Goal: Task Accomplishment & Management: Use online tool/utility

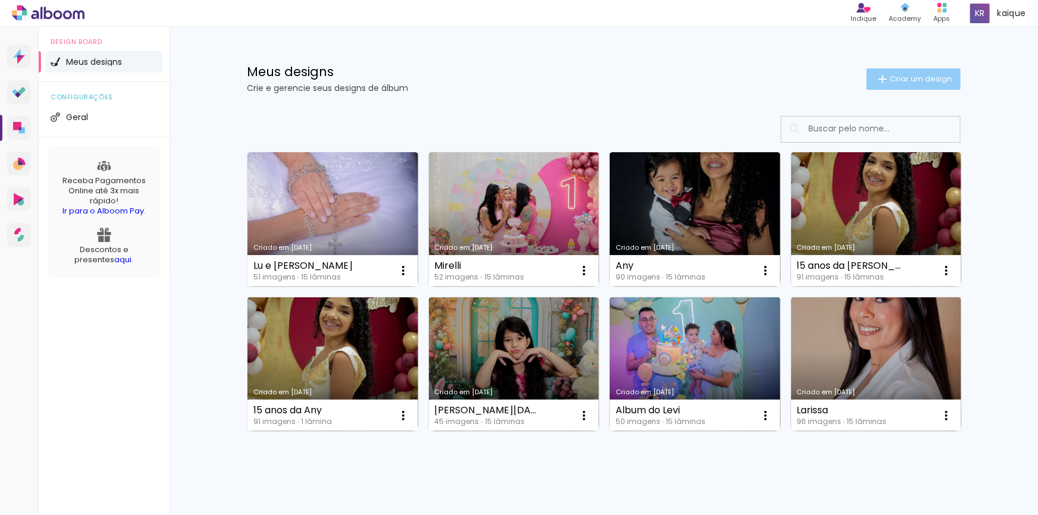
click at [926, 75] on span "Criar um design" at bounding box center [921, 79] width 62 height 8
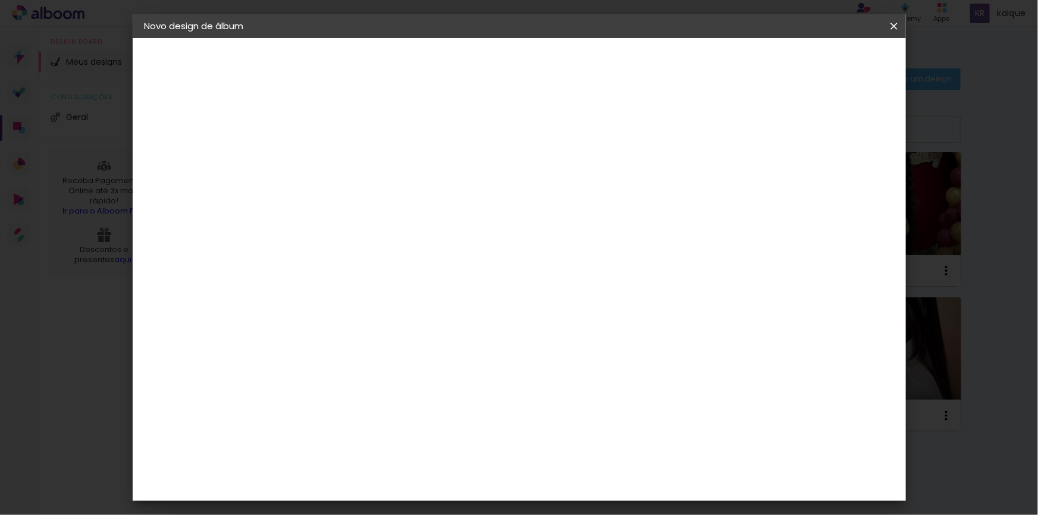
click at [339, 165] on input at bounding box center [339, 159] width 0 height 18
type input "Mirelli"
click at [339, 165] on input "Mirelli" at bounding box center [339, 159] width 0 height 18
click at [0, 0] on slot "Avançar" at bounding box center [0, 0] width 0 height 0
click at [562, 178] on paper-item "Tamanho Livre" at bounding box center [504, 181] width 114 height 26
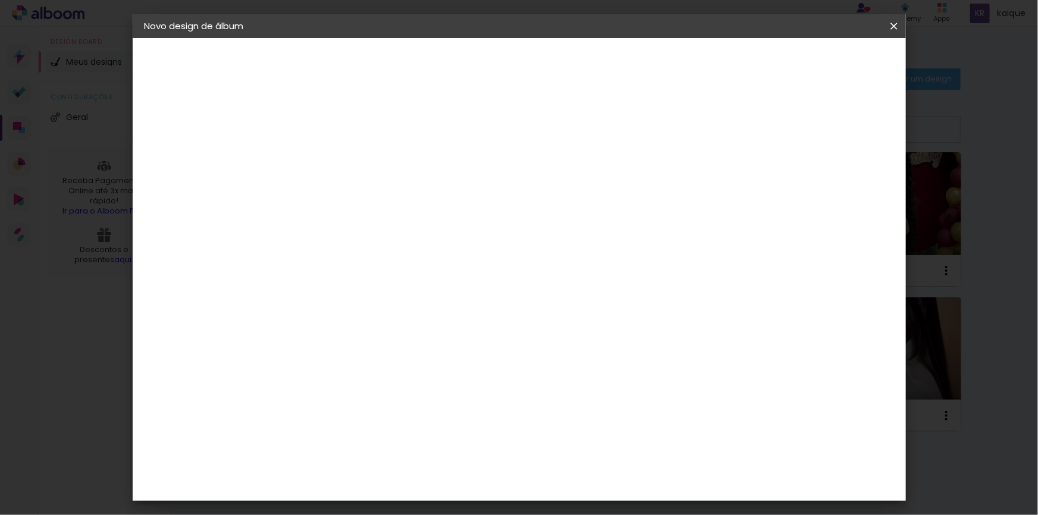
click at [562, 178] on paper-item "Tamanho Livre" at bounding box center [504, 181] width 114 height 26
click at [0, 0] on slot "Avançar" at bounding box center [0, 0] width 0 height 0
click at [309, 334] on input "30" at bounding box center [301, 338] width 31 height 18
click at [468, 187] on span "30" at bounding box center [469, 186] width 20 height 18
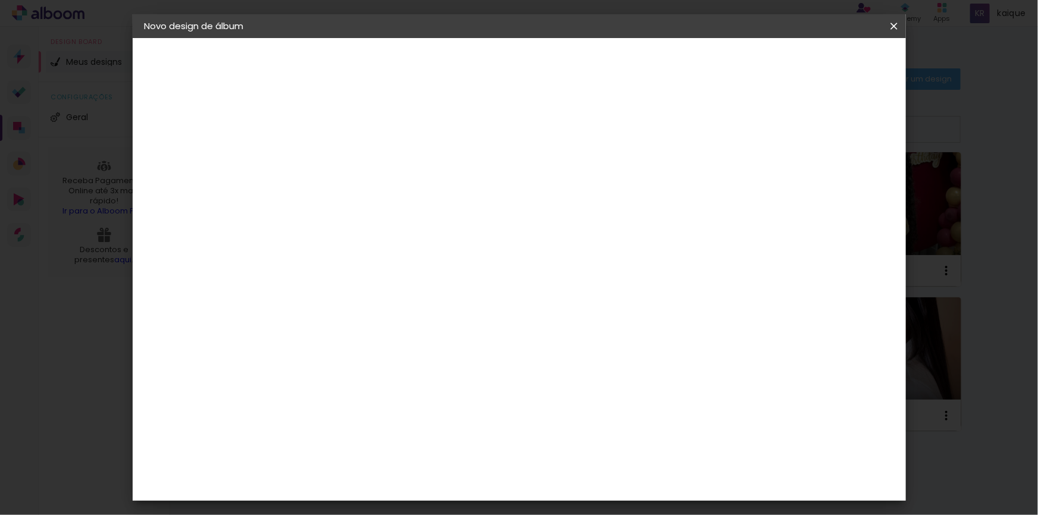
click at [310, 335] on input "30" at bounding box center [301, 338] width 31 height 18
type input "21"
type paper-input "21"
click at [467, 185] on span "30" at bounding box center [469, 186] width 20 height 18
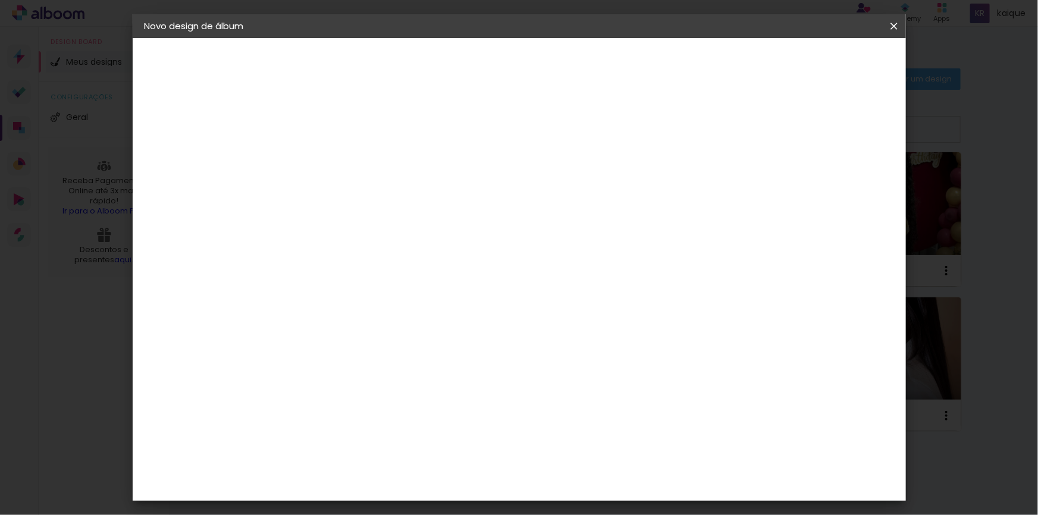
click at [467, 185] on span "30" at bounding box center [469, 186] width 20 height 18
click at [598, 418] on input "60" at bounding box center [585, 427] width 31 height 18
type input "0"
type input "1"
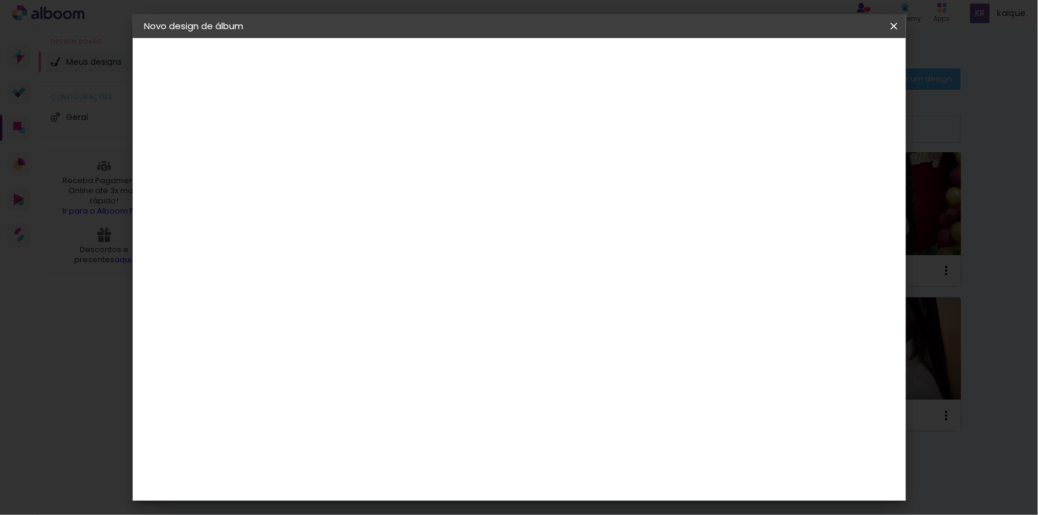
scroll to position [179, 0]
type input "30"
type paper-input "30"
click at [598, 67] on div "15 cm cm cm mm A maioria das encadernadoras sugere 5mm de sangria." at bounding box center [568, 18] width 563 height 95
click at [820, 63] on span "Iniciar design" at bounding box center [793, 63] width 54 height 8
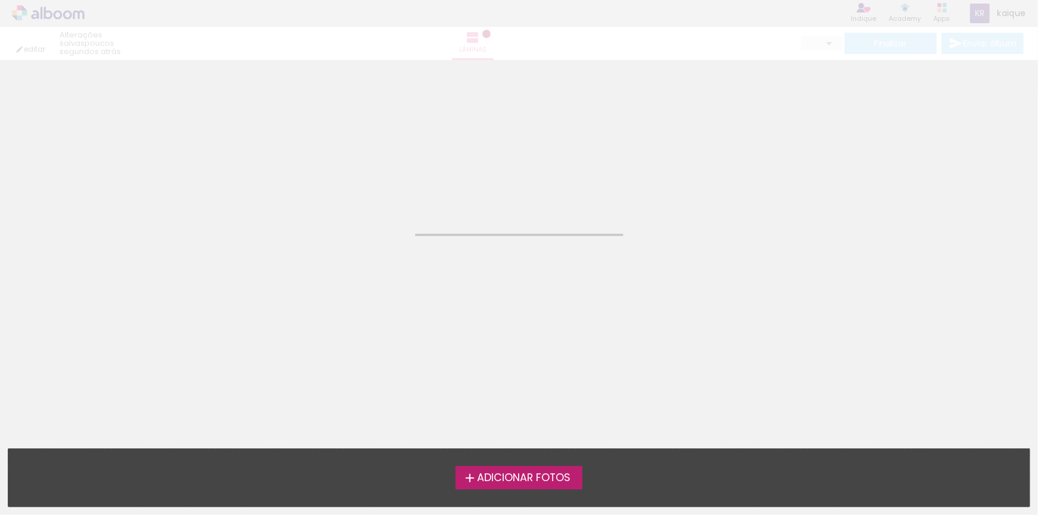
click at [526, 477] on span "Adicionar Fotos" at bounding box center [523, 478] width 93 height 11
click at [0, 0] on input "file" at bounding box center [0, 0] width 0 height 0
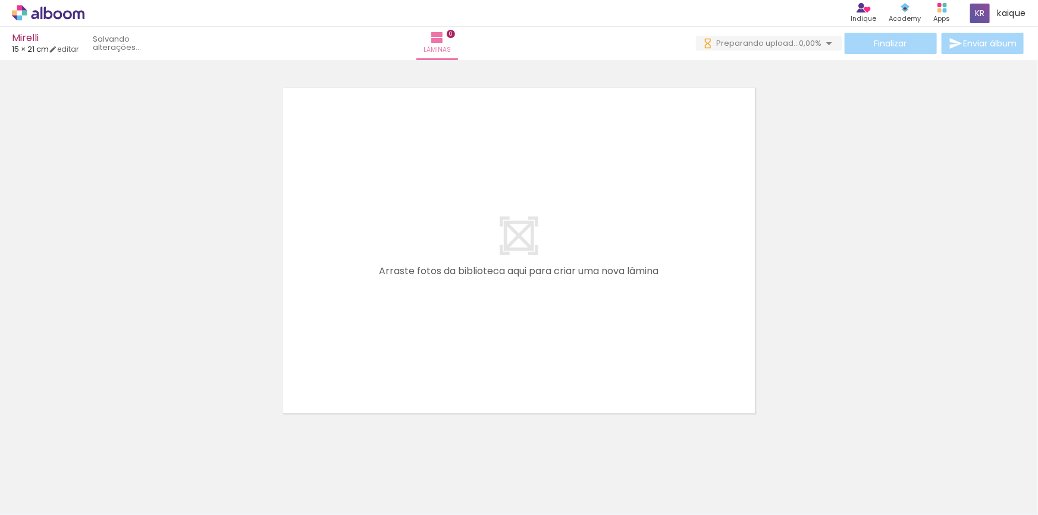
scroll to position [0, 195]
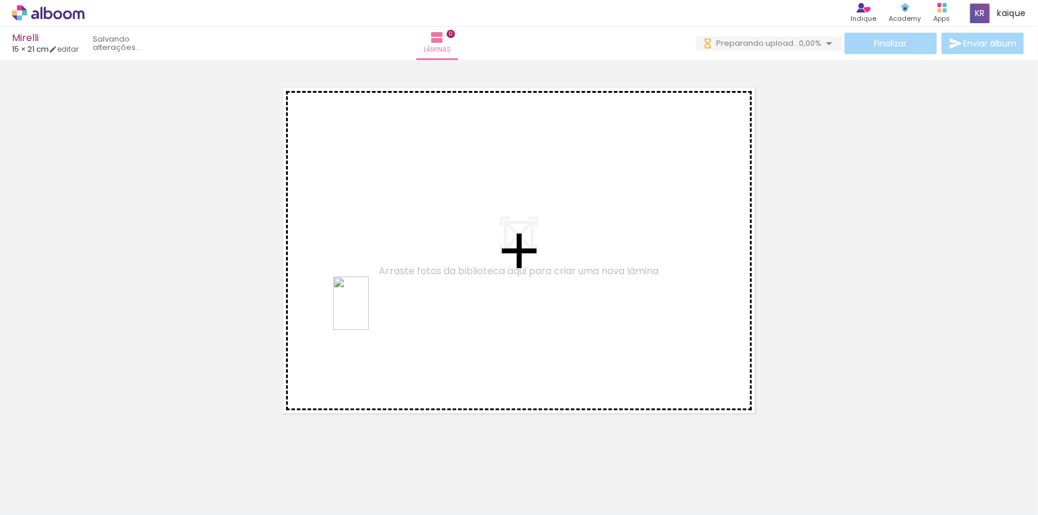
drag, startPoint x: 349, startPoint y: 412, endPoint x: 369, endPoint y: 312, distance: 101.4
click at [369, 312] on quentale-workspace at bounding box center [519, 257] width 1038 height 515
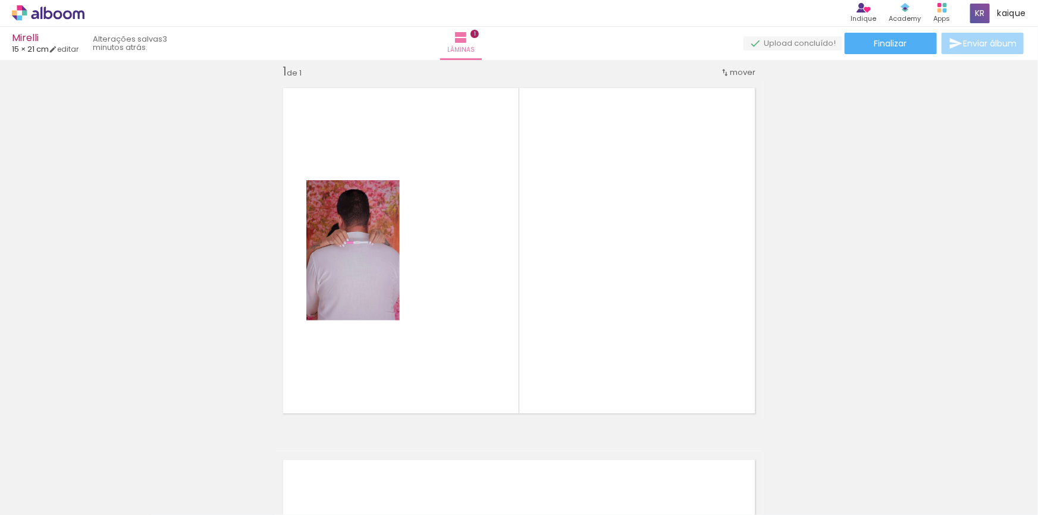
scroll to position [0, 175]
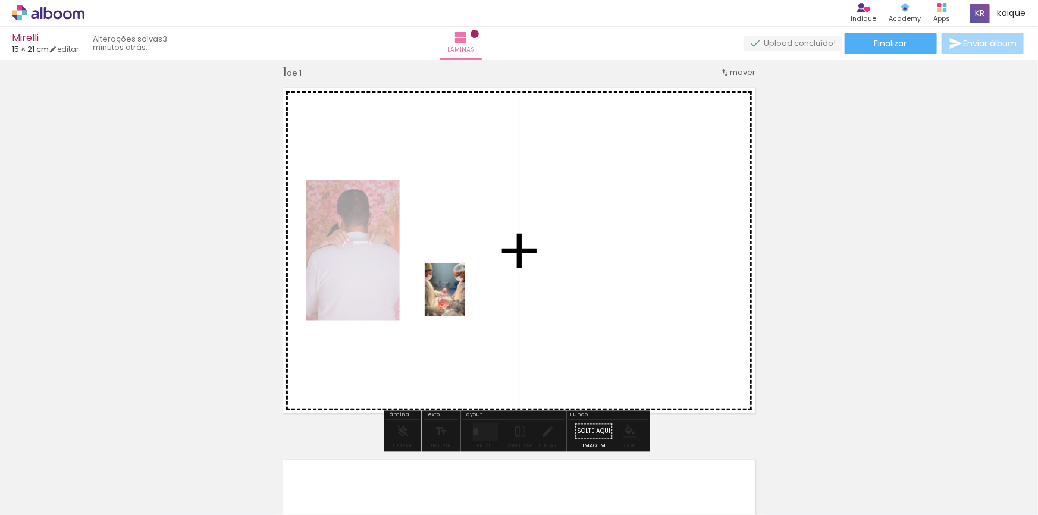
drag, startPoint x: 682, startPoint y: 489, endPoint x: 460, endPoint y: 299, distance: 292.3
click at [460, 299] on quentale-workspace at bounding box center [519, 257] width 1038 height 515
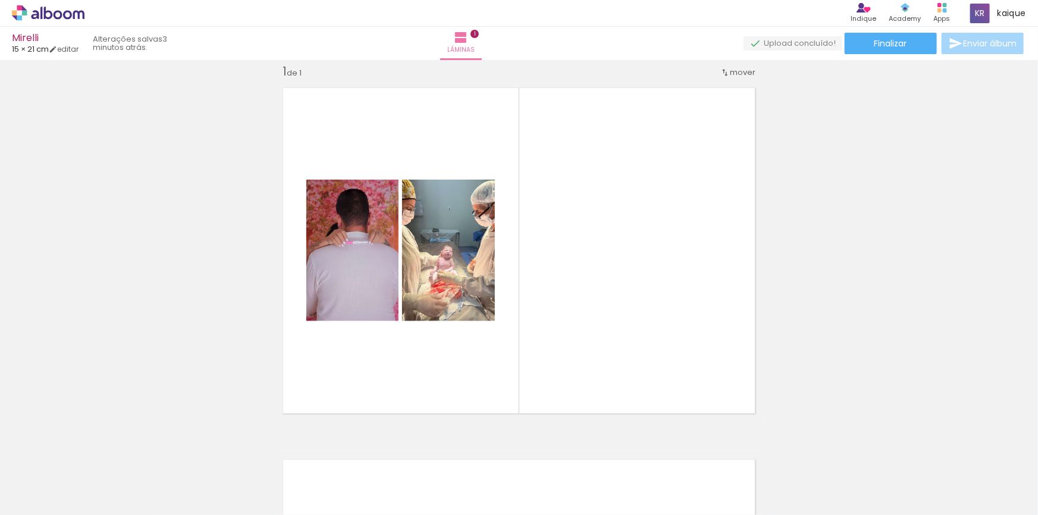
scroll to position [0, 76]
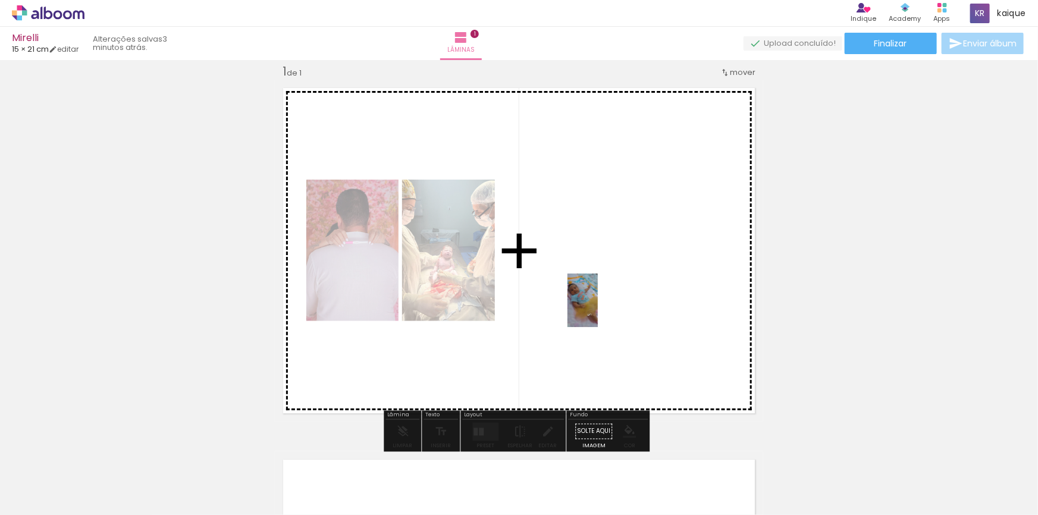
drag, startPoint x: 256, startPoint y: 493, endPoint x: 603, endPoint y: 309, distance: 393.0
click at [603, 309] on quentale-workspace at bounding box center [519, 257] width 1038 height 515
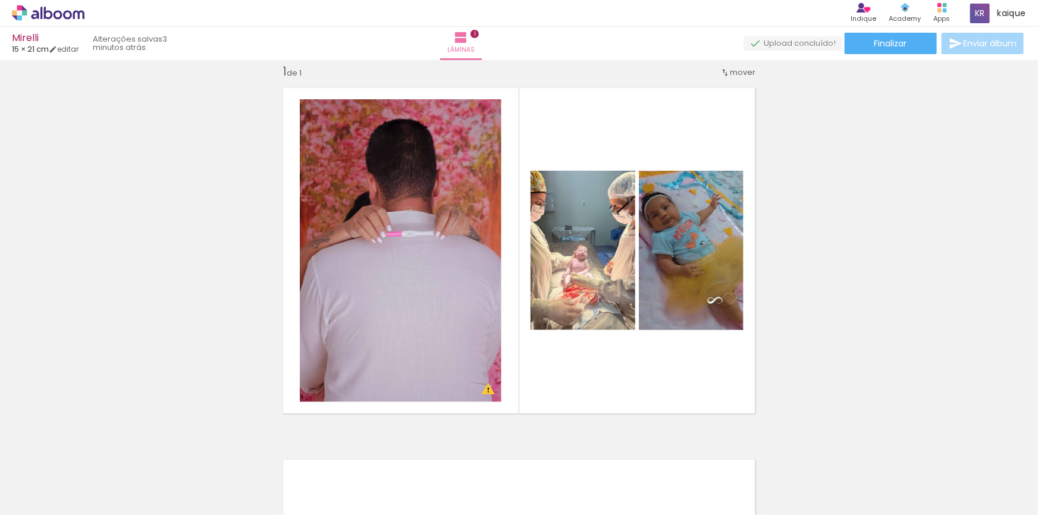
scroll to position [0, 0]
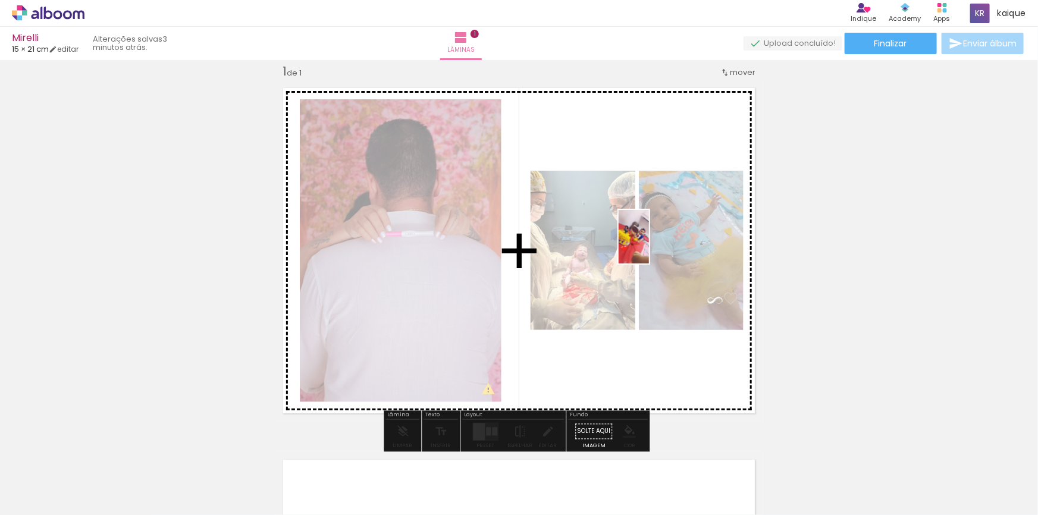
drag, startPoint x: 121, startPoint y: 483, endPoint x: 654, endPoint y: 246, distance: 583.4
click at [654, 246] on quentale-workspace at bounding box center [519, 257] width 1038 height 515
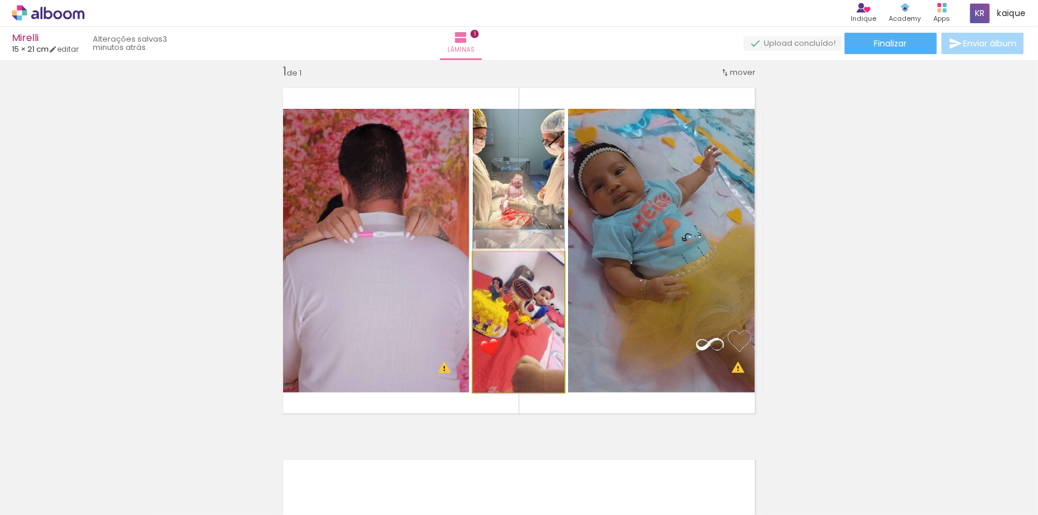
drag, startPoint x: 535, startPoint y: 347, endPoint x: 536, endPoint y: 319, distance: 28.0
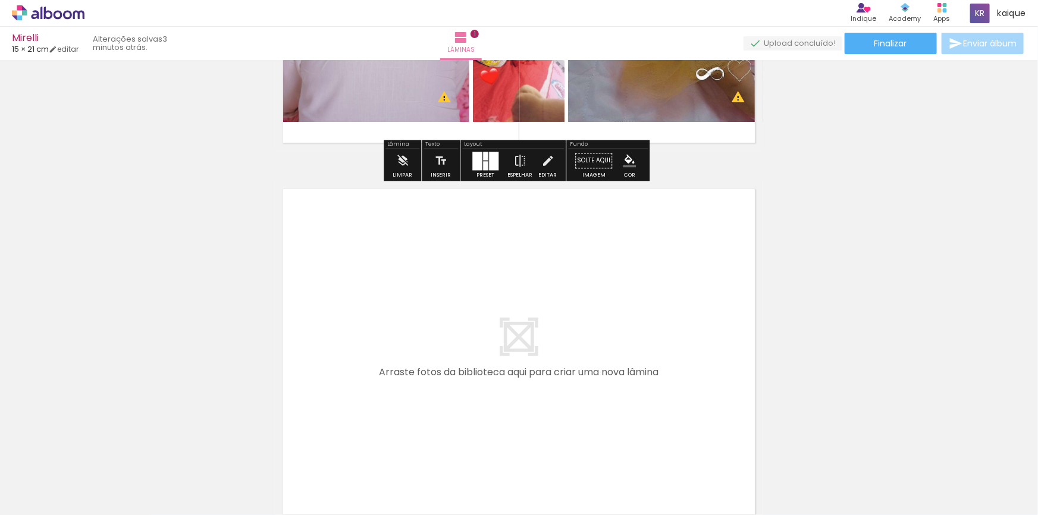
scroll to position [339, 0]
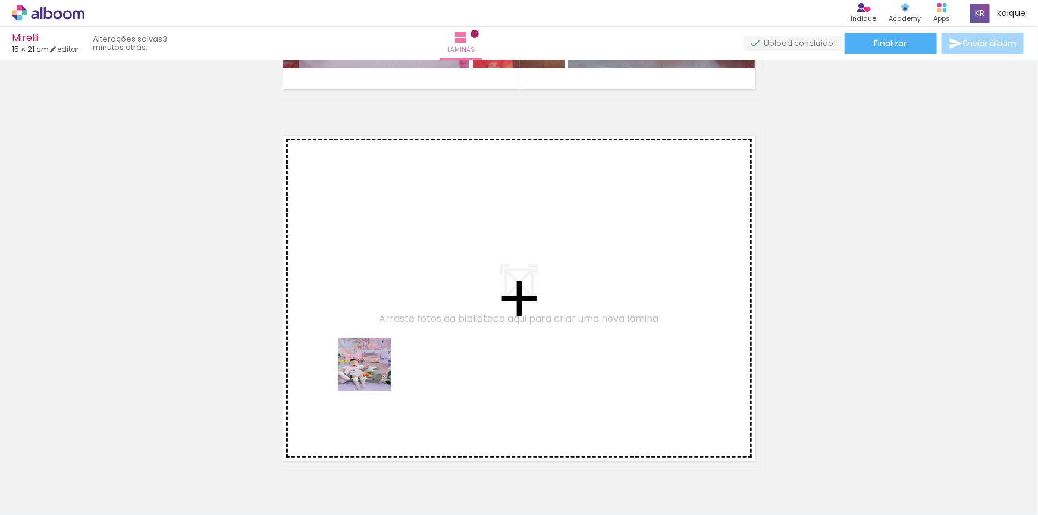
drag, startPoint x: 395, startPoint y: 479, endPoint x: 426, endPoint y: 469, distance: 32.9
click at [365, 340] on quentale-workspace at bounding box center [519, 257] width 1038 height 515
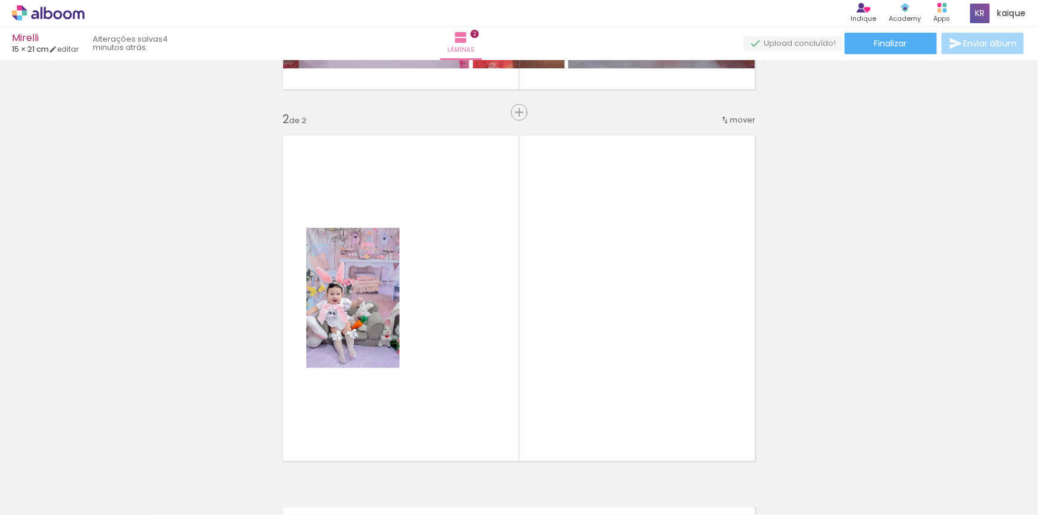
scroll to position [387, 0]
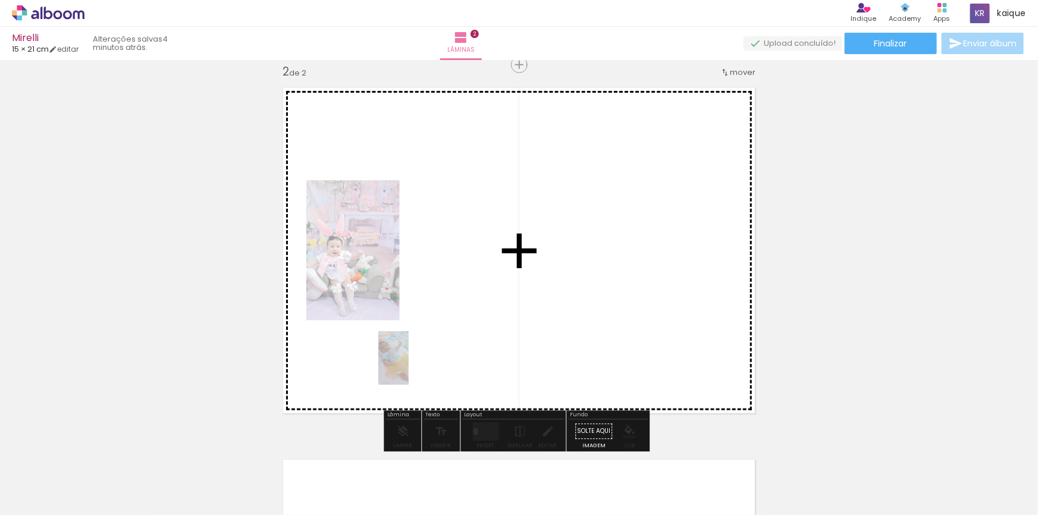
drag, startPoint x: 321, startPoint y: 475, endPoint x: 414, endPoint y: 367, distance: 143.0
click at [414, 367] on quentale-workspace at bounding box center [519, 257] width 1038 height 515
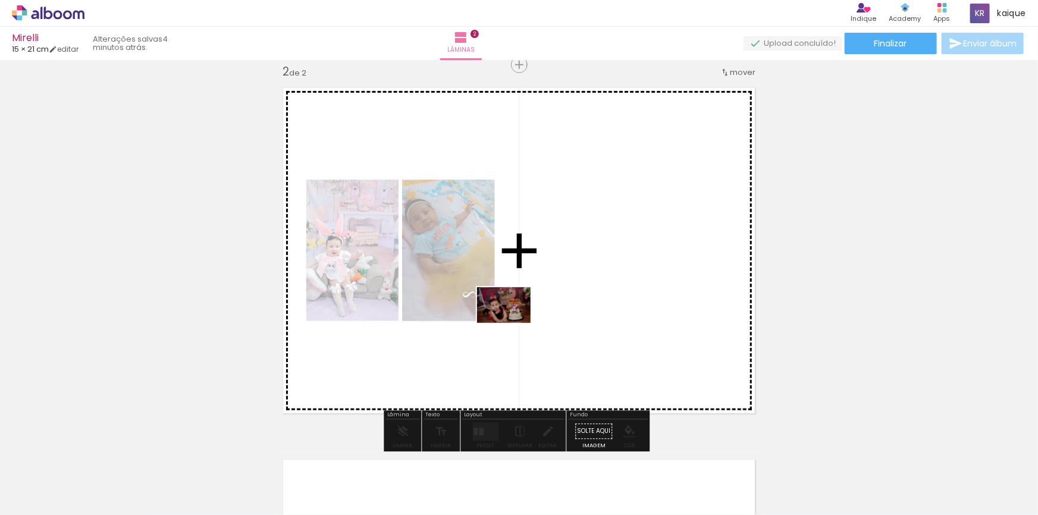
drag, startPoint x: 261, startPoint y: 482, endPoint x: 513, endPoint y: 323, distance: 297.9
click at [513, 323] on quentale-workspace at bounding box center [519, 257] width 1038 height 515
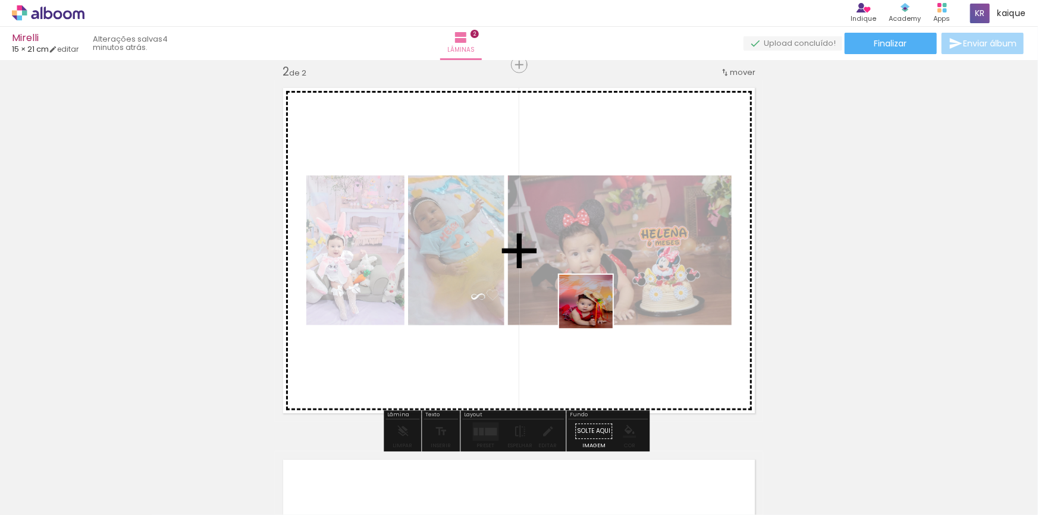
drag, startPoint x: 452, startPoint y: 491, endPoint x: 595, endPoint y: 310, distance: 230.4
click at [595, 310] on quentale-workspace at bounding box center [519, 257] width 1038 height 515
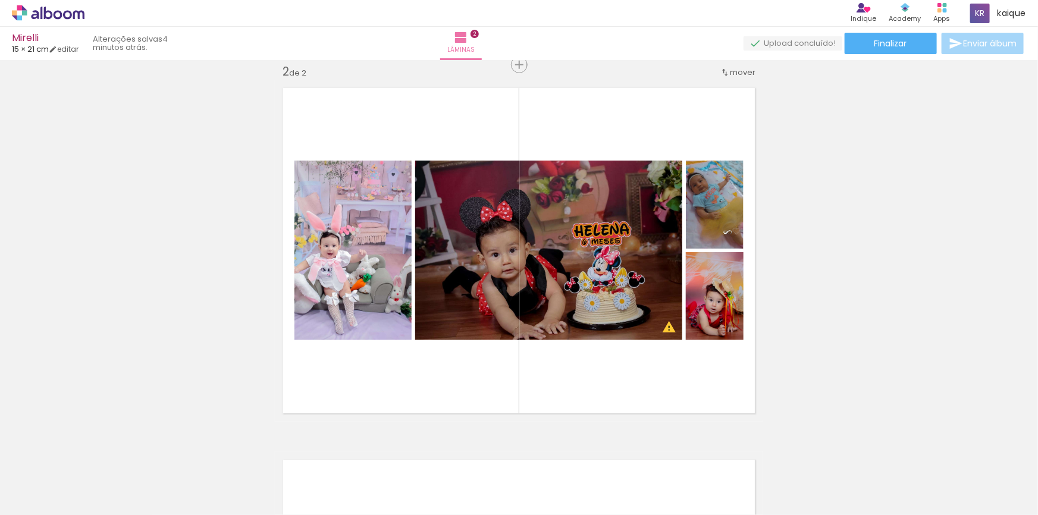
scroll to position [0, 195]
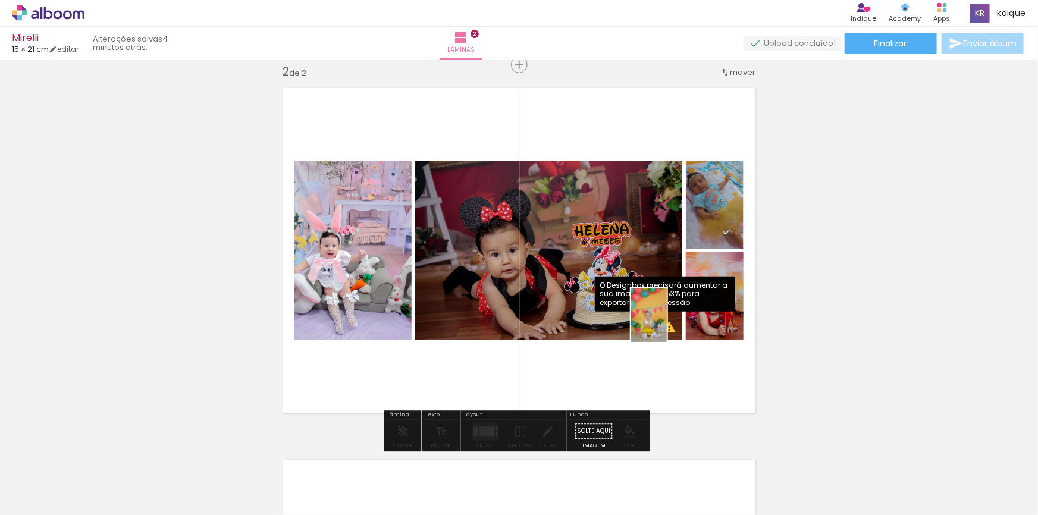
drag, startPoint x: 924, startPoint y: 488, endPoint x: 667, endPoint y: 324, distance: 305.1
click at [667, 324] on quentale-workspace at bounding box center [519, 257] width 1038 height 515
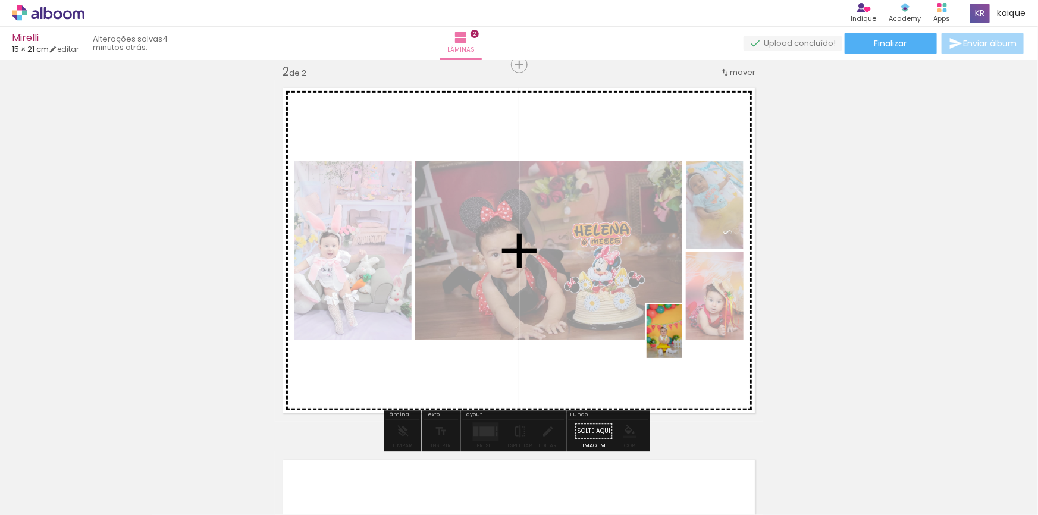
drag, startPoint x: 922, startPoint y: 482, endPoint x: 682, endPoint y: 340, distance: 278.4
click at [682, 340] on quentale-workspace at bounding box center [519, 257] width 1038 height 515
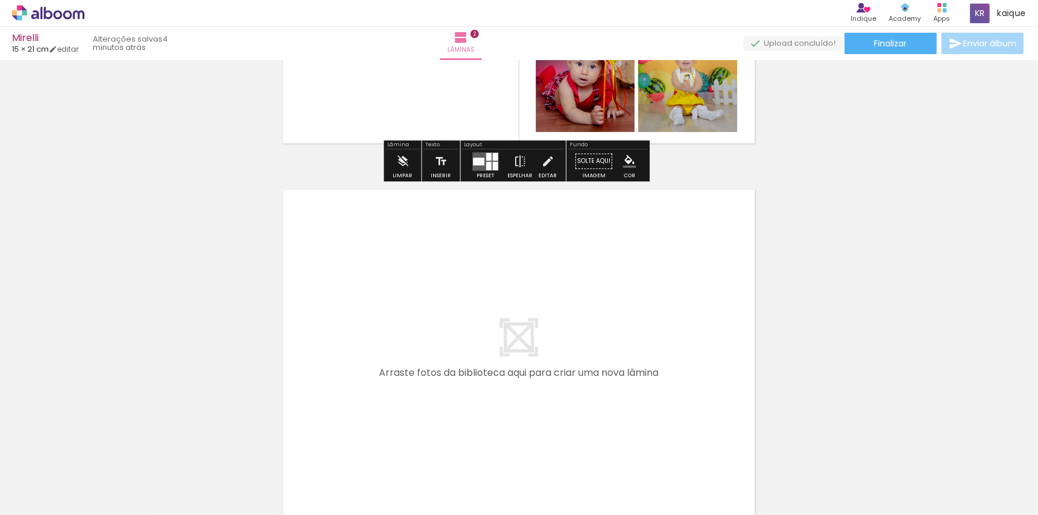
scroll to position [711, 0]
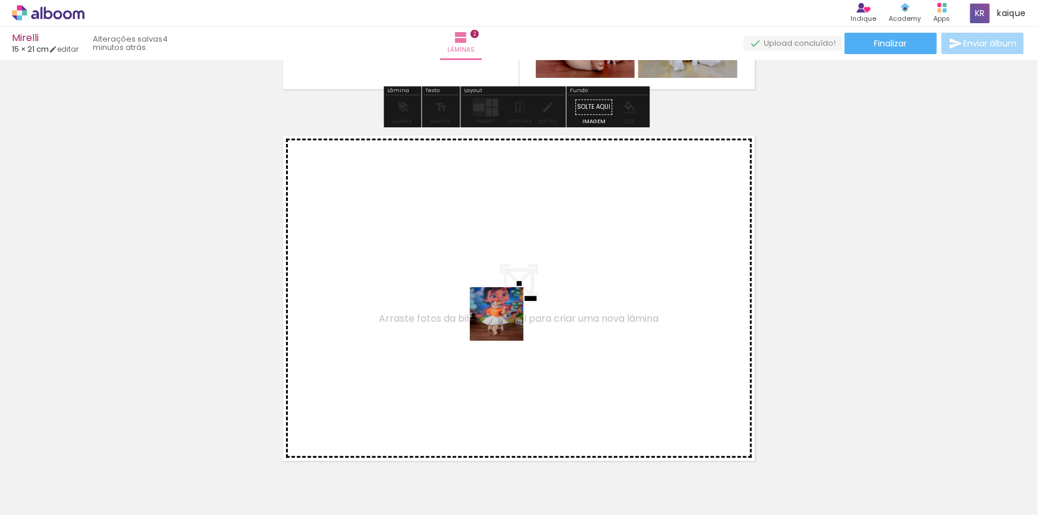
drag, startPoint x: 597, startPoint y: 475, endPoint x: 506, endPoint y: 323, distance: 177.4
click at [506, 323] on quentale-workspace at bounding box center [519, 257] width 1038 height 515
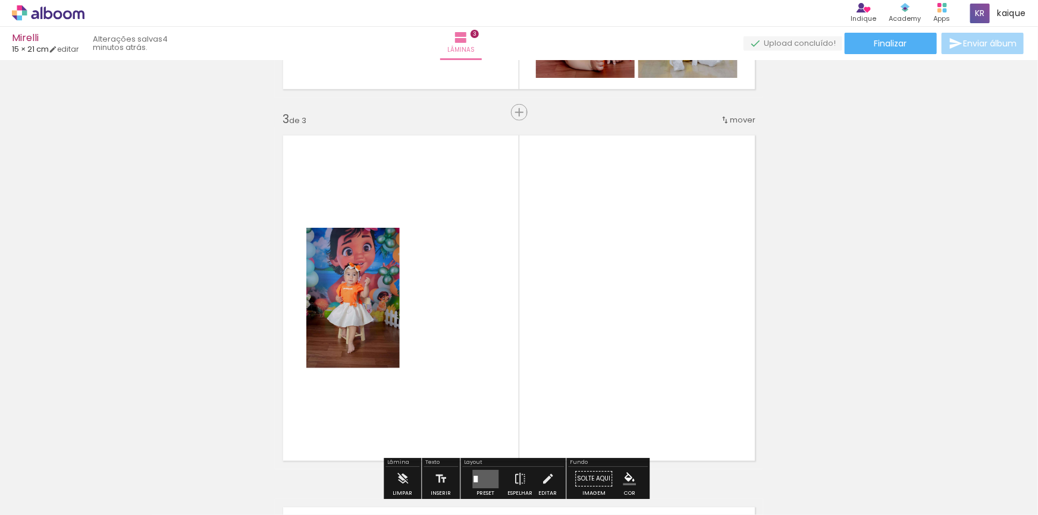
scroll to position [758, 0]
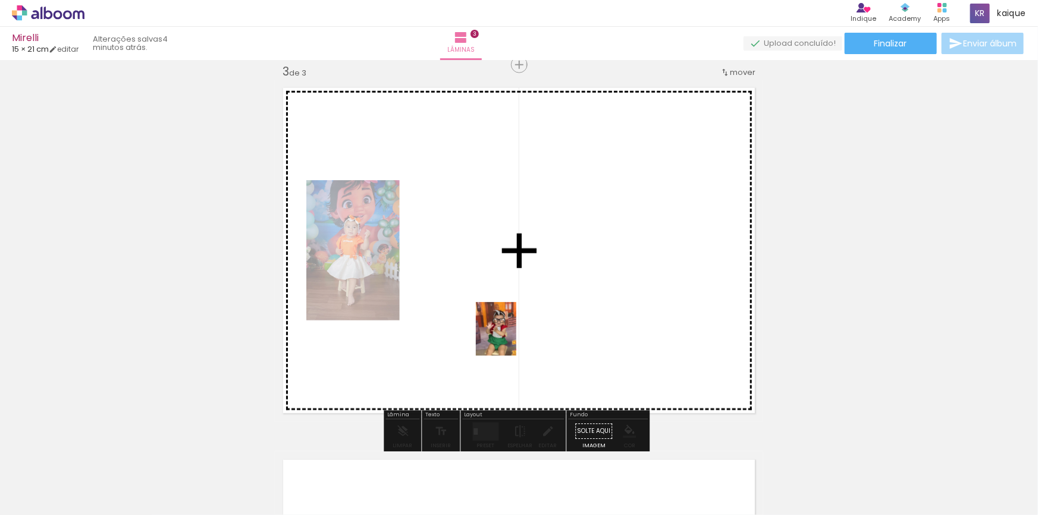
drag, startPoint x: 792, startPoint y: 486, endPoint x: 512, endPoint y: 338, distance: 316.9
click at [512, 338] on quentale-workspace at bounding box center [519, 257] width 1038 height 515
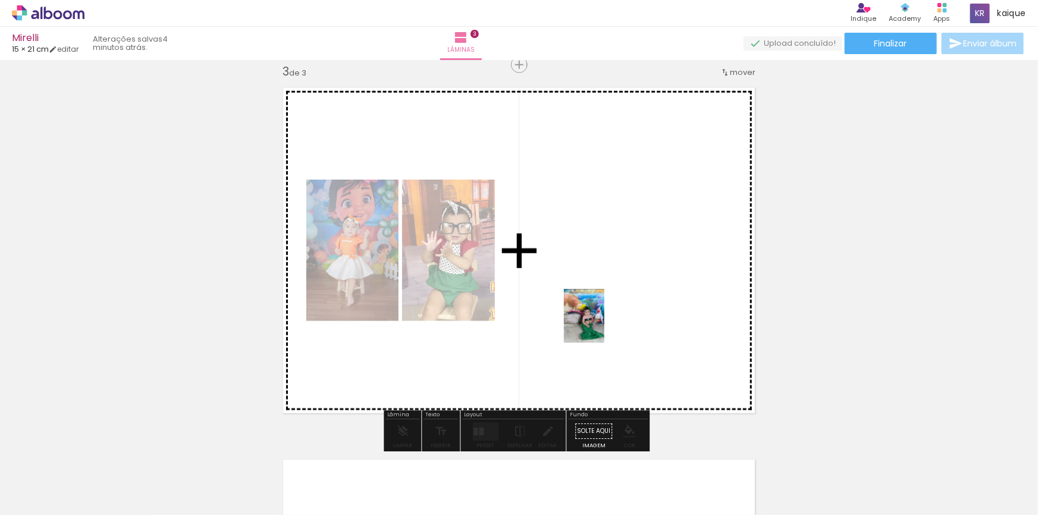
drag, startPoint x: 854, startPoint y: 475, endPoint x: 567, endPoint y: 309, distance: 331.8
click at [567, 309] on quentale-workspace at bounding box center [519, 257] width 1038 height 515
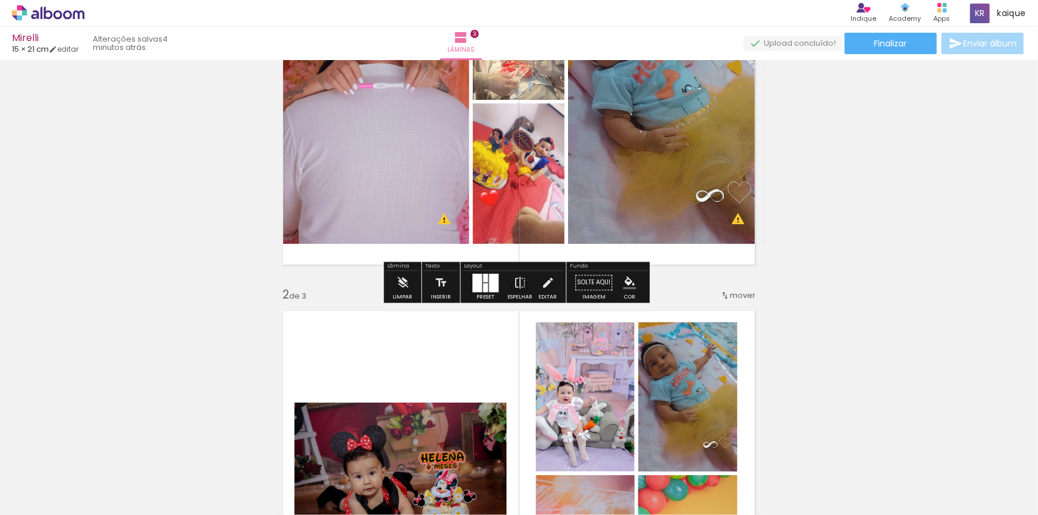
scroll to position [272, 0]
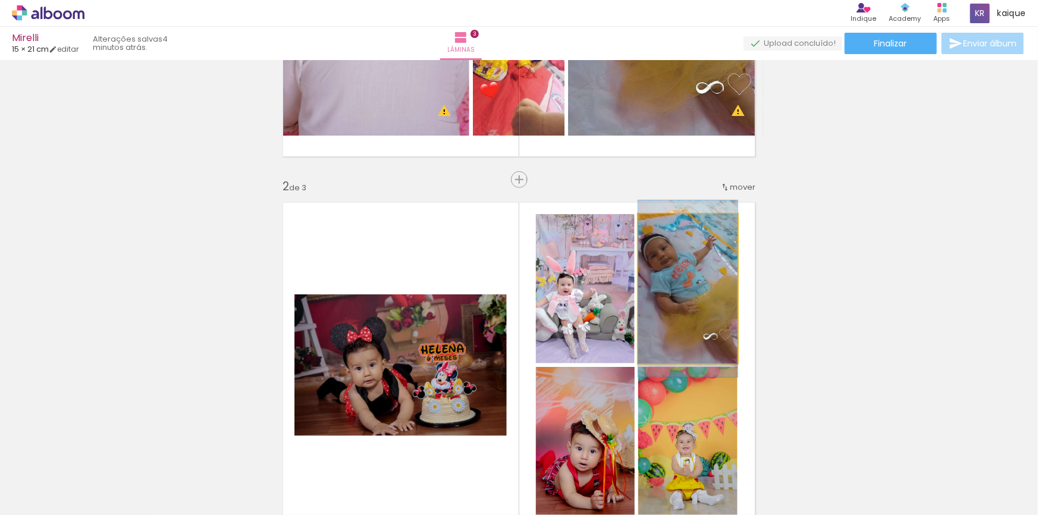
click at [701, 278] on quentale-photo at bounding box center [687, 288] width 99 height 149
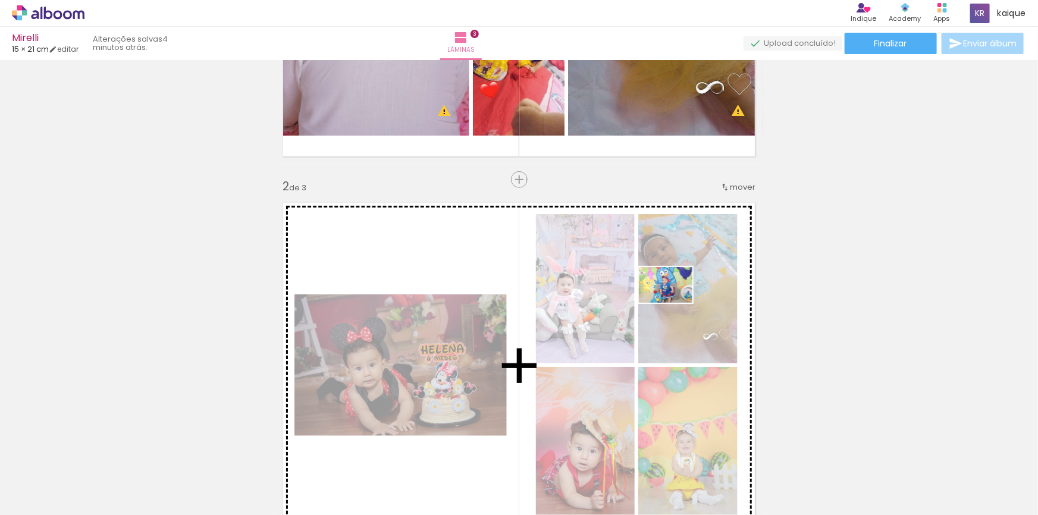
drag, startPoint x: 531, startPoint y: 490, endPoint x: 675, endPoint y: 303, distance: 235.9
click at [675, 303] on quentale-workspace at bounding box center [519, 257] width 1038 height 515
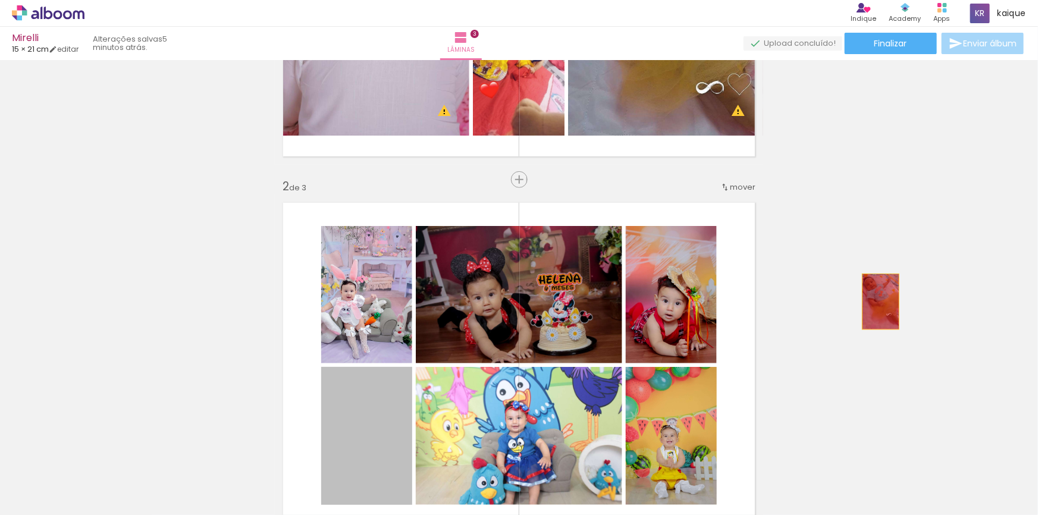
drag, startPoint x: 373, startPoint y: 417, endPoint x: 887, endPoint y: 295, distance: 528.2
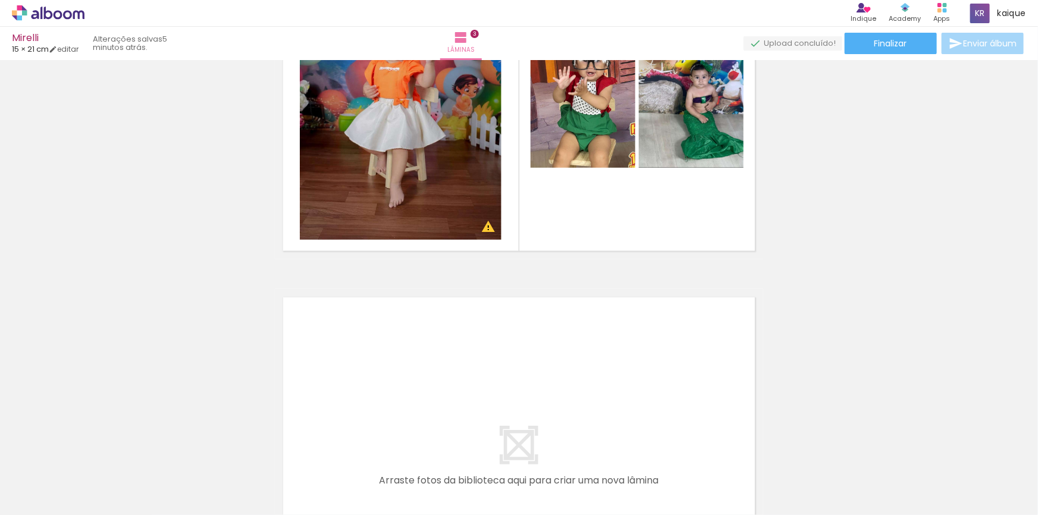
scroll to position [1029, 0]
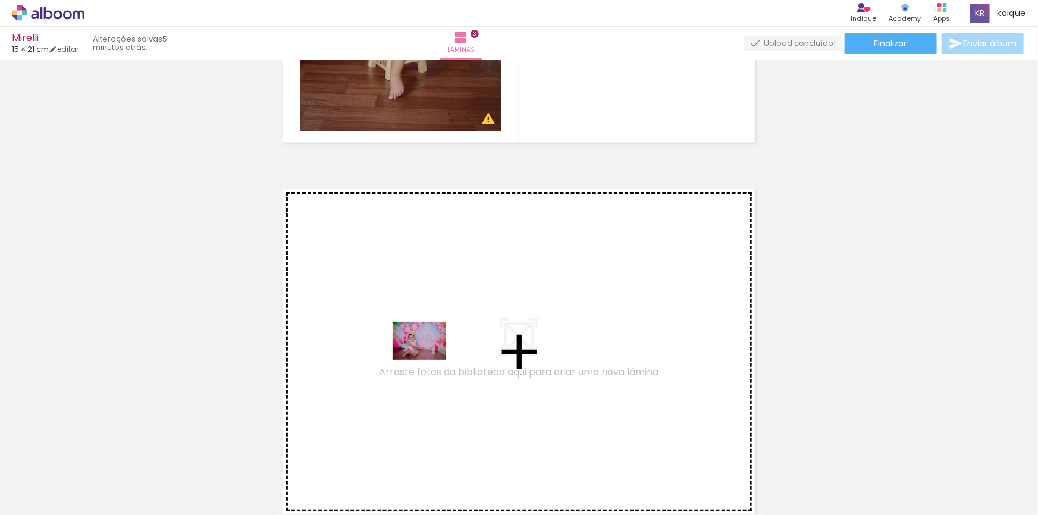
drag, startPoint x: 408, startPoint y: 487, endPoint x: 428, endPoint y: 357, distance: 130.7
click at [428, 357] on quentale-workspace at bounding box center [519, 257] width 1038 height 515
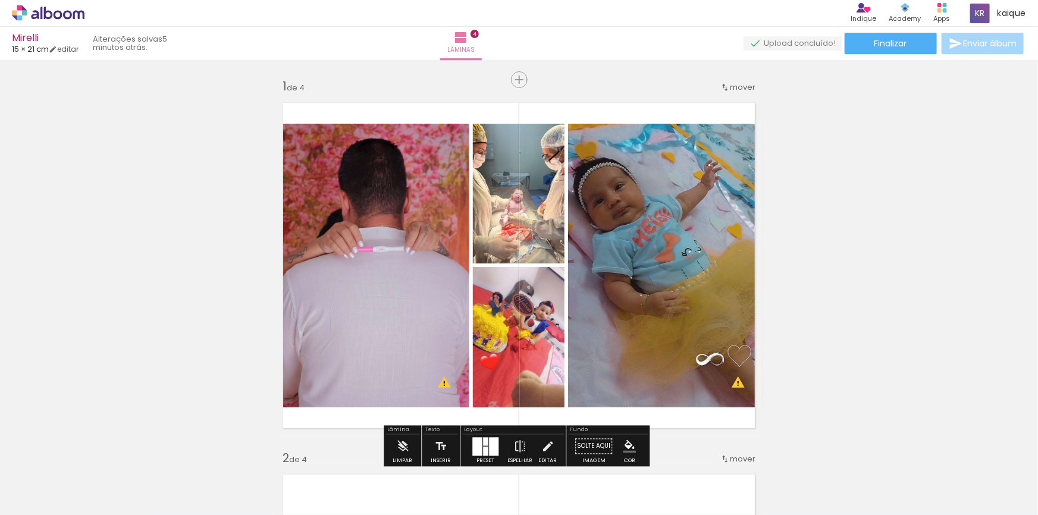
scroll to position [54, 0]
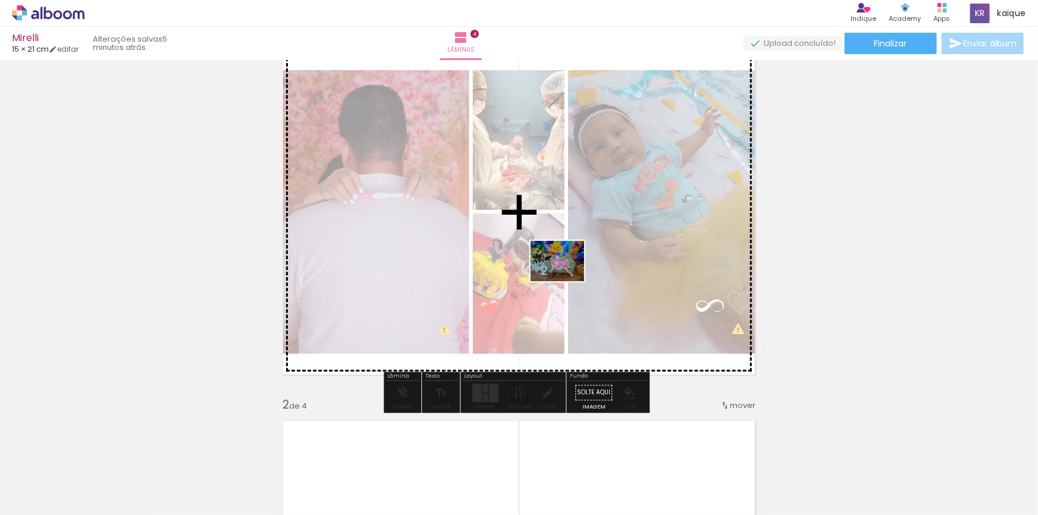
drag, startPoint x: 537, startPoint y: 310, endPoint x: 566, endPoint y: 277, distance: 44.7
click at [566, 277] on quentale-workspace at bounding box center [519, 257] width 1038 height 515
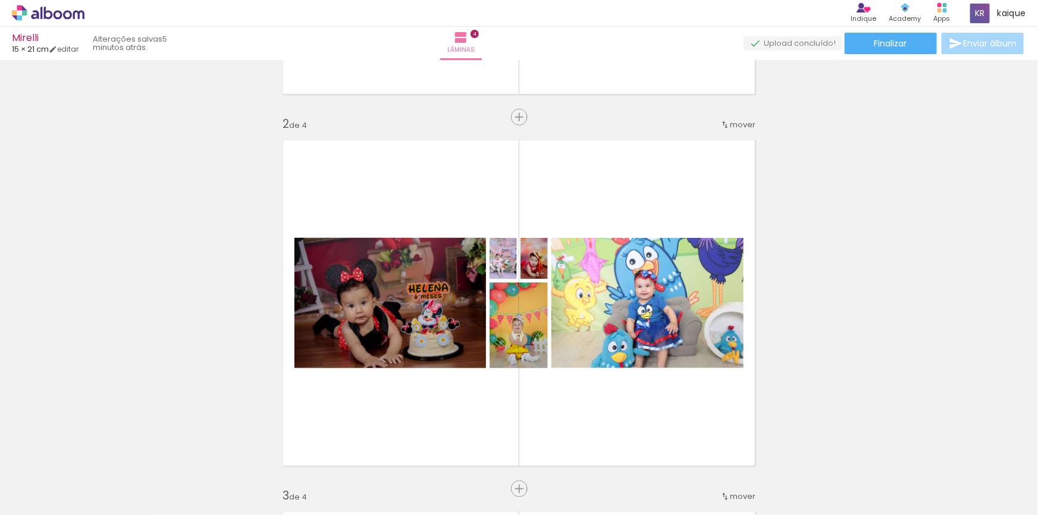
scroll to position [0, 0]
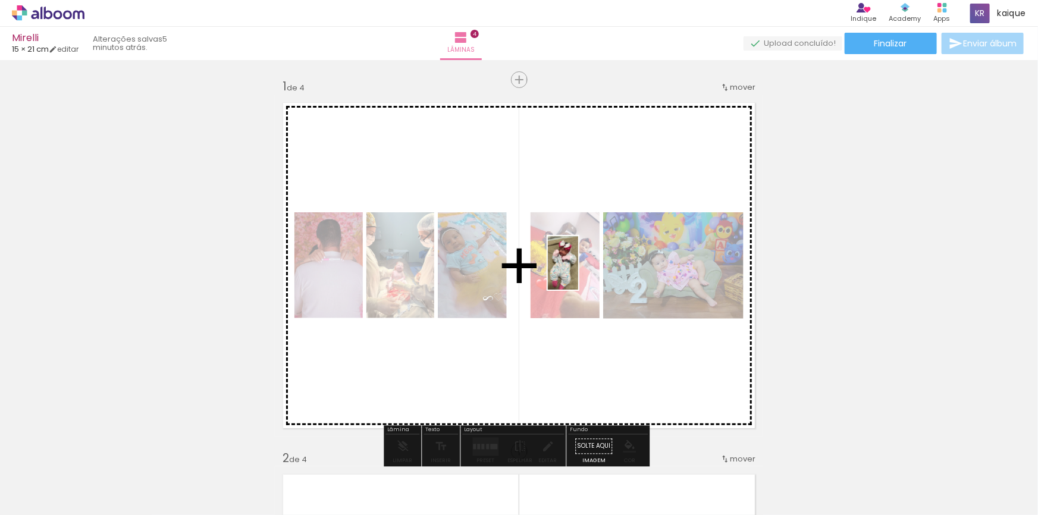
drag, startPoint x: 720, startPoint y: 478, endPoint x: 584, endPoint y: 272, distance: 247.1
click at [584, 272] on quentale-workspace at bounding box center [519, 257] width 1038 height 515
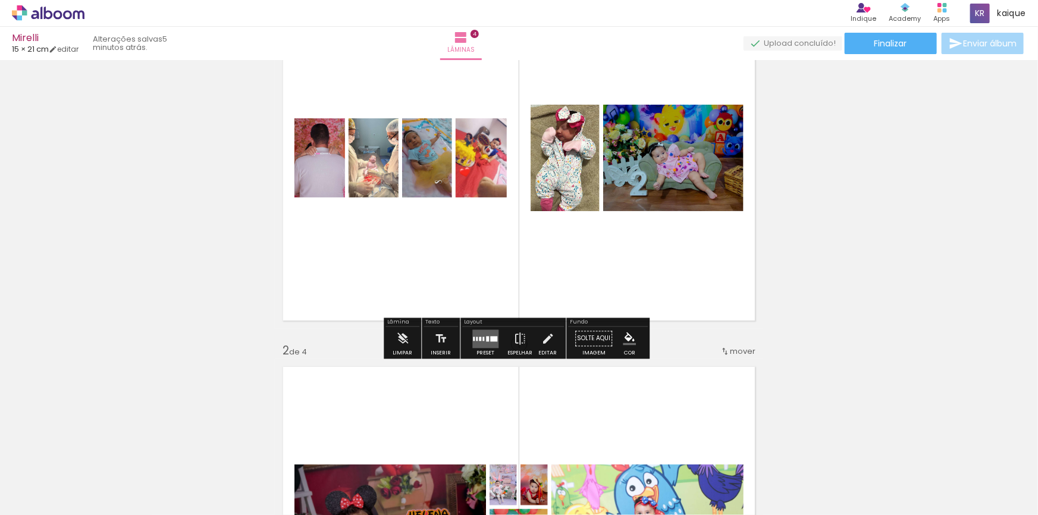
scroll to position [54, 0]
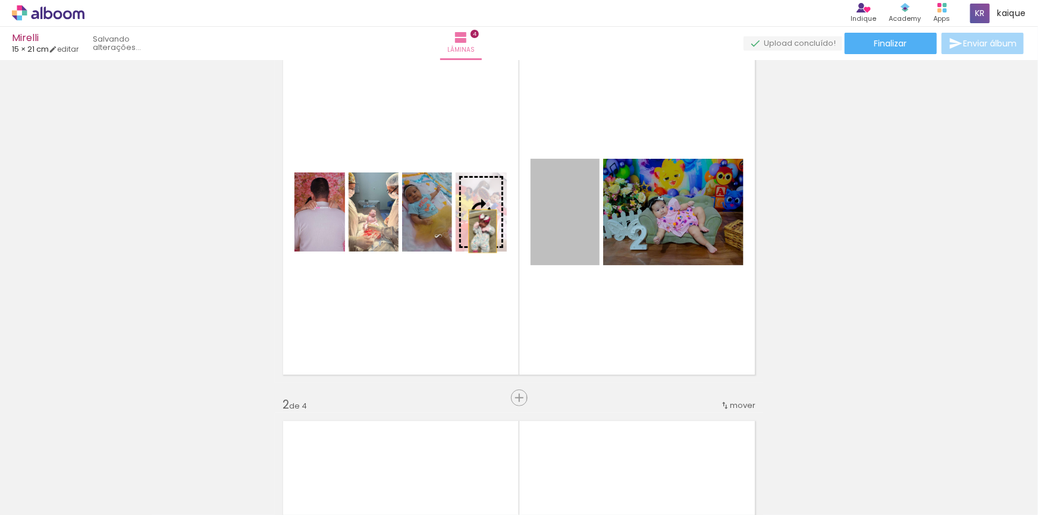
drag, startPoint x: 563, startPoint y: 215, endPoint x: 479, endPoint y: 231, distance: 85.9
click at [0, 0] on slot at bounding box center [0, 0] width 0 height 0
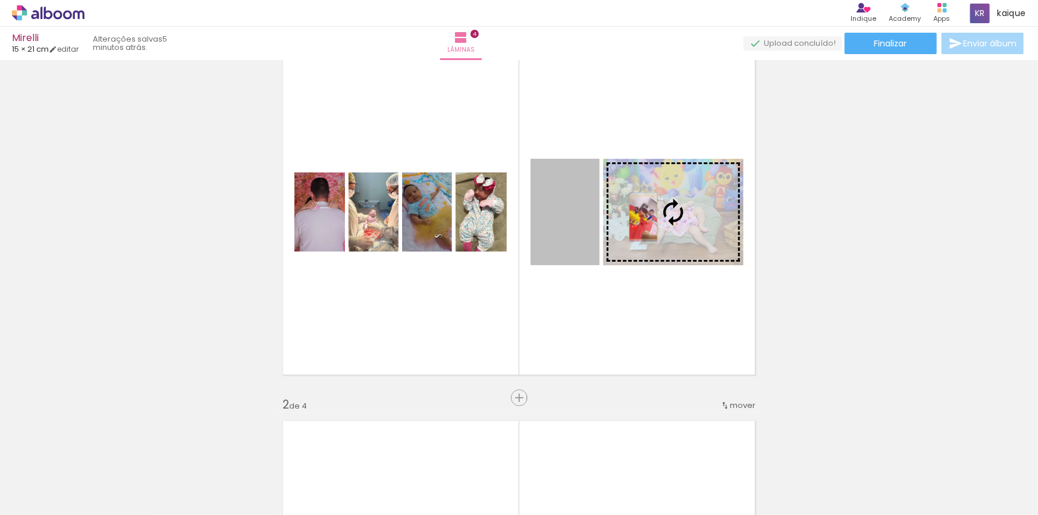
drag, startPoint x: 565, startPoint y: 227, endPoint x: 639, endPoint y: 217, distance: 75.0
click at [0, 0] on slot at bounding box center [0, 0] width 0 height 0
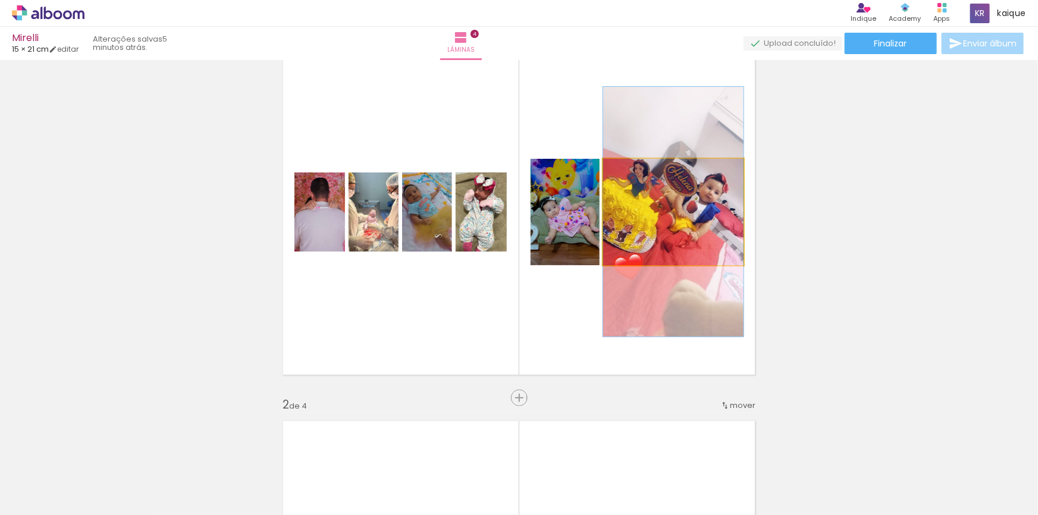
click at [672, 217] on quentale-photo at bounding box center [673, 212] width 140 height 106
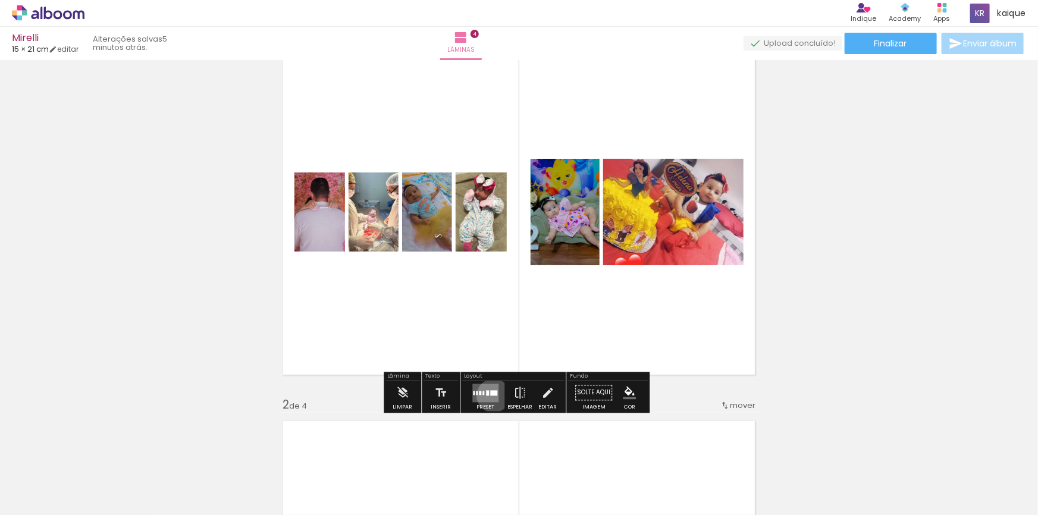
click at [491, 395] on quentale-layouter at bounding box center [485, 393] width 26 height 18
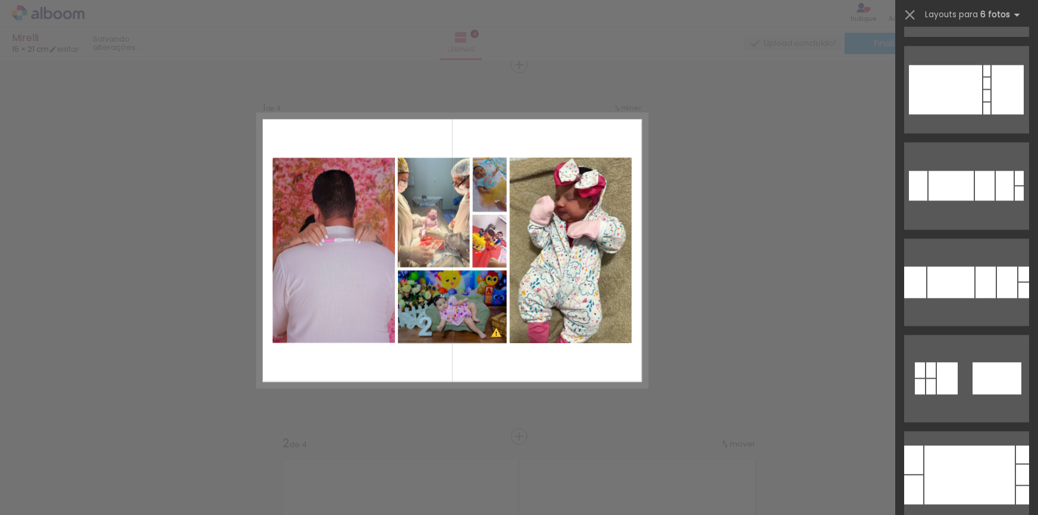
scroll to position [1568, 0]
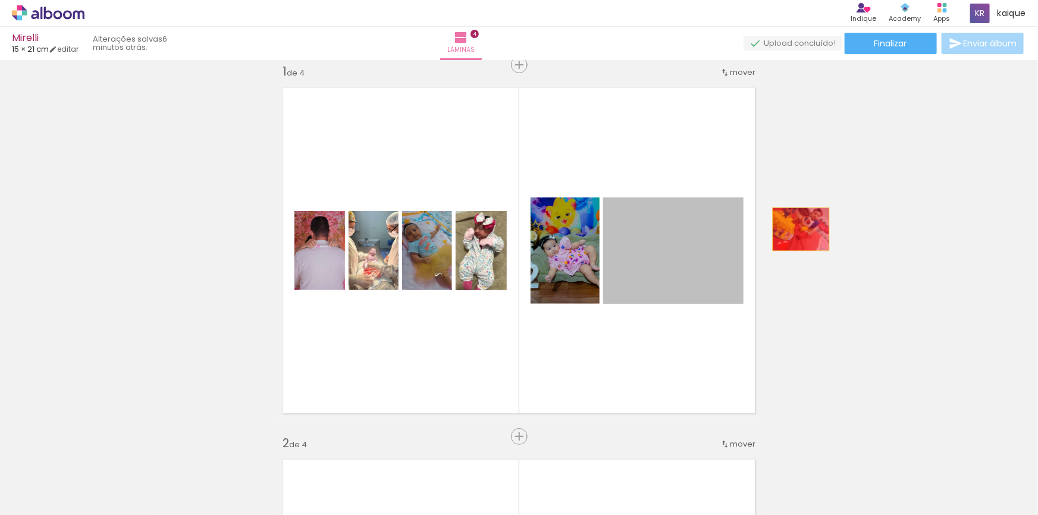
drag, startPoint x: 661, startPoint y: 252, endPoint x: 797, endPoint y: 229, distance: 137.6
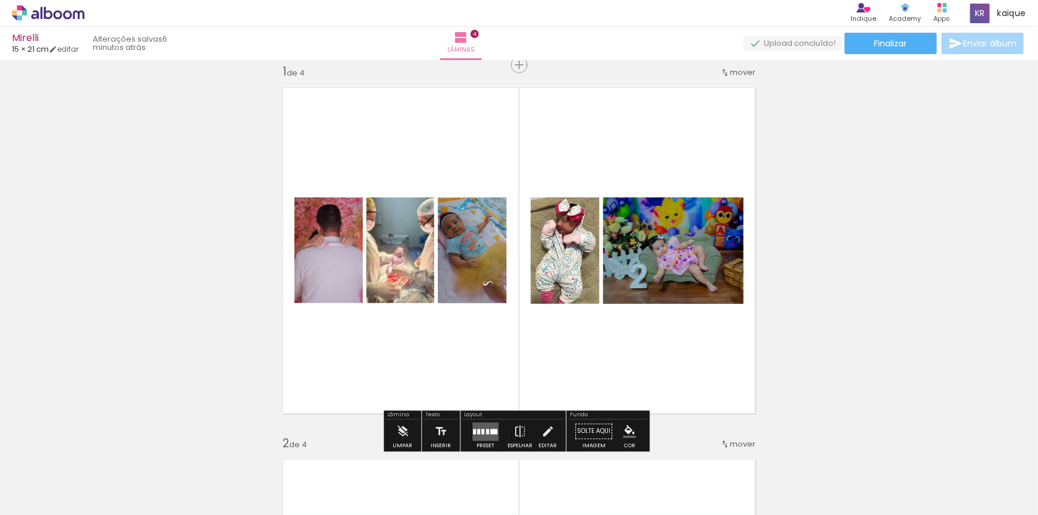
click at [662, 166] on quentale-layouter at bounding box center [519, 251] width 488 height 342
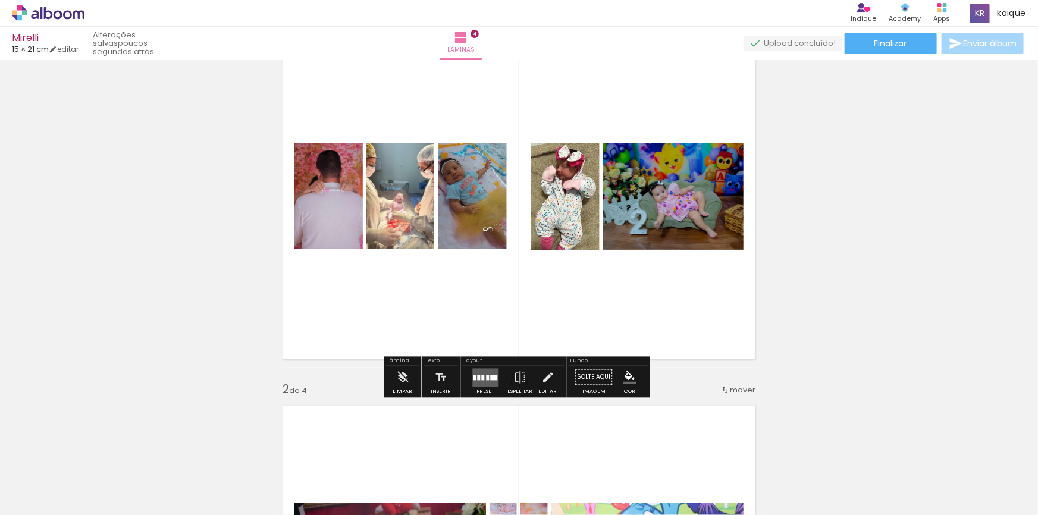
scroll to position [123, 0]
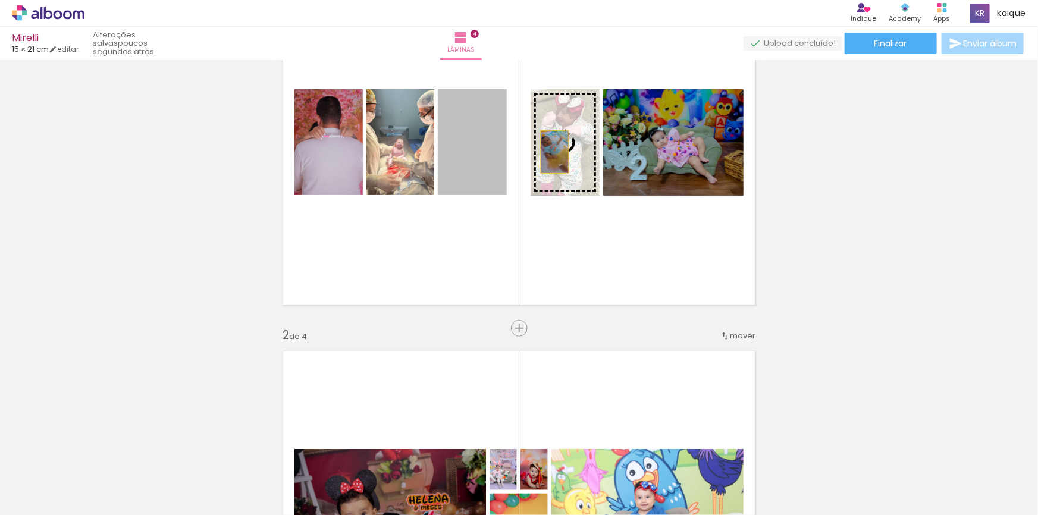
drag, startPoint x: 479, startPoint y: 163, endPoint x: 551, endPoint y: 152, distance: 72.3
click at [0, 0] on slot at bounding box center [0, 0] width 0 height 0
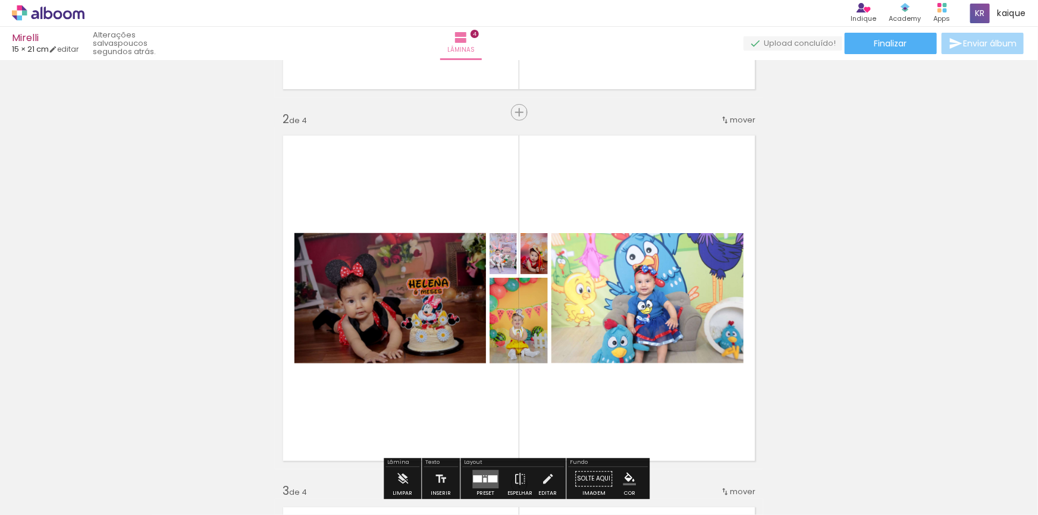
scroll to position [0, 168]
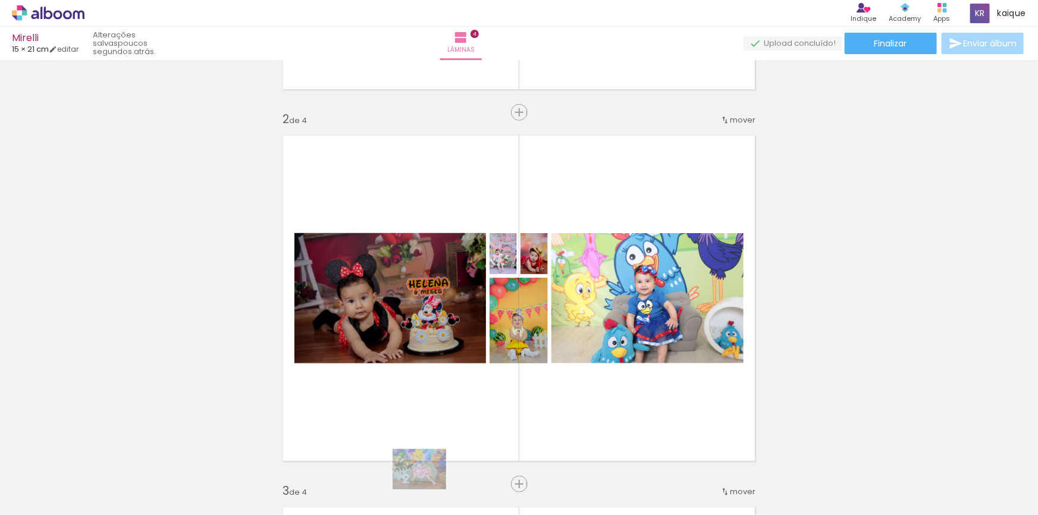
drag, startPoint x: 472, startPoint y: 509, endPoint x: 428, endPoint y: 485, distance: 50.0
click at [0, 0] on slot at bounding box center [0, 0] width 0 height 0
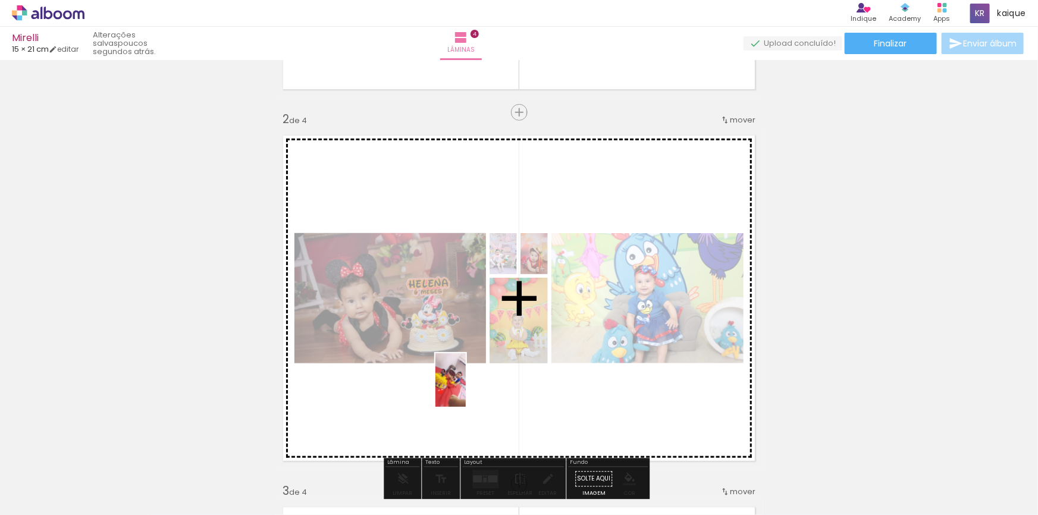
drag, startPoint x: 134, startPoint y: 482, endPoint x: 471, endPoint y: 389, distance: 349.8
click at [471, 389] on quentale-workspace at bounding box center [519, 257] width 1038 height 515
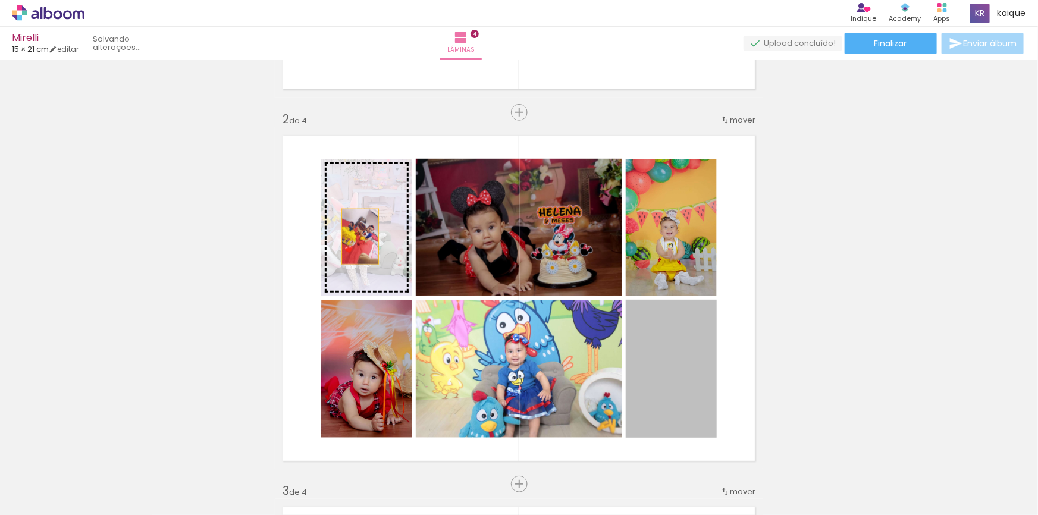
drag, startPoint x: 658, startPoint y: 362, endPoint x: 356, endPoint y: 236, distance: 327.4
click at [0, 0] on slot at bounding box center [0, 0] width 0 height 0
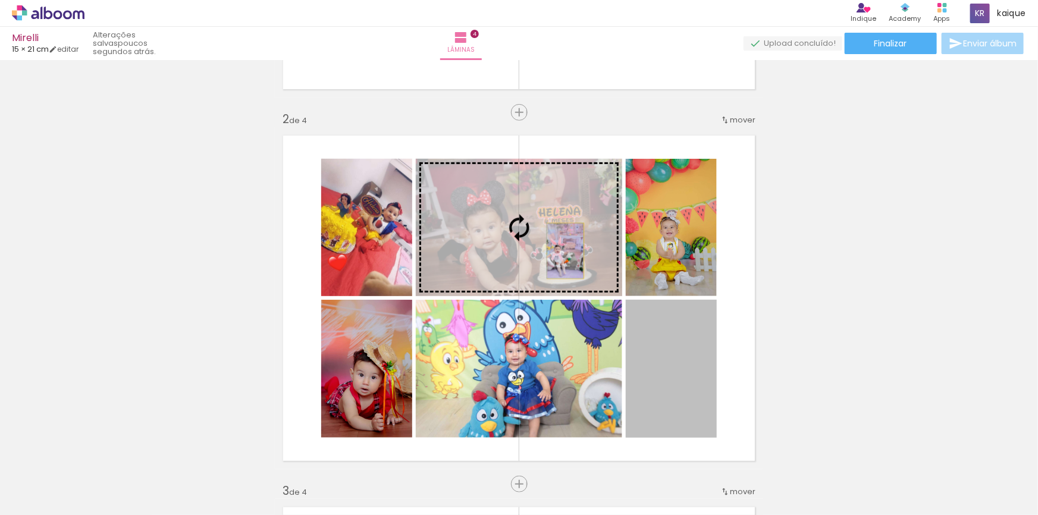
drag, startPoint x: 660, startPoint y: 373, endPoint x: 562, endPoint y: 250, distance: 157.0
click at [0, 0] on slot at bounding box center [0, 0] width 0 height 0
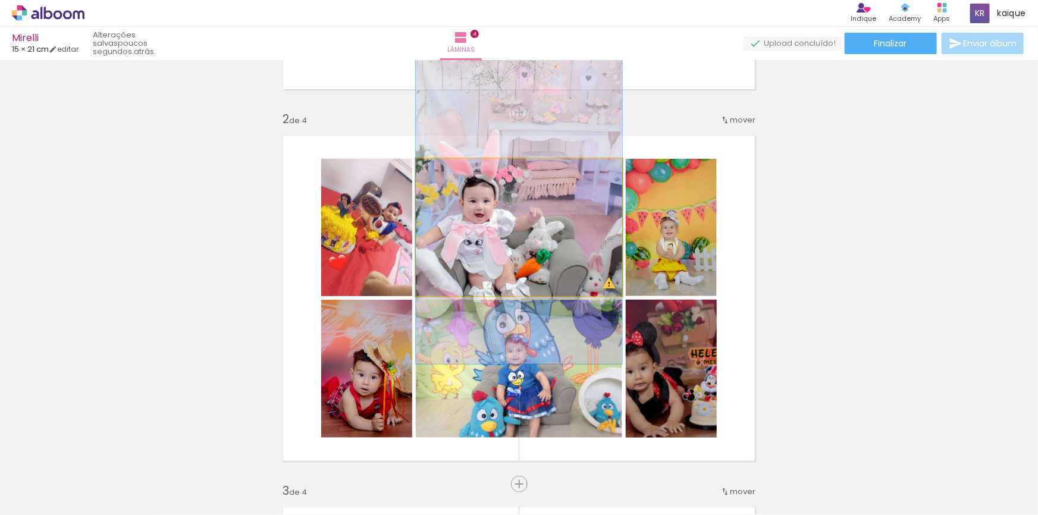
drag, startPoint x: 504, startPoint y: 255, endPoint x: 534, endPoint y: 237, distance: 34.5
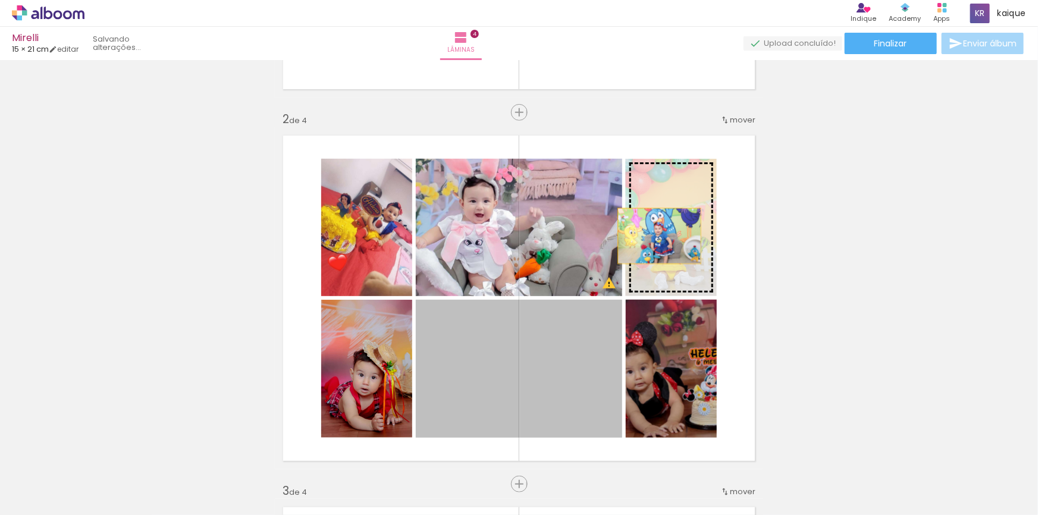
drag, startPoint x: 511, startPoint y: 380, endPoint x: 655, endPoint y: 236, distance: 204.4
click at [0, 0] on slot at bounding box center [0, 0] width 0 height 0
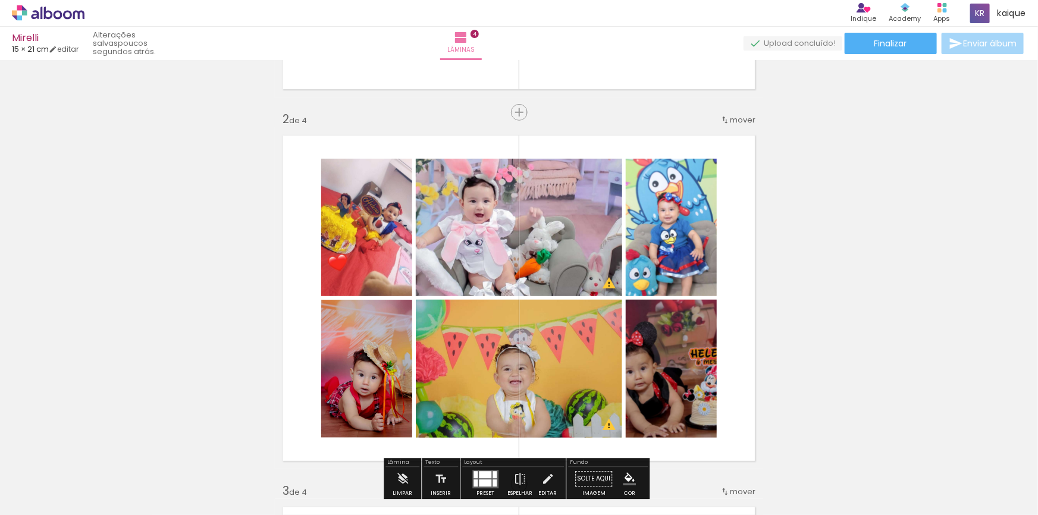
scroll to position [393, 0]
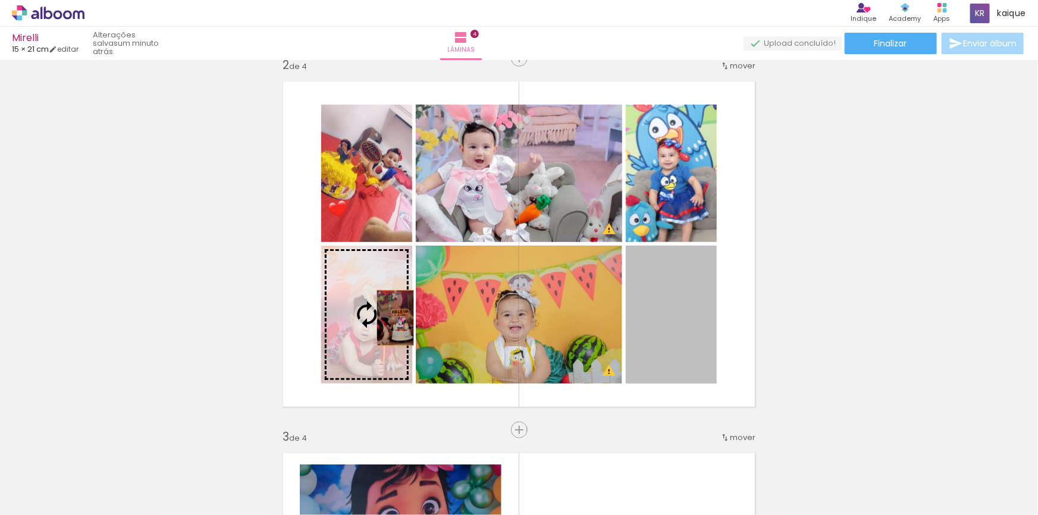
drag, startPoint x: 660, startPoint y: 315, endPoint x: 388, endPoint y: 318, distance: 272.4
click at [0, 0] on slot at bounding box center [0, 0] width 0 height 0
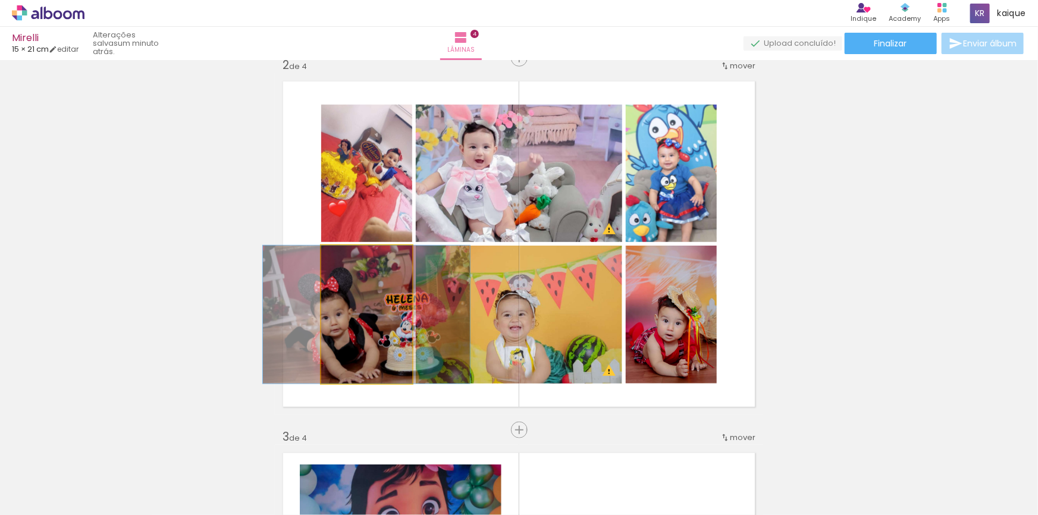
click at [361, 330] on quentale-photo at bounding box center [366, 315] width 91 height 138
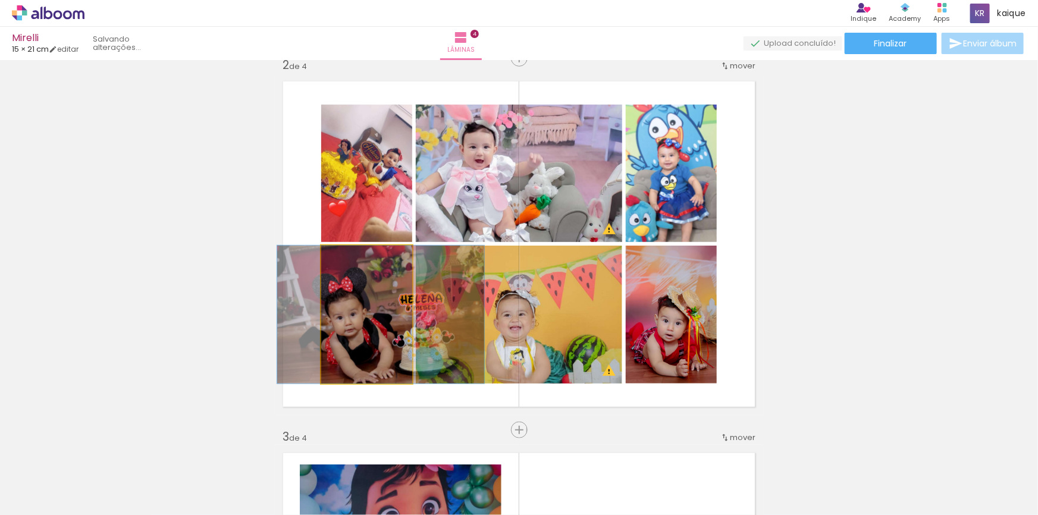
drag, startPoint x: 361, startPoint y: 330, endPoint x: 374, endPoint y: 315, distance: 19.8
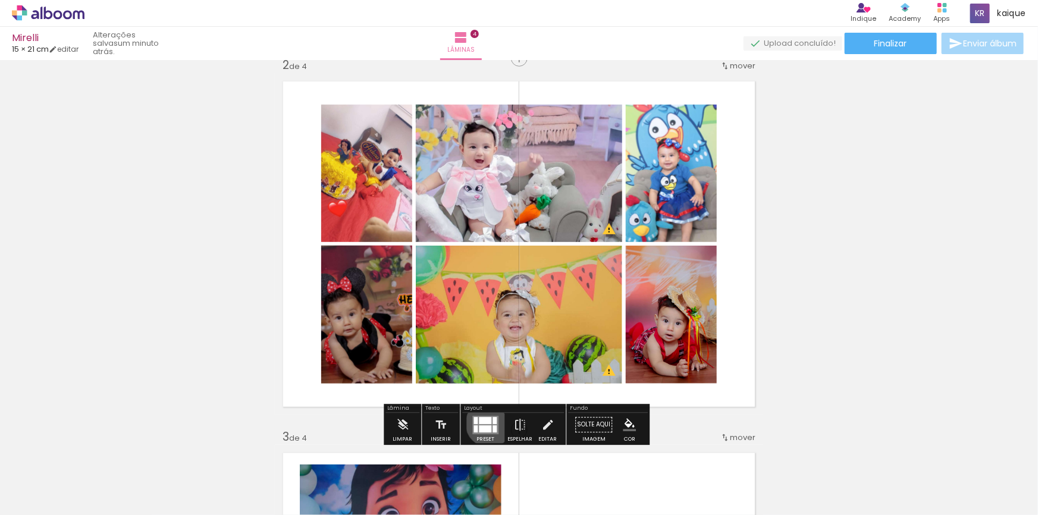
click at [487, 423] on div at bounding box center [485, 420] width 12 height 7
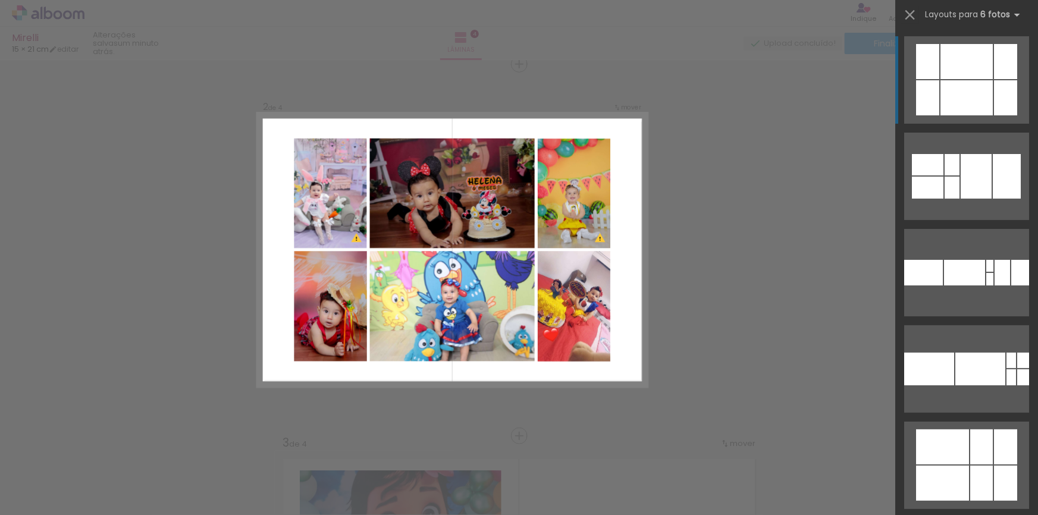
scroll to position [387, 0]
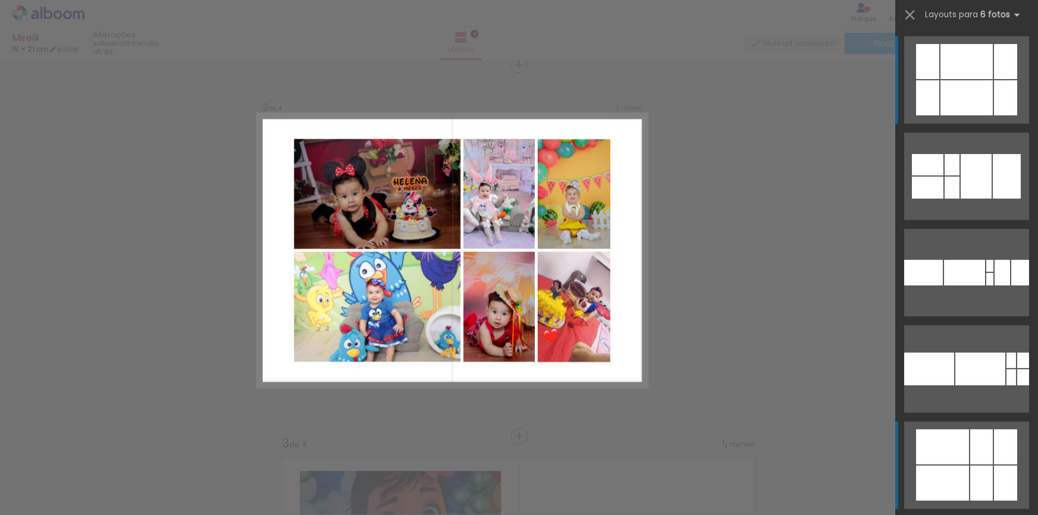
click at [965, 444] on quentale-layouter at bounding box center [966, 465] width 125 height 87
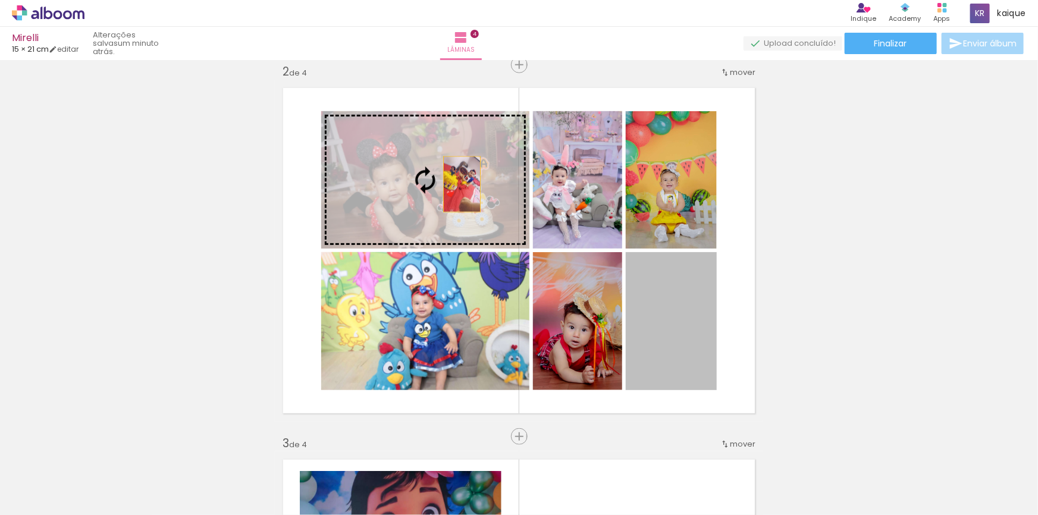
drag, startPoint x: 692, startPoint y: 335, endPoint x: 456, endPoint y: 183, distance: 281.2
click at [0, 0] on slot at bounding box center [0, 0] width 0 height 0
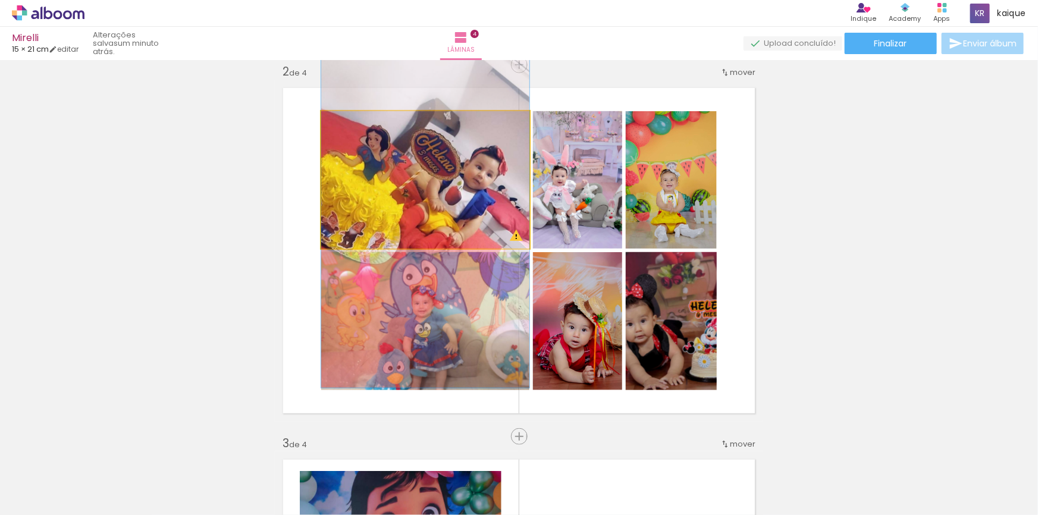
drag, startPoint x: 453, startPoint y: 183, endPoint x: 456, endPoint y: 206, distance: 23.4
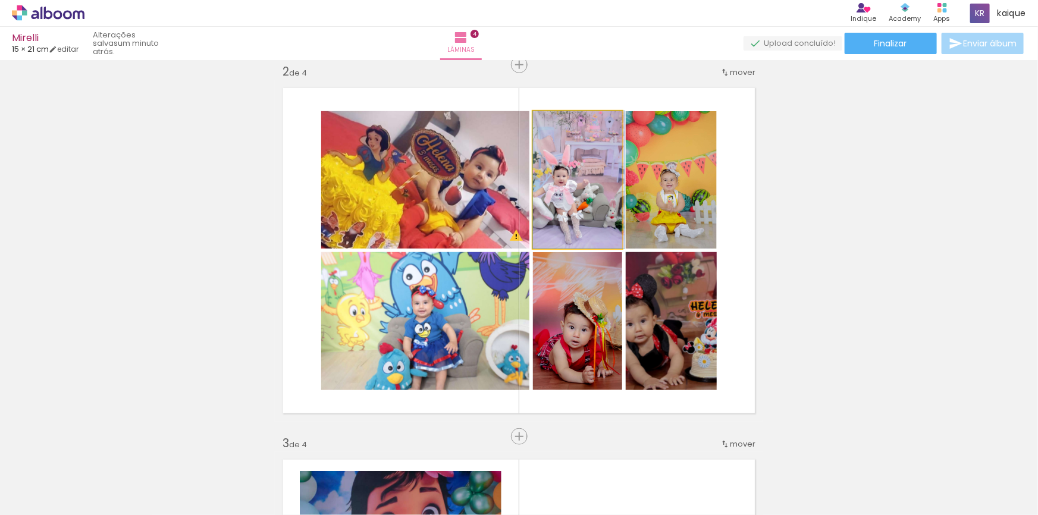
drag, startPoint x: 555, startPoint y: 206, endPoint x: 570, endPoint y: 207, distance: 15.5
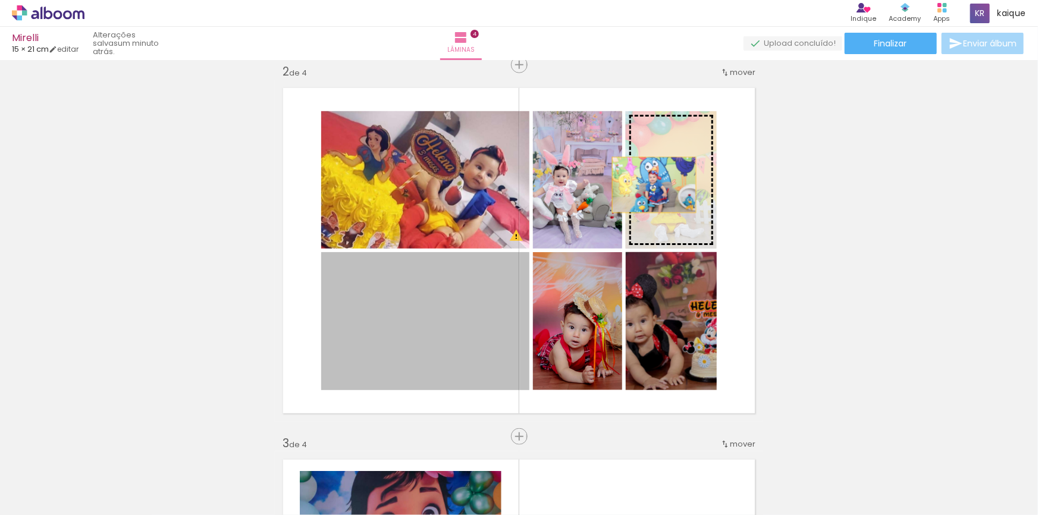
drag, startPoint x: 481, startPoint y: 309, endPoint x: 650, endPoint y: 185, distance: 209.9
click at [0, 0] on slot at bounding box center [0, 0] width 0 height 0
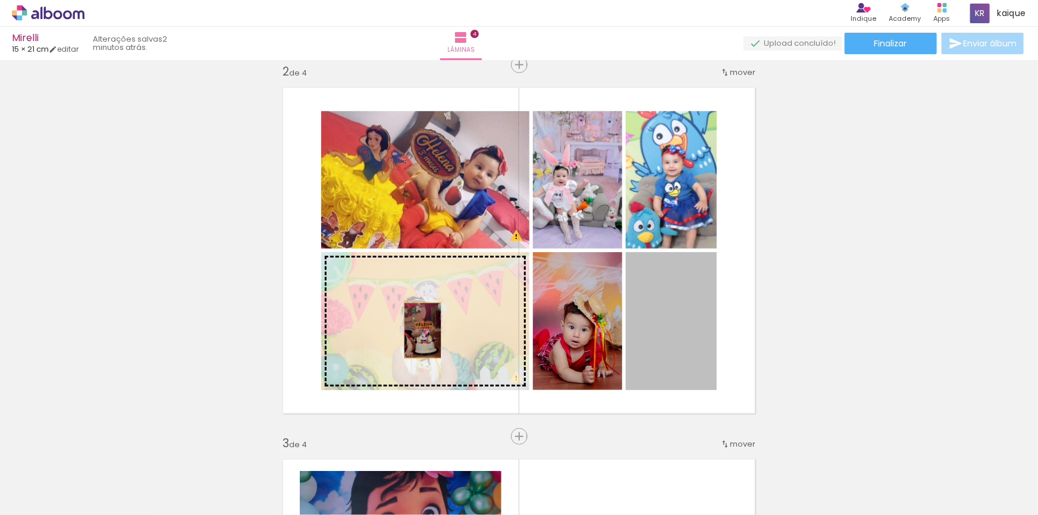
drag, startPoint x: 648, startPoint y: 331, endPoint x: 434, endPoint y: 331, distance: 214.1
click at [0, 0] on slot at bounding box center [0, 0] width 0 height 0
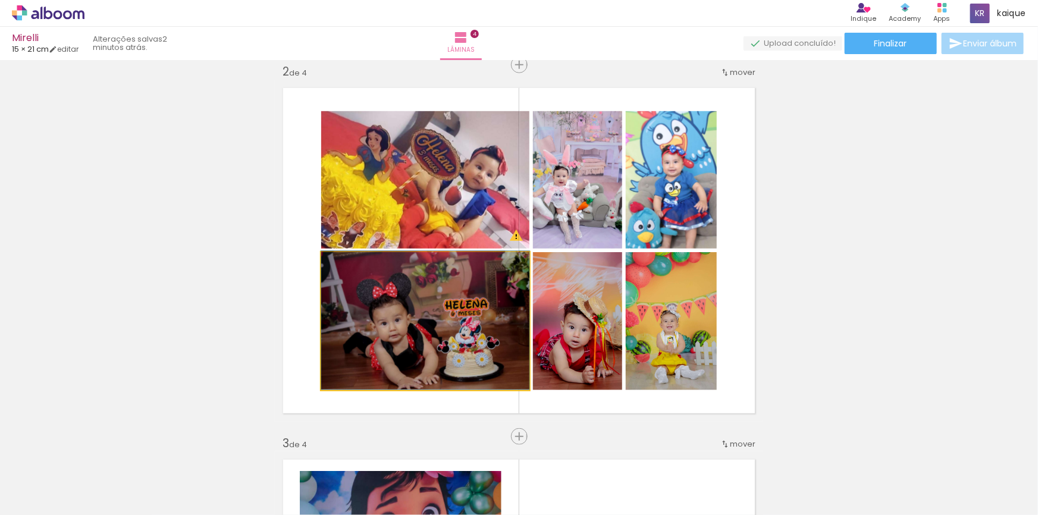
drag, startPoint x: 465, startPoint y: 341, endPoint x: 460, endPoint y: 336, distance: 6.7
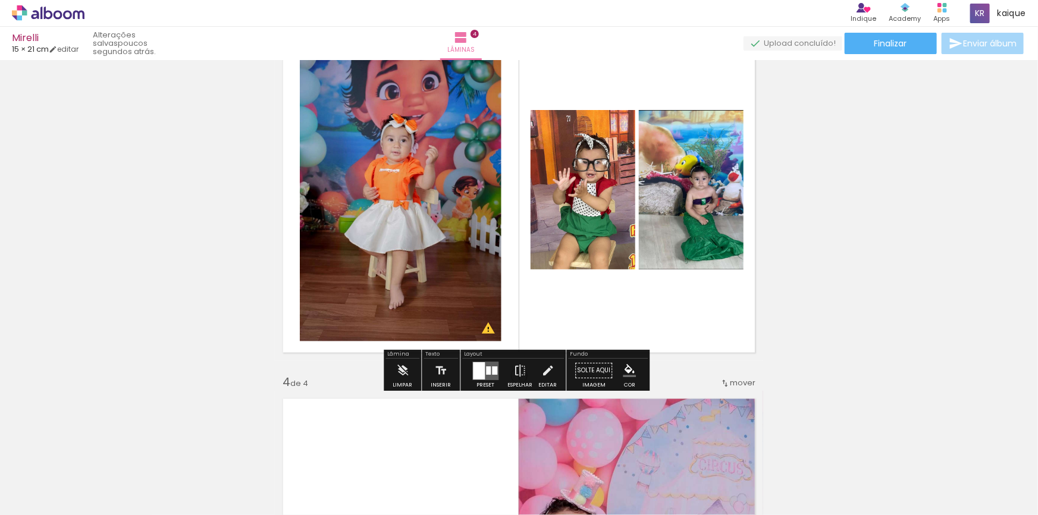
scroll to position [981, 0]
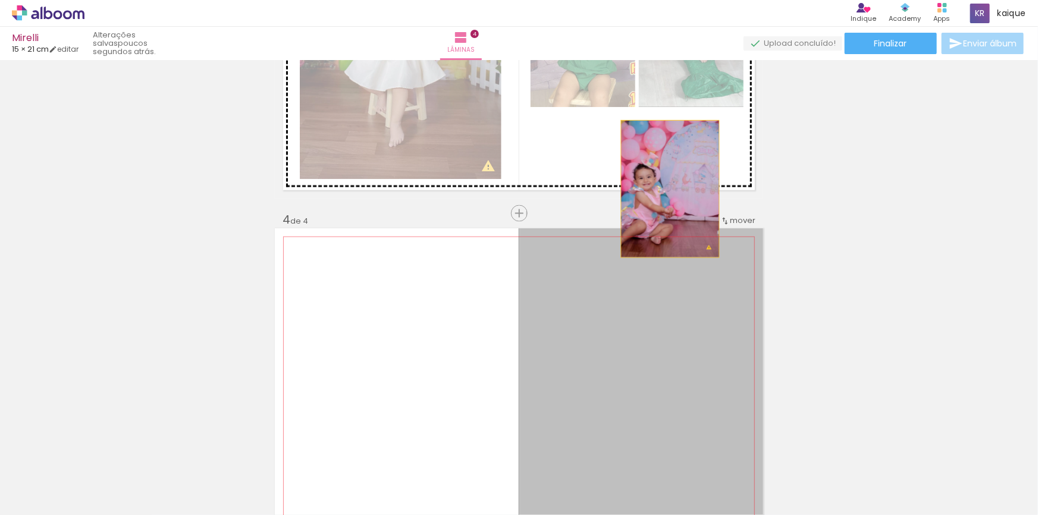
drag, startPoint x: 661, startPoint y: 331, endPoint x: 666, endPoint y: 189, distance: 141.6
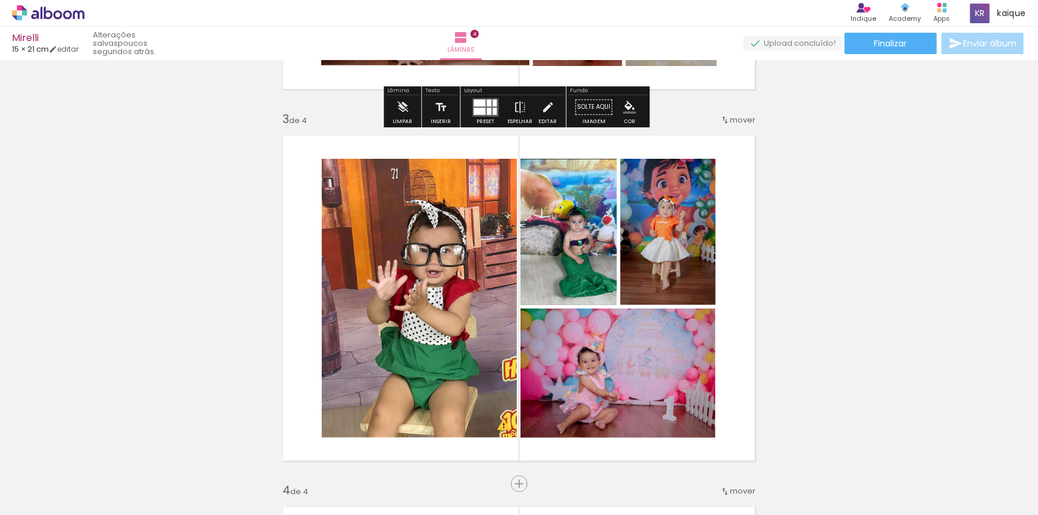
scroll to position [765, 0]
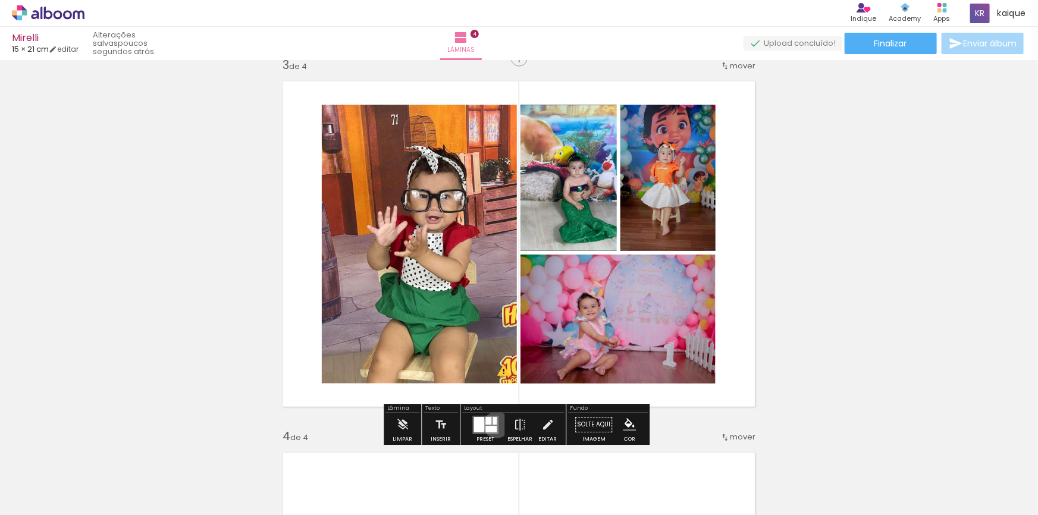
click at [494, 425] on quentale-layouter at bounding box center [485, 425] width 26 height 18
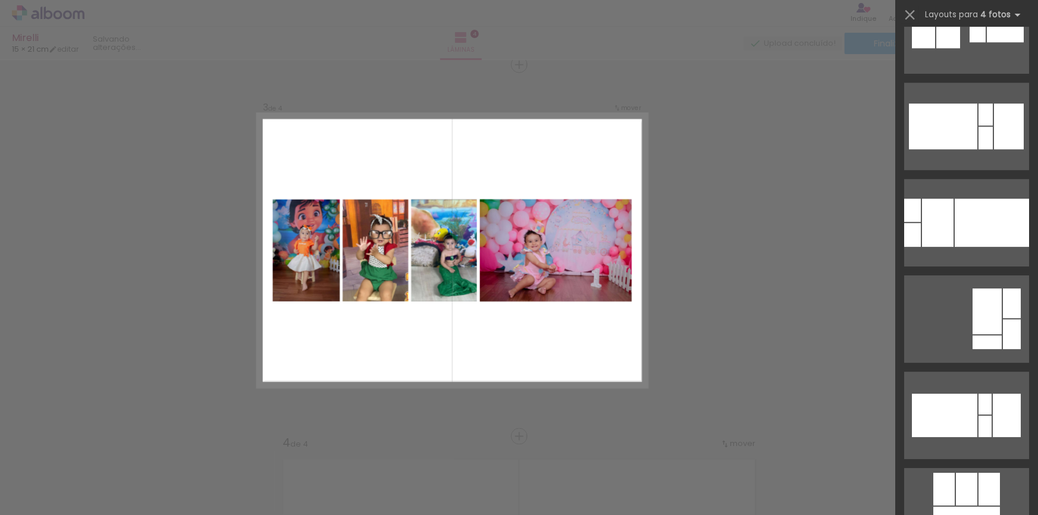
scroll to position [2109, 0]
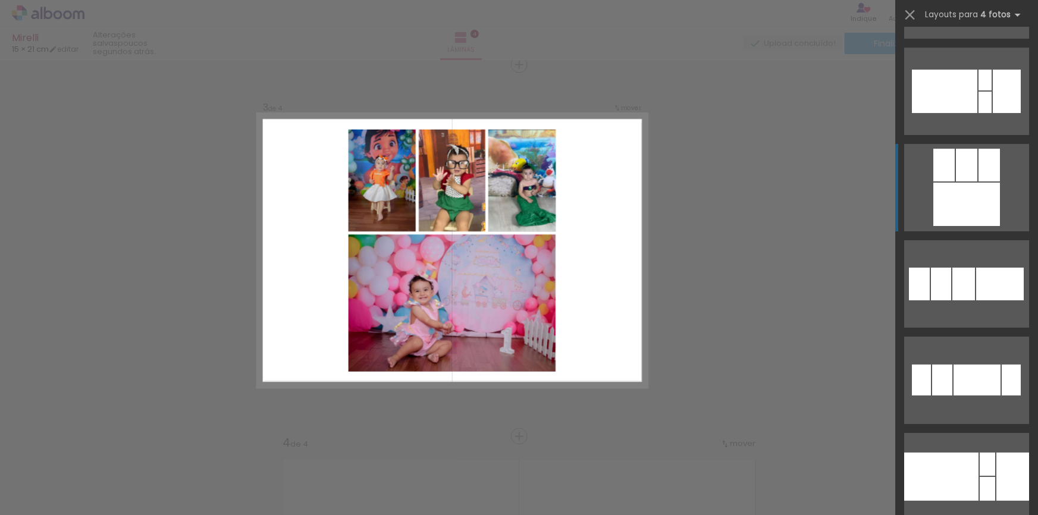
click at [968, 208] on div at bounding box center [966, 204] width 67 height 43
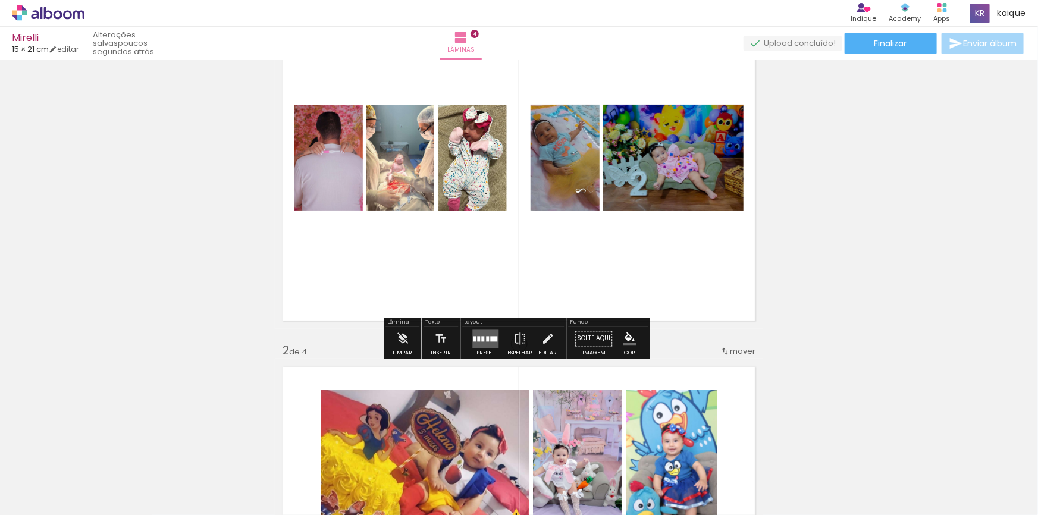
scroll to position [54, 0]
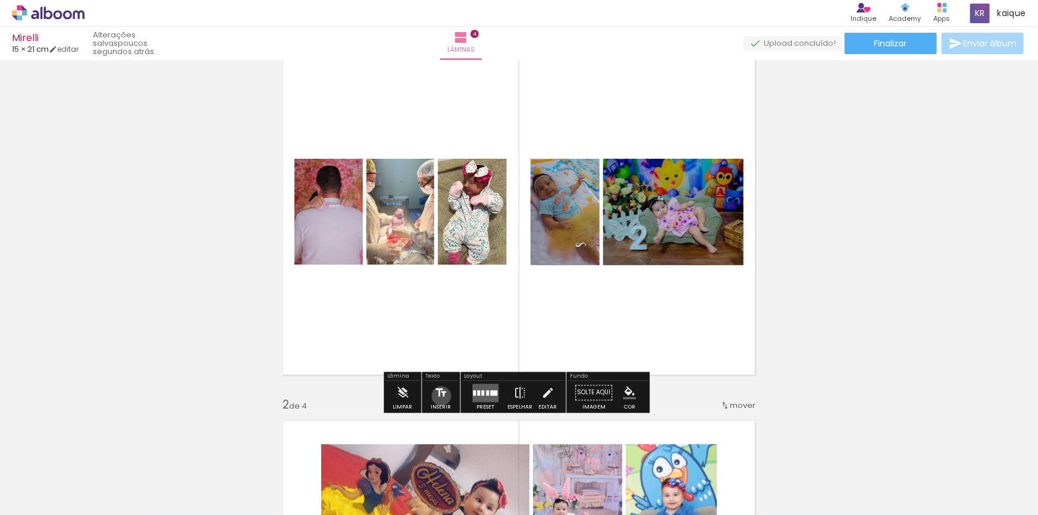
click at [440, 396] on iron-icon at bounding box center [440, 393] width 13 height 24
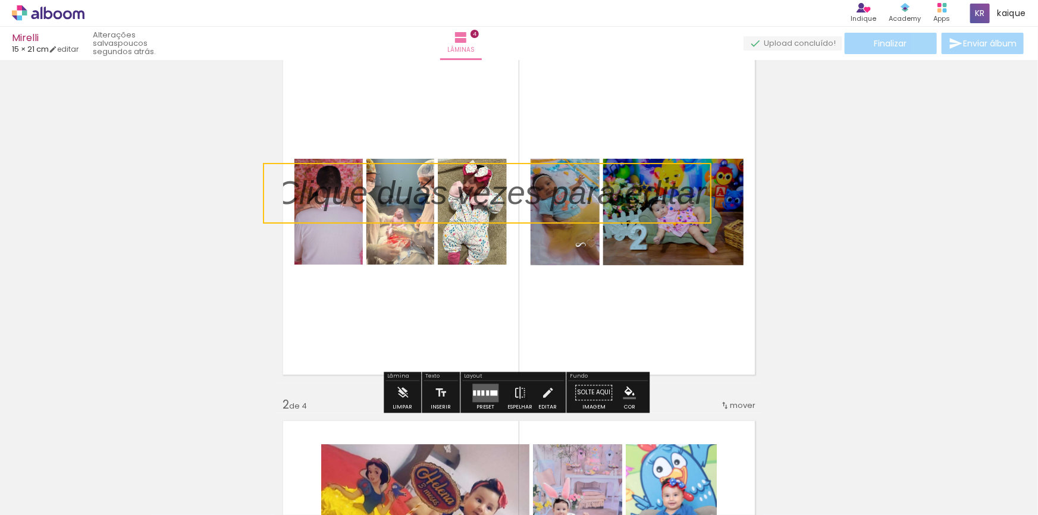
click at [468, 205] on quentale-selection at bounding box center [487, 193] width 448 height 61
type input "Sans Serif"
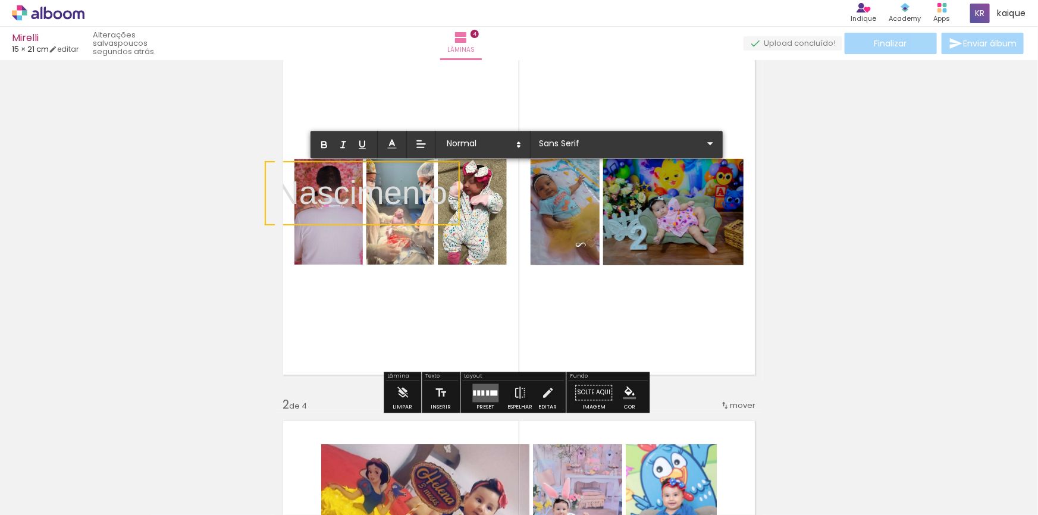
drag, startPoint x: 418, startPoint y: 200, endPoint x: 426, endPoint y: 223, distance: 24.1
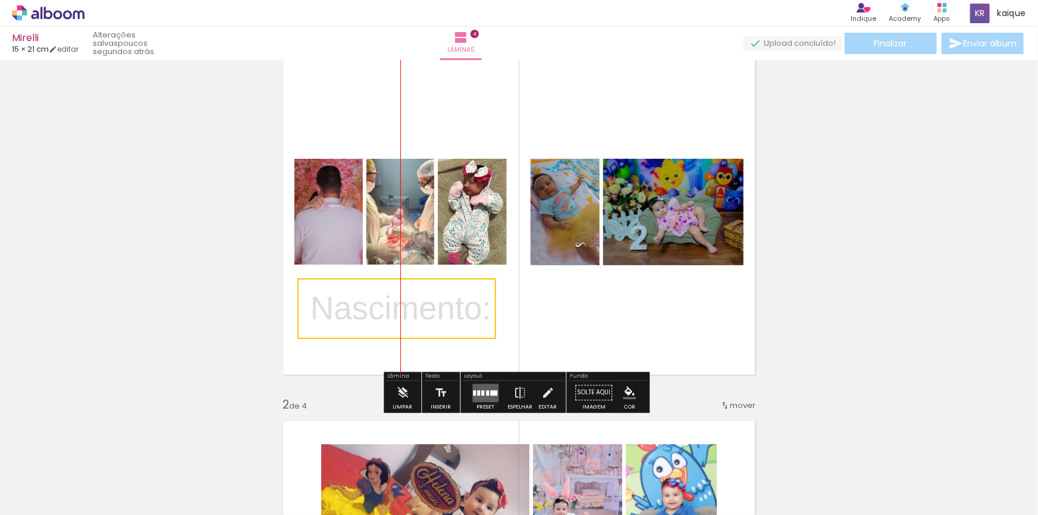
drag, startPoint x: 436, startPoint y: 213, endPoint x: 475, endPoint y: 328, distance: 121.3
click at [475, 328] on quentale-selection at bounding box center [396, 308] width 199 height 61
click at [480, 316] on quentale-selection at bounding box center [396, 308] width 199 height 61
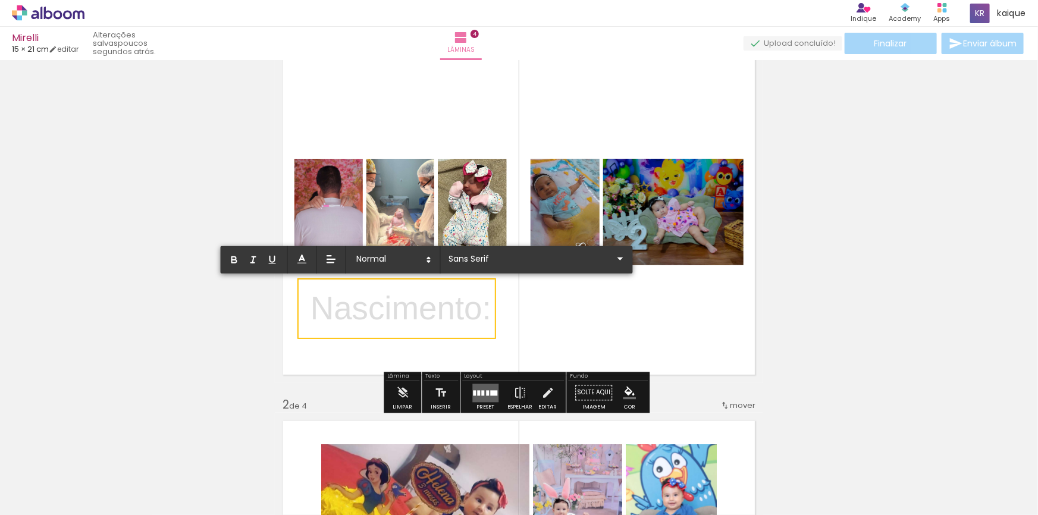
click at [489, 285] on quentale-selection at bounding box center [396, 308] width 199 height 61
click at [494, 280] on quentale-selection at bounding box center [396, 308] width 199 height 61
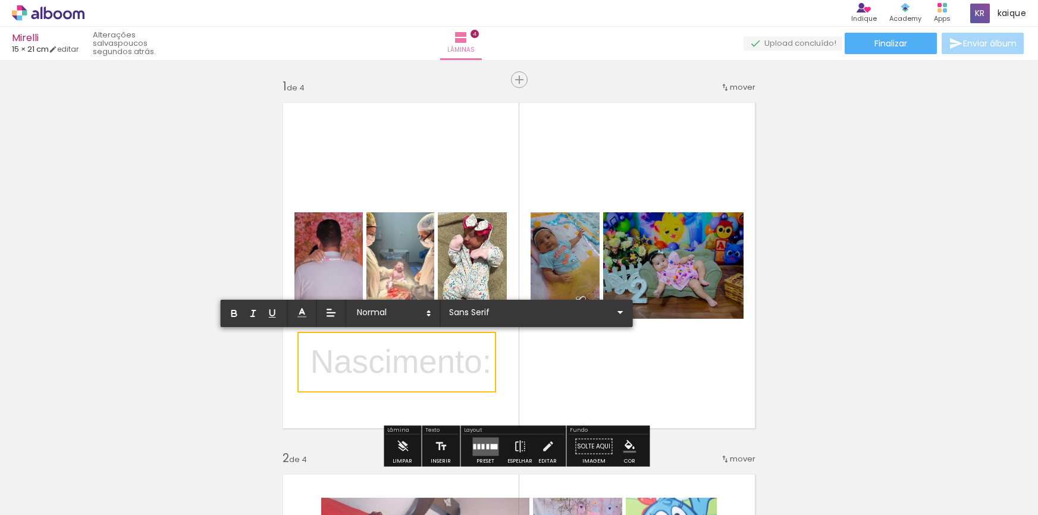
click at [327, 329] on album-spread "1 de 4" at bounding box center [519, 266] width 488 height 342
click at [381, 332] on quentale-selection at bounding box center [396, 362] width 199 height 61
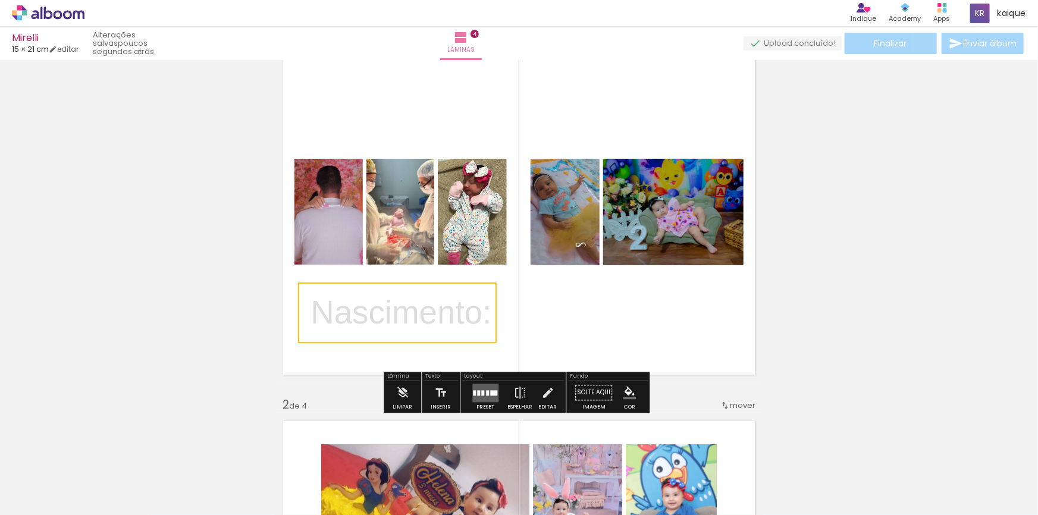
scroll to position [0, 195]
click at [471, 293] on quentale-selection at bounding box center [397, 313] width 199 height 61
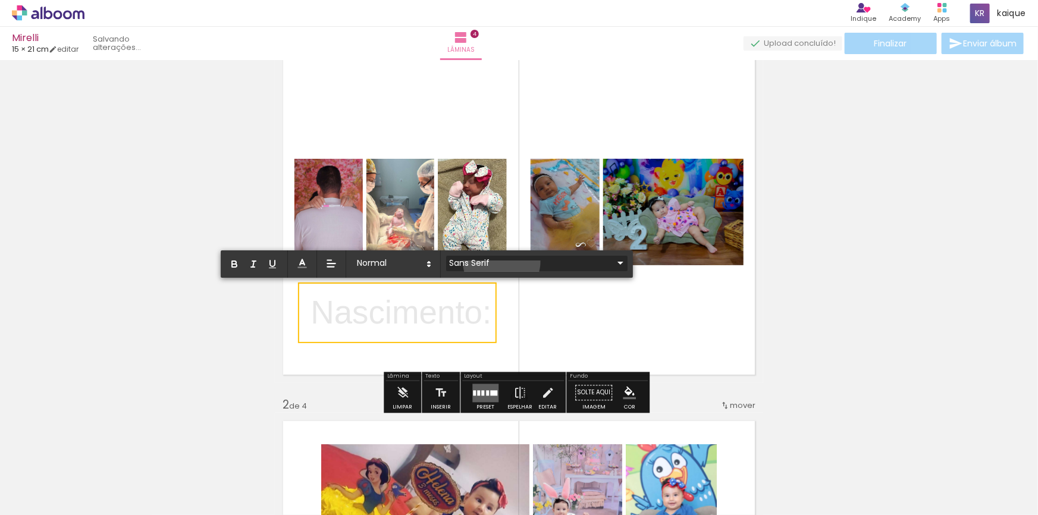
click at [501, 261] on input "Sans Serif" at bounding box center [529, 263] width 167 height 12
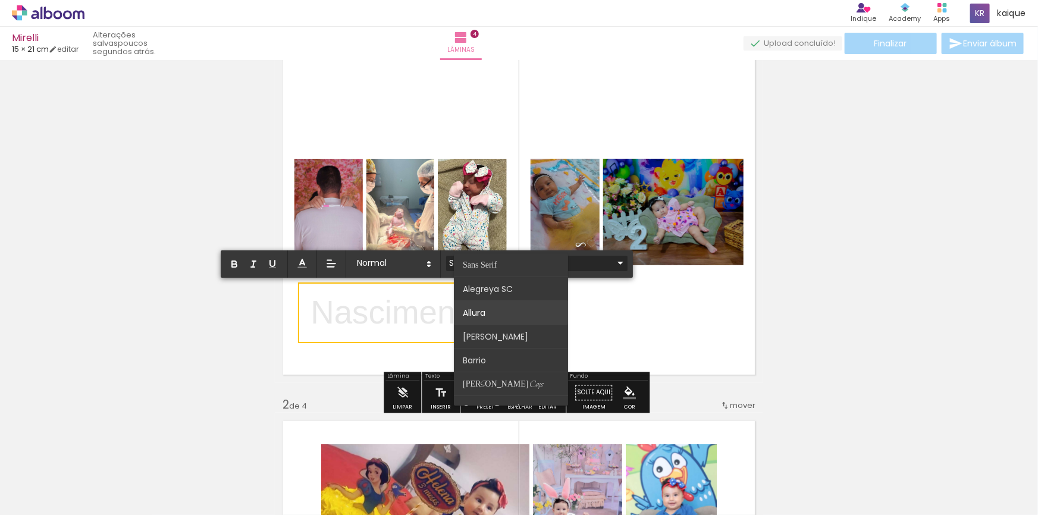
click at [504, 309] on paper-item at bounding box center [511, 313] width 114 height 24
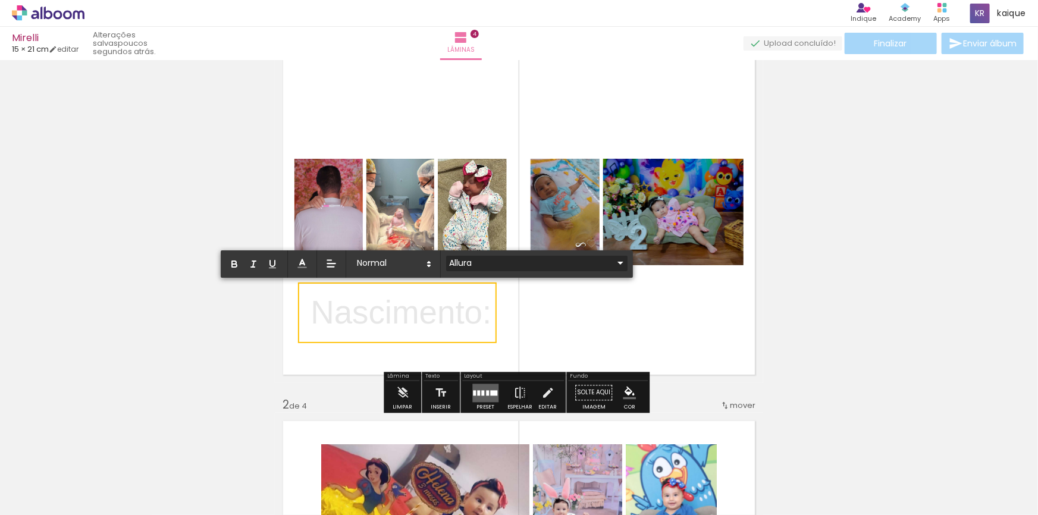
click at [541, 266] on input "Allura" at bounding box center [529, 263] width 167 height 12
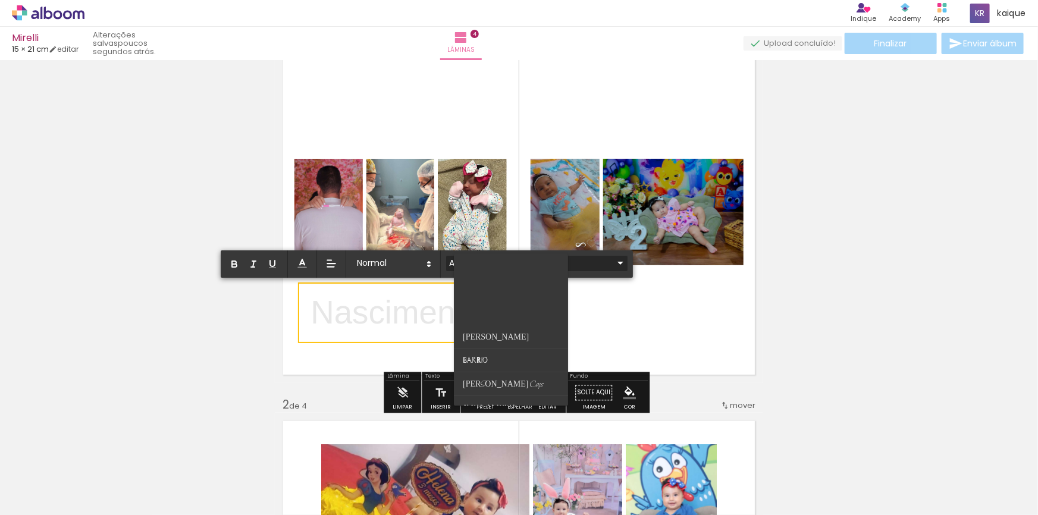
scroll to position [378, 0]
click at [493, 313] on paper-item at bounding box center [511, 315] width 114 height 24
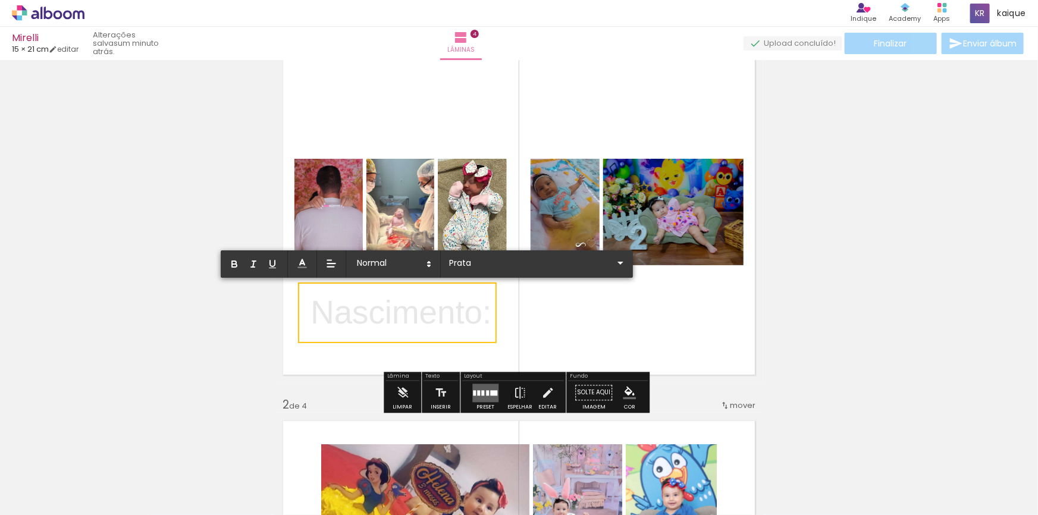
click at [488, 313] on quentale-selection at bounding box center [397, 313] width 199 height 61
click at [443, 323] on p "Nascimento ﻿ :" at bounding box center [400, 314] width 181 height 48
type input "Sans Serif"
click at [487, 316] on p "Nascimento:" at bounding box center [400, 313] width 181 height 46
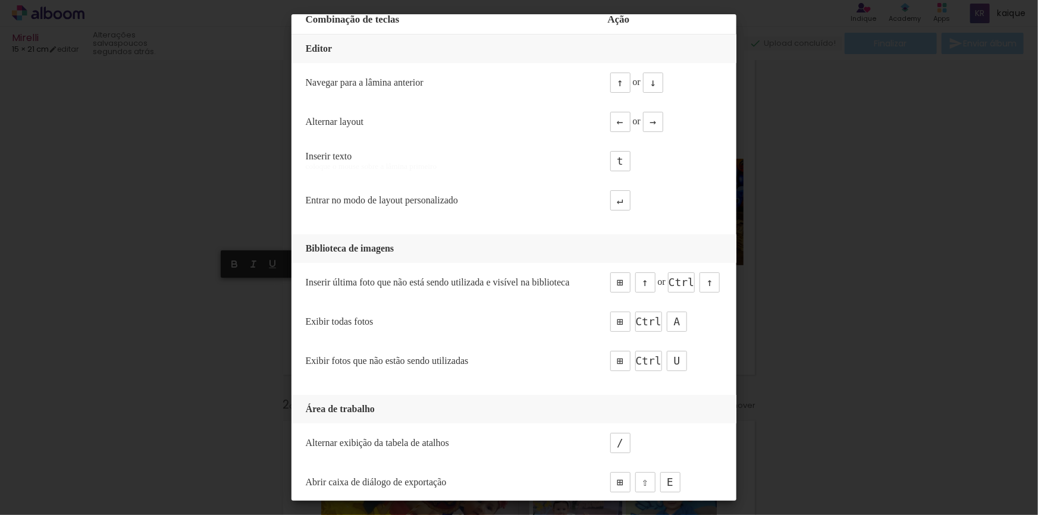
scroll to position [0, 0]
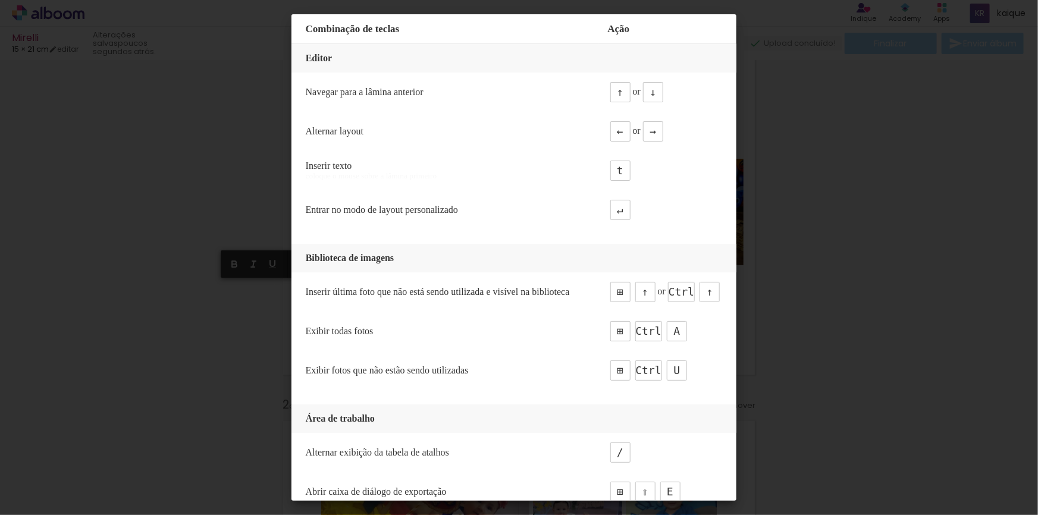
click at [838, 267] on iron-overlay-backdrop at bounding box center [519, 257] width 1038 height 515
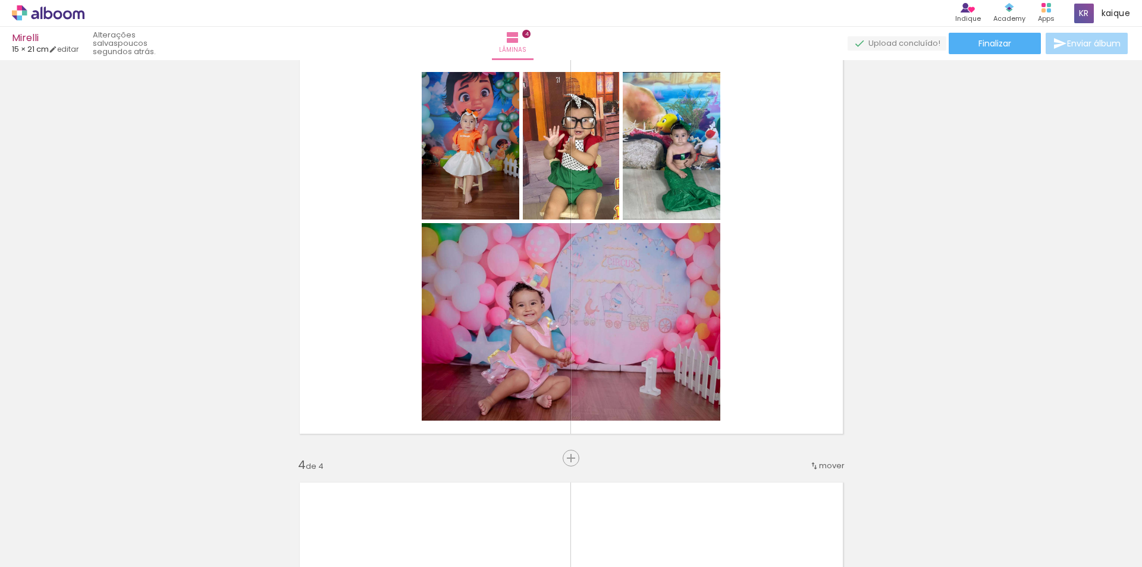
scroll to position [1071, 0]
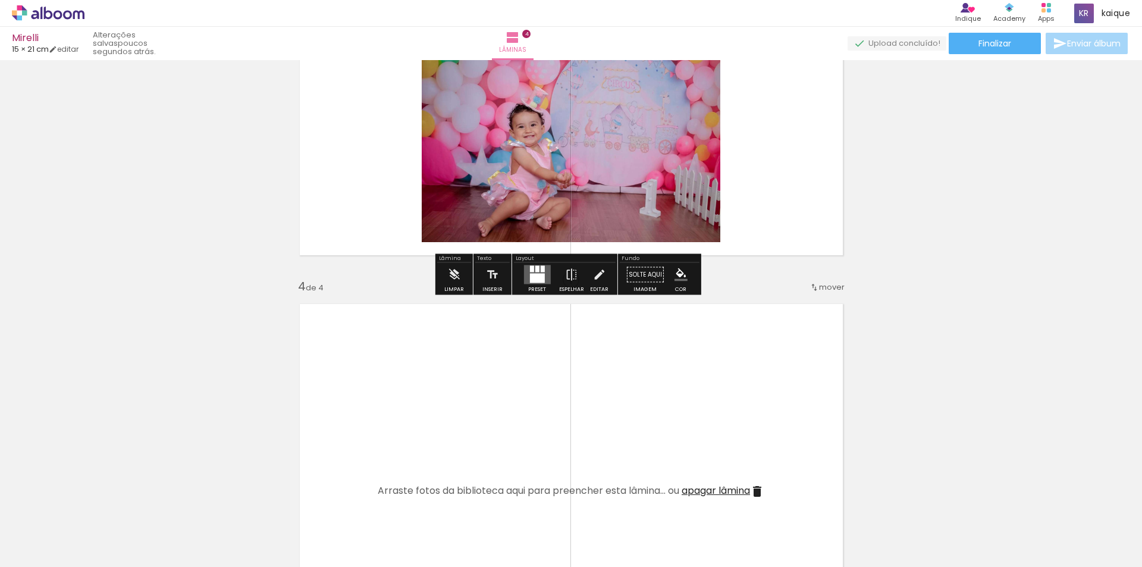
click at [811, 199] on quentale-layouter at bounding box center [571, 68] width 562 height 394
click at [675, 274] on iron-icon "color picker" at bounding box center [681, 274] width 13 height 13
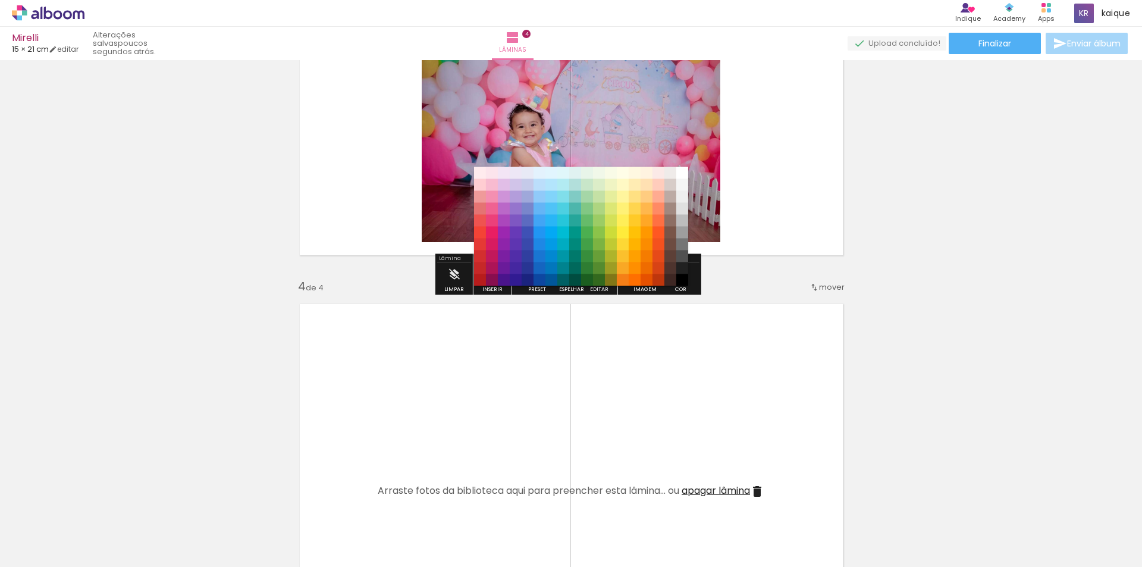
click at [500, 186] on paper-item "#e1bee7" at bounding box center [504, 185] width 12 height 12
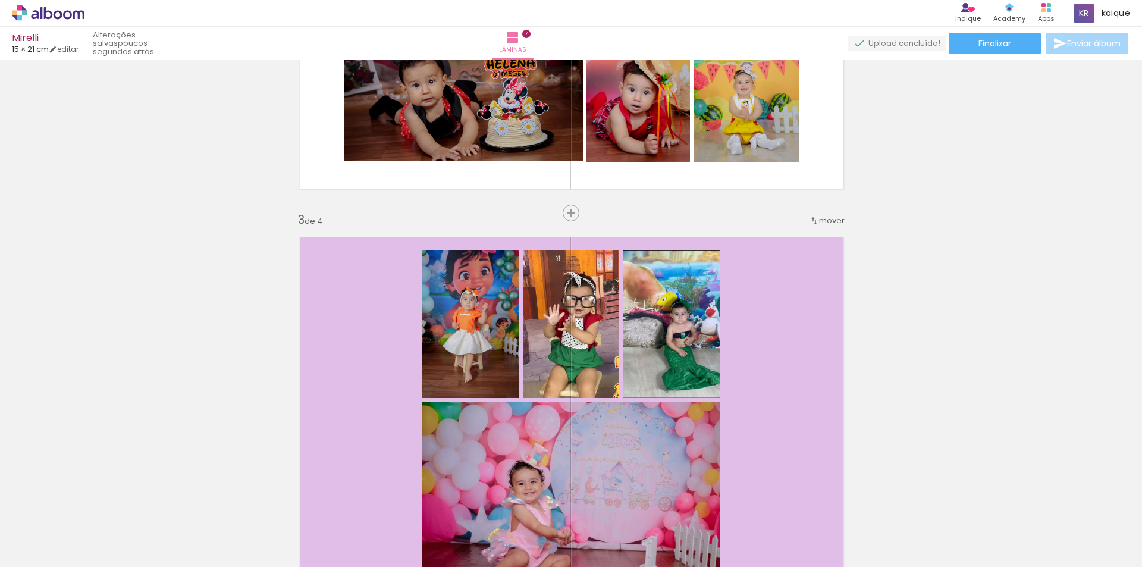
scroll to position [654, 0]
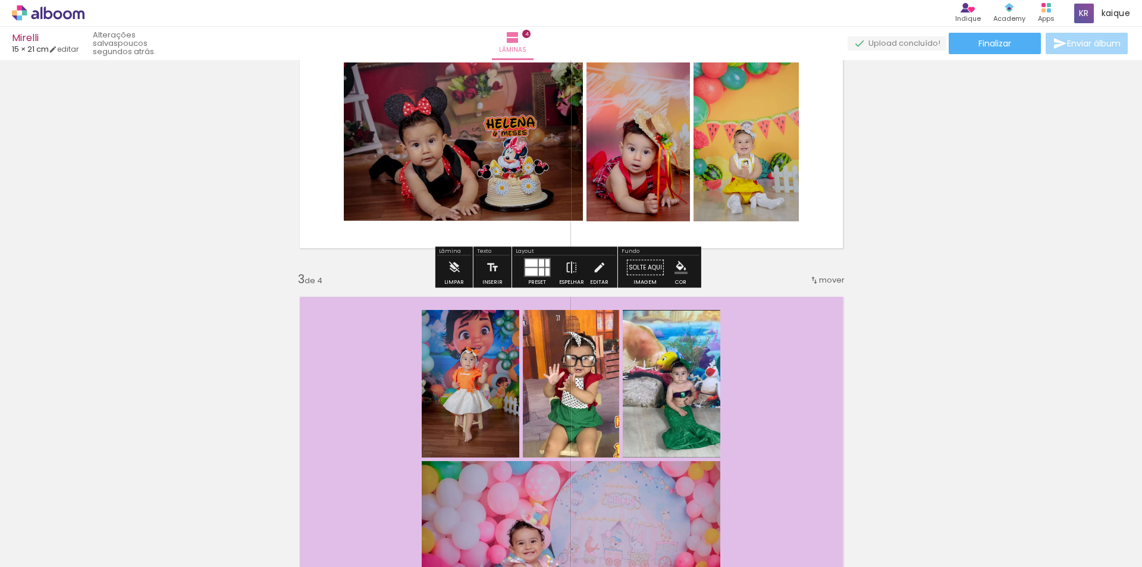
click at [836, 197] on quentale-layouter at bounding box center [571, 61] width 562 height 394
click at [670, 271] on paper-menu-button "#ffebee #ffcdd2 #ef9a9a #e57373 #ef5350 #f44336 #e53935 #d32f2f #c62828 #b71c1c…" at bounding box center [681, 267] width 23 height 23
click at [676, 266] on iron-icon "color picker" at bounding box center [681, 267] width 13 height 13
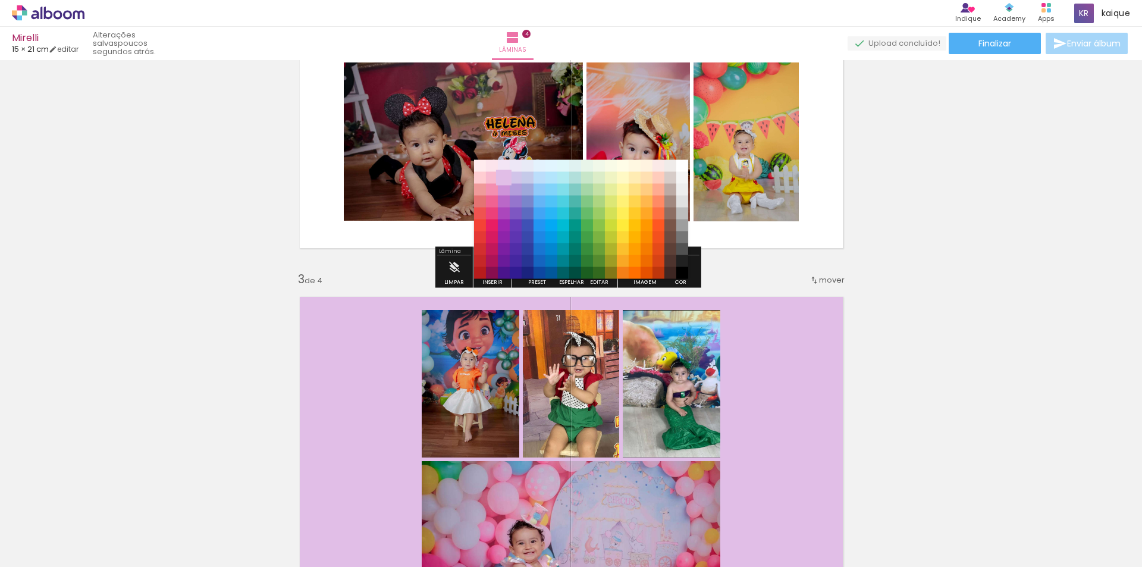
click at [500, 175] on paper-item "#e1bee7" at bounding box center [504, 178] width 12 height 12
click at [498, 178] on paper-item "#f8bbd0" at bounding box center [492, 178] width 12 height 12
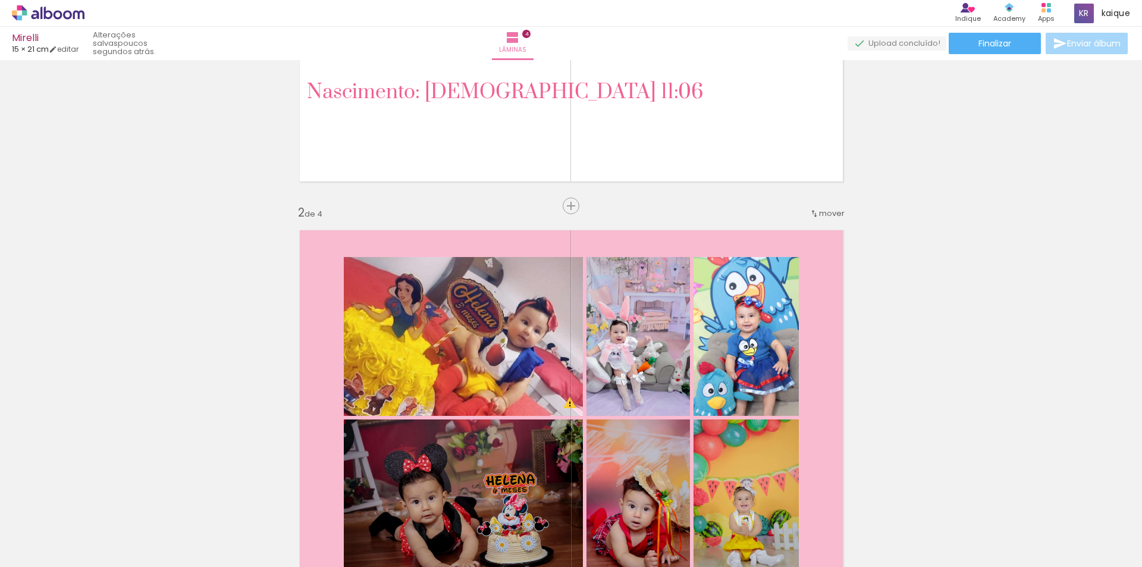
scroll to position [238, 0]
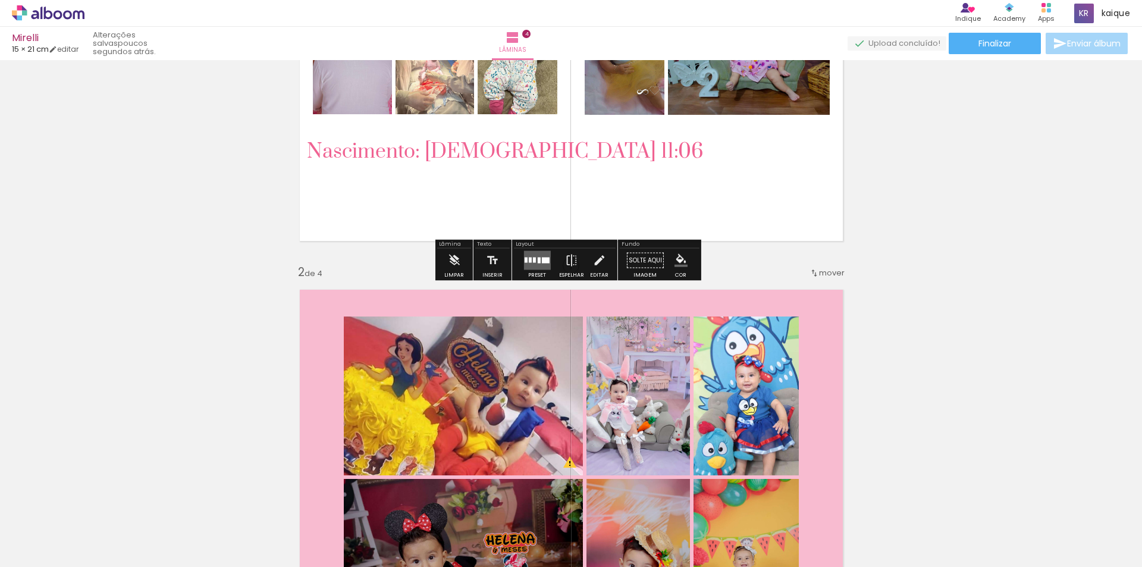
click at [738, 223] on quentale-layouter at bounding box center [571, 54] width 562 height 394
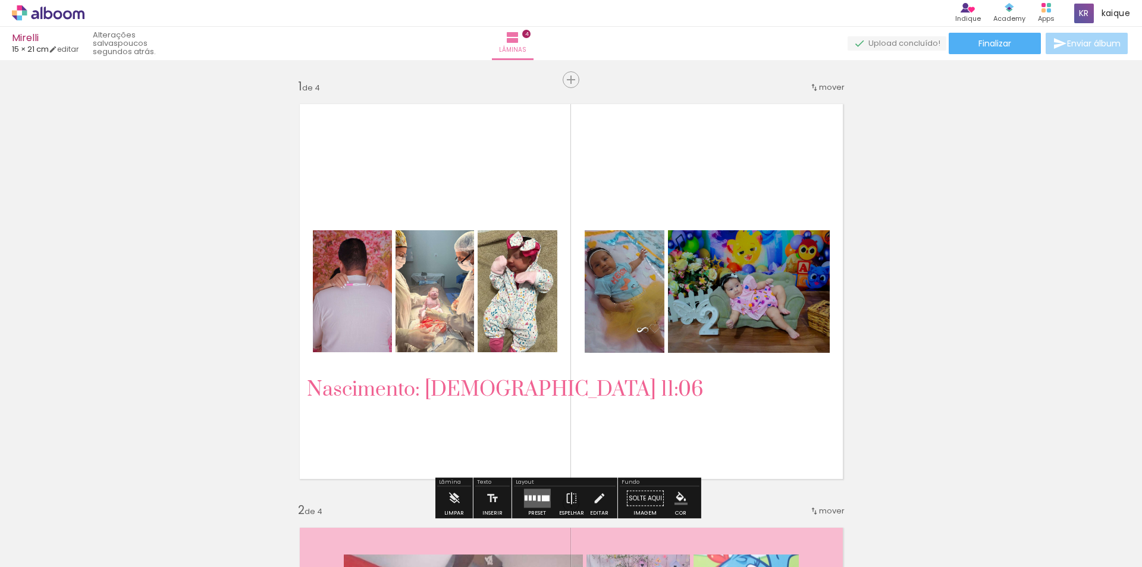
click at [701, 183] on quentale-layouter at bounding box center [571, 292] width 562 height 394
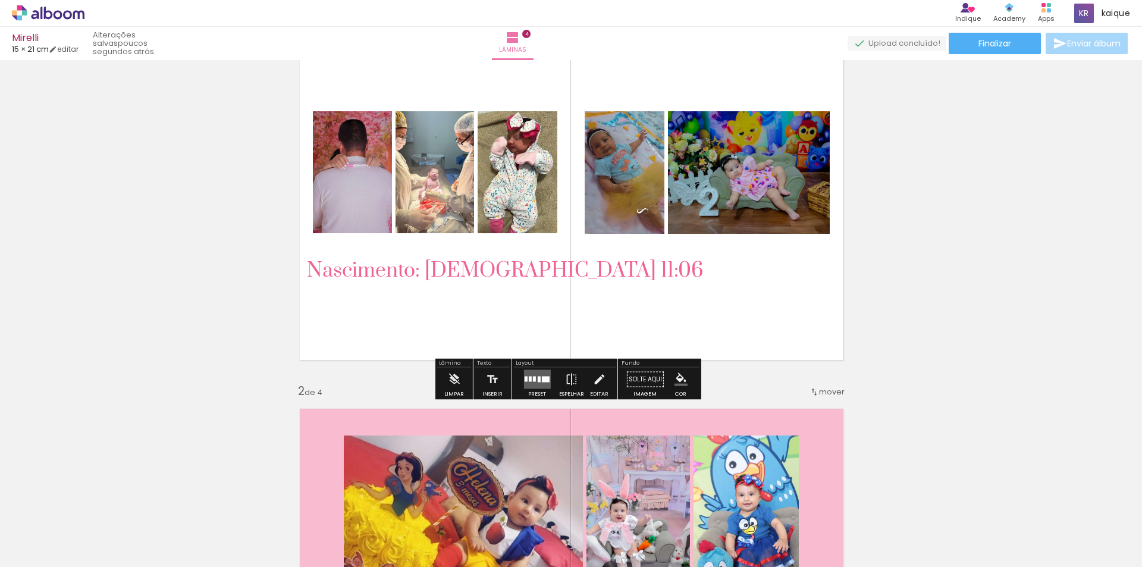
scroll to position [178, 0]
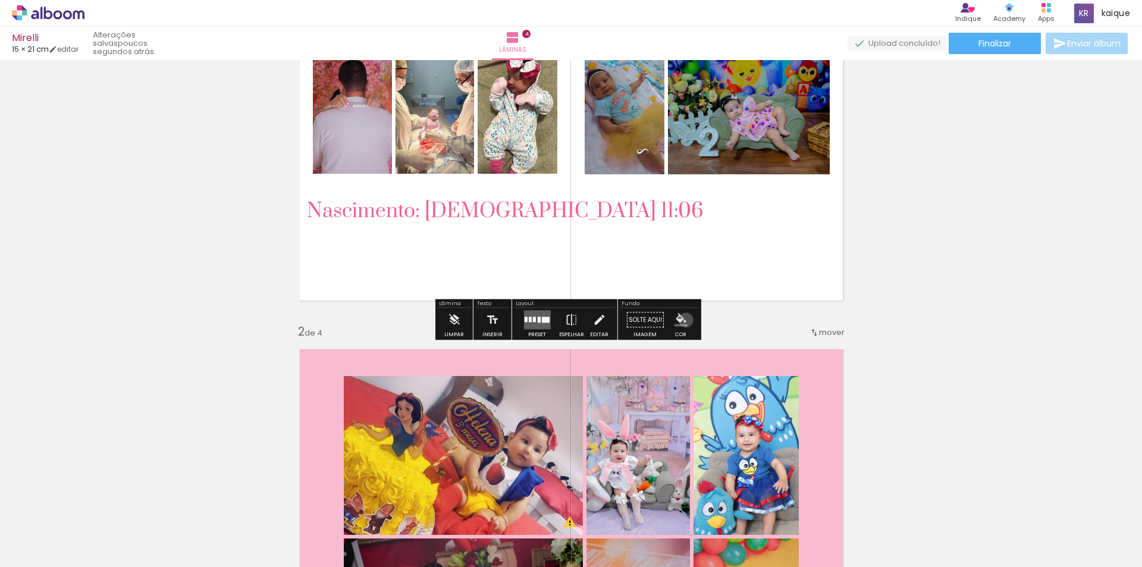
click at [682, 321] on iron-icon "color picker" at bounding box center [681, 319] width 13 height 13
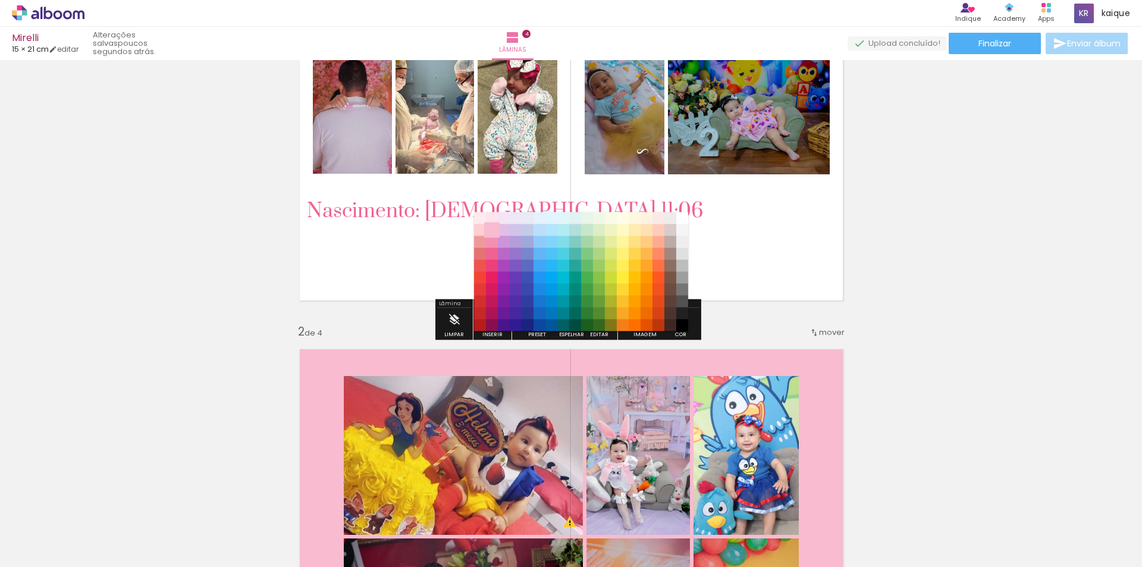
click at [490, 224] on paper-item "#f8bbd0" at bounding box center [492, 230] width 12 height 12
click at [490, 228] on paper-item "#f8bbd0" at bounding box center [492, 230] width 12 height 12
click at [835, 234] on quentale-layouter at bounding box center [571, 113] width 562 height 394
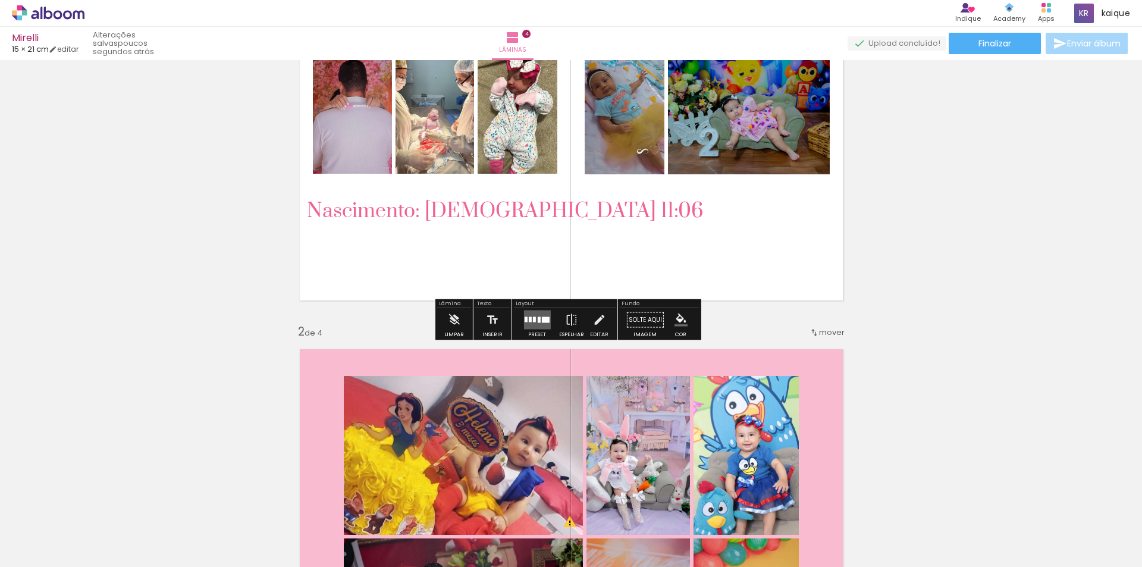
click at [557, 250] on quentale-layouter at bounding box center [571, 113] width 562 height 394
click at [675, 318] on iron-icon "color picker" at bounding box center [681, 319] width 13 height 13
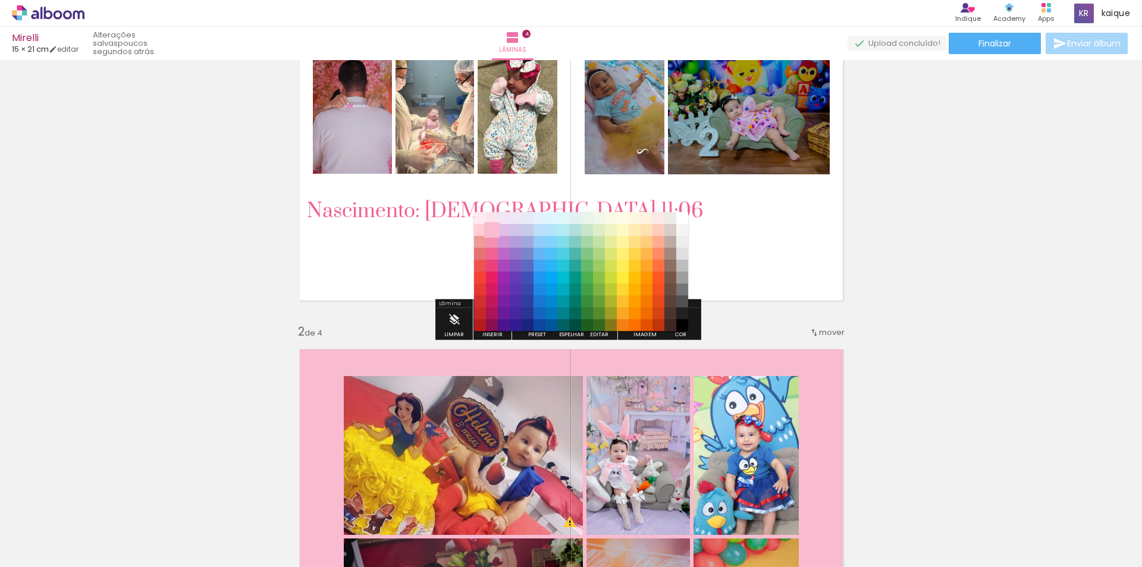
click at [492, 230] on paper-item "#f8bbd0" at bounding box center [492, 230] width 12 height 12
drag, startPoint x: 492, startPoint y: 241, endPoint x: 494, endPoint y: 229, distance: 12.1
click at [492, 241] on paper-item "#f48fb1" at bounding box center [492, 242] width 12 height 12
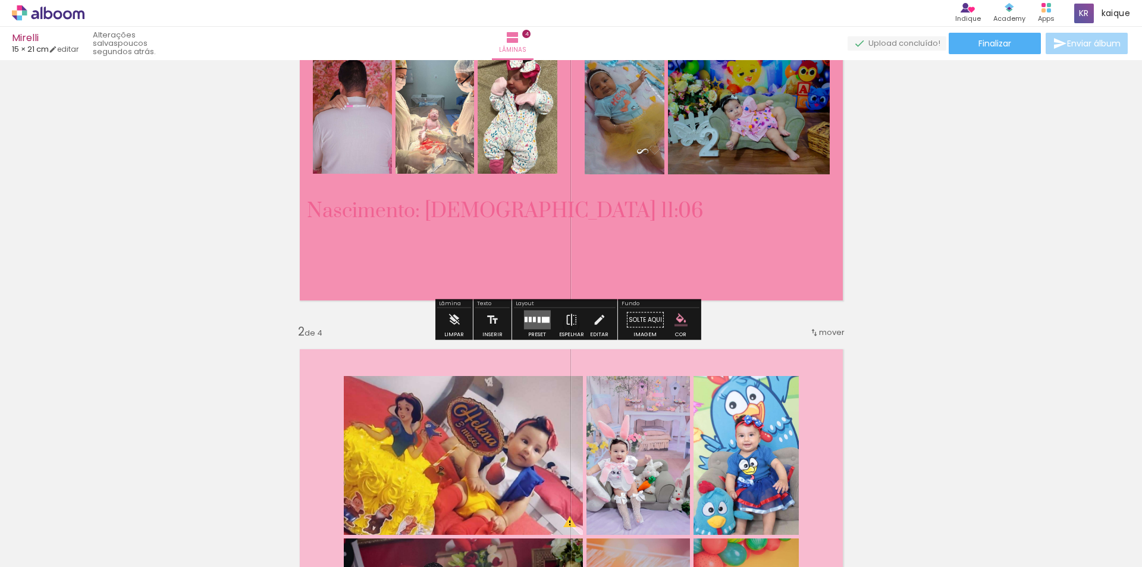
click at [675, 322] on iron-icon "color picker" at bounding box center [681, 319] width 13 height 13
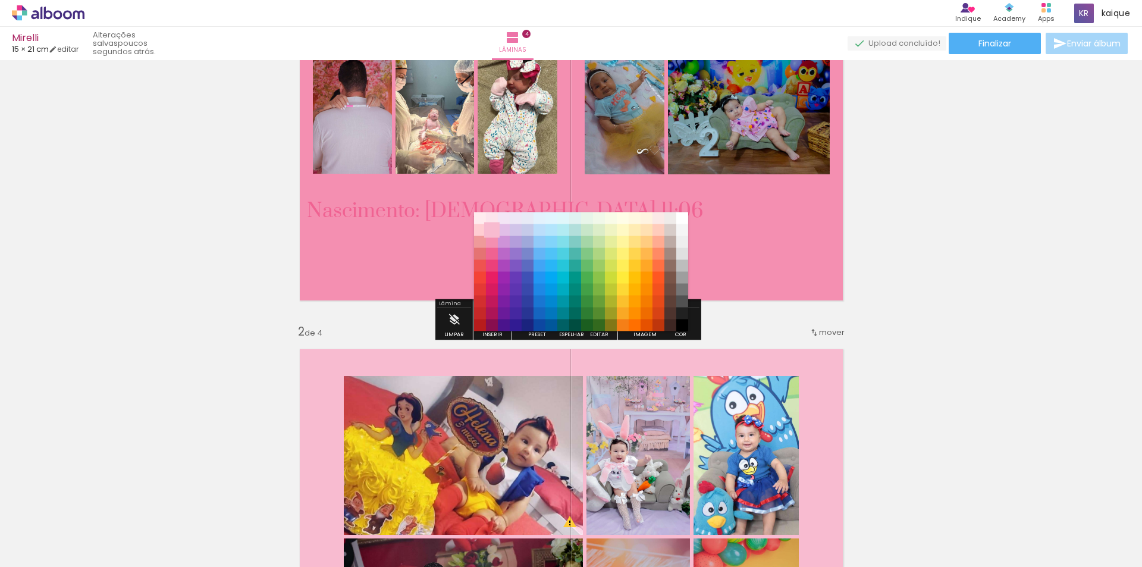
click at [491, 226] on paper-item "#f8bbd0" at bounding box center [492, 230] width 12 height 12
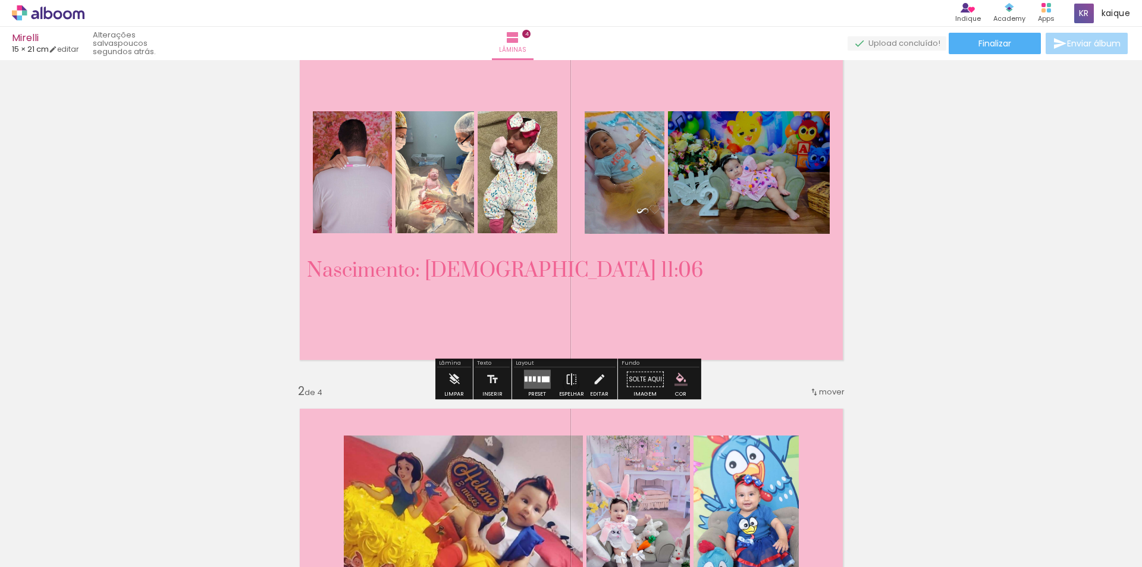
scroll to position [59, 0]
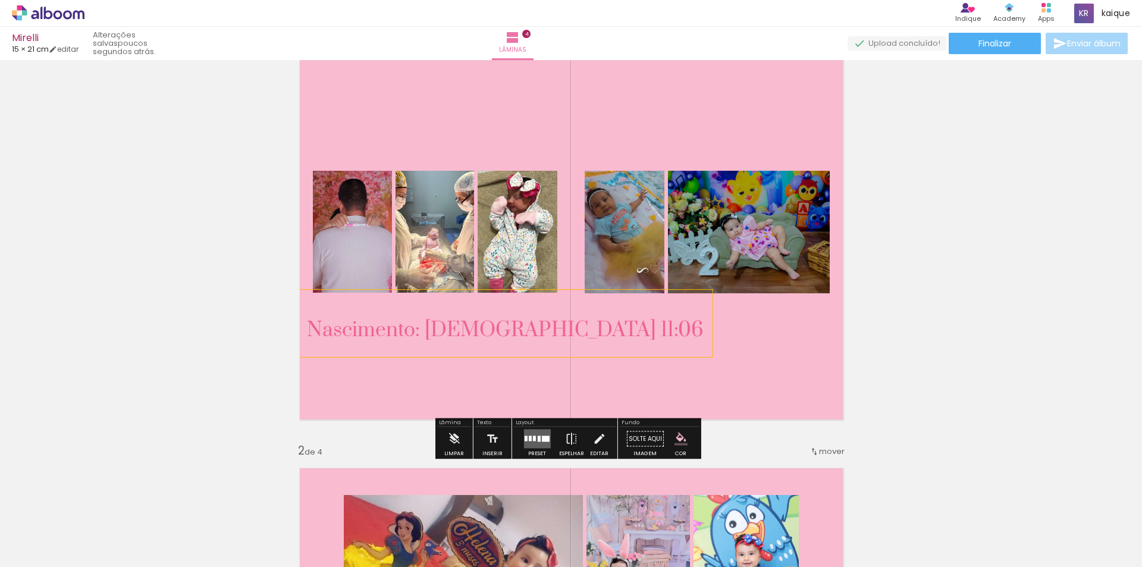
click at [513, 329] on span "Nascimento: 25/11/23 às 11:06" at bounding box center [505, 330] width 396 height 25
click at [478, 330] on quentale-selection at bounding box center [434, 323] width 281 height 67
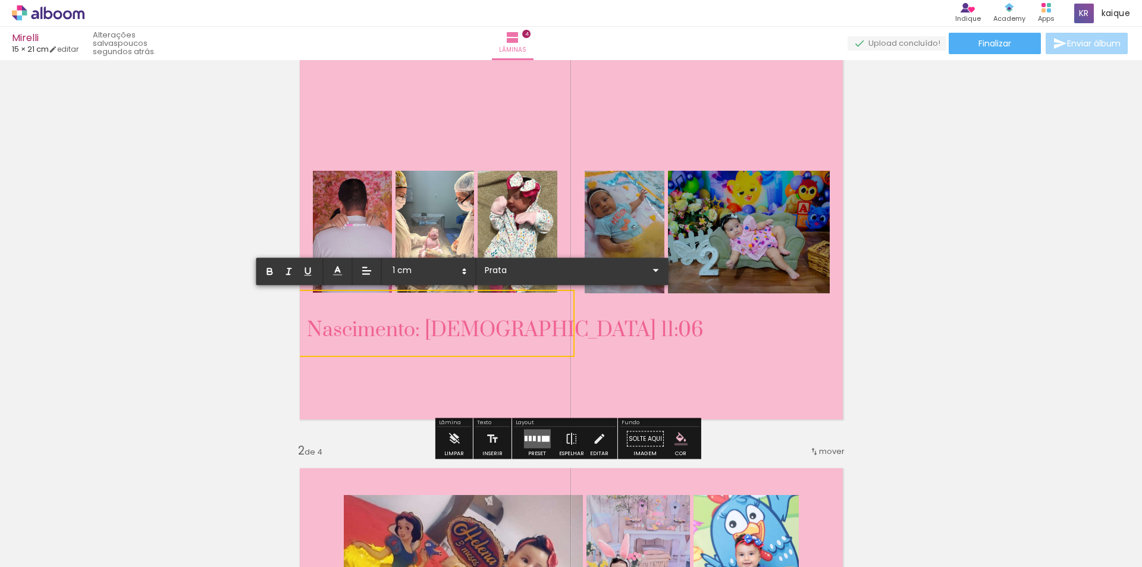
click at [396, 261] on div "0,5 cm 1 cm 1,5 cm 2 cm 2,5 cm 3 cm 3,5 cm 4 cm 5 cm 6 cm 7 cm 8 cm" at bounding box center [462, 271] width 412 height 27
click at [406, 272] on span at bounding box center [428, 271] width 83 height 17
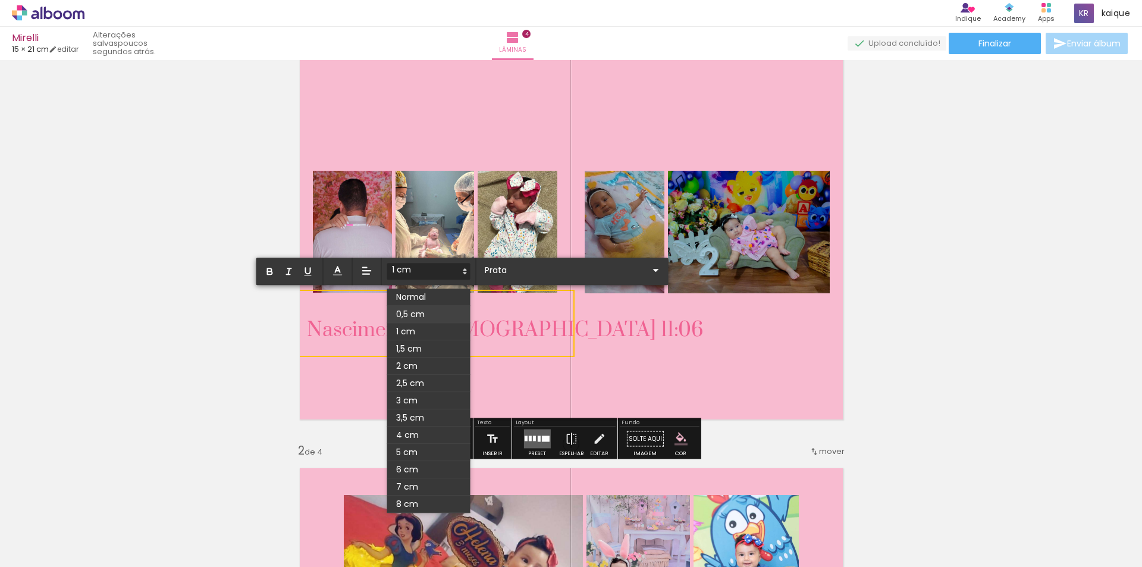
click at [421, 310] on span at bounding box center [428, 314] width 83 height 17
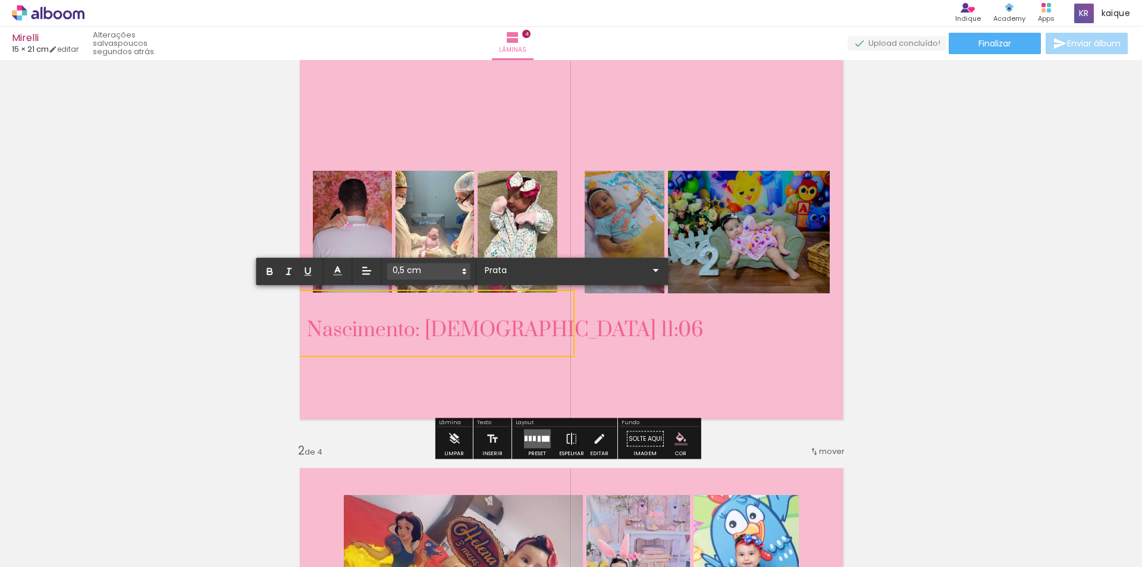
click at [413, 328] on span "Nascimento: 25/11/23 às 11:06" at bounding box center [505, 330] width 396 height 25
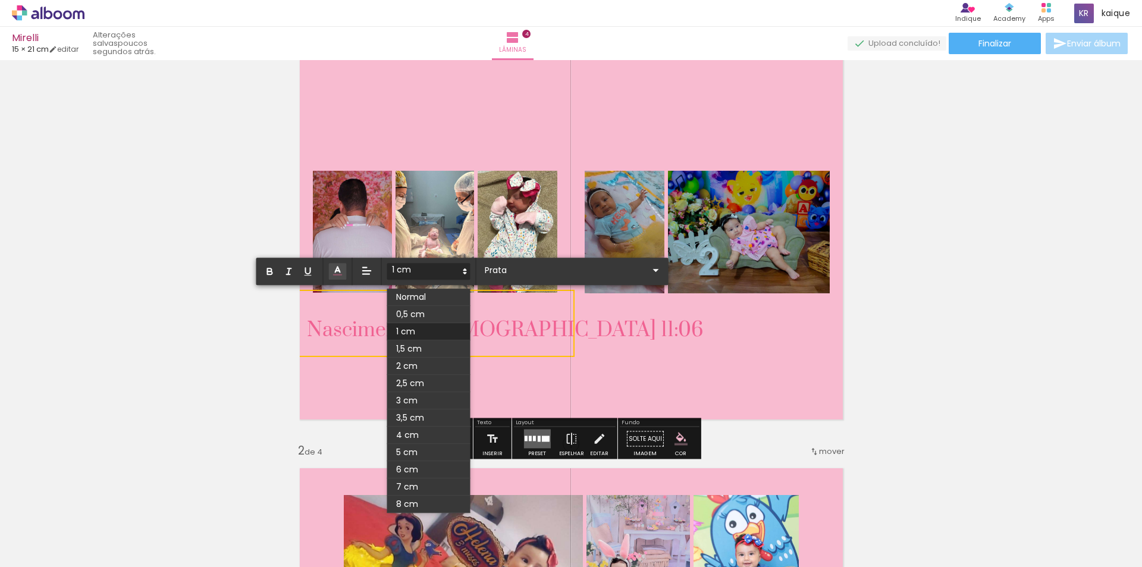
click at [435, 272] on span at bounding box center [428, 271] width 83 height 17
click at [425, 315] on span at bounding box center [428, 314] width 83 height 17
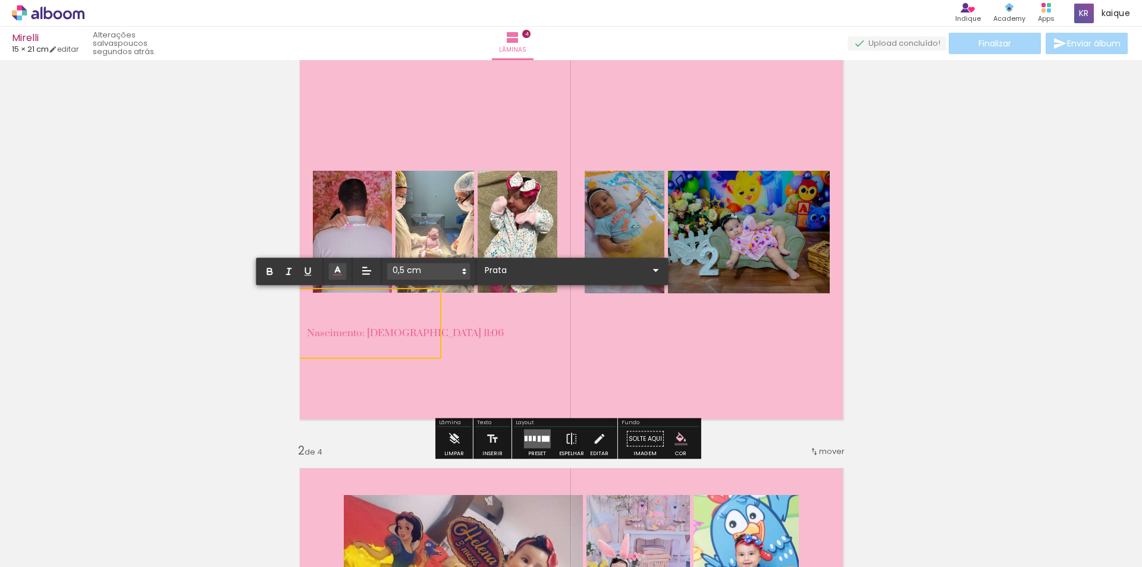
click at [817, 315] on quentale-layouter at bounding box center [571, 232] width 562 height 394
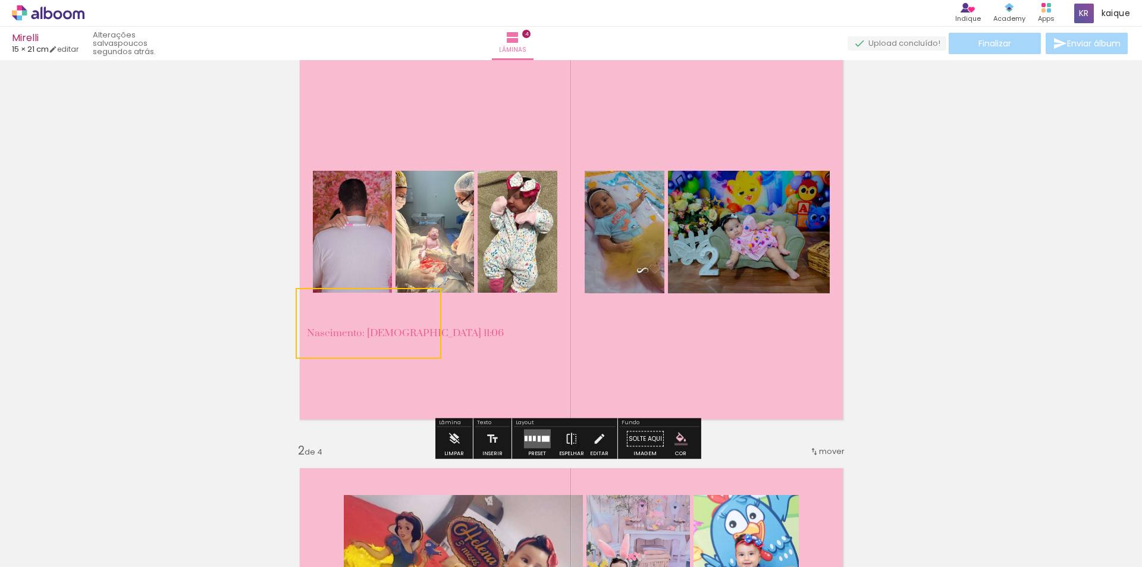
click at [386, 335] on span "Nascimento: 25/11/23 às 11:06" at bounding box center [405, 333] width 197 height 13
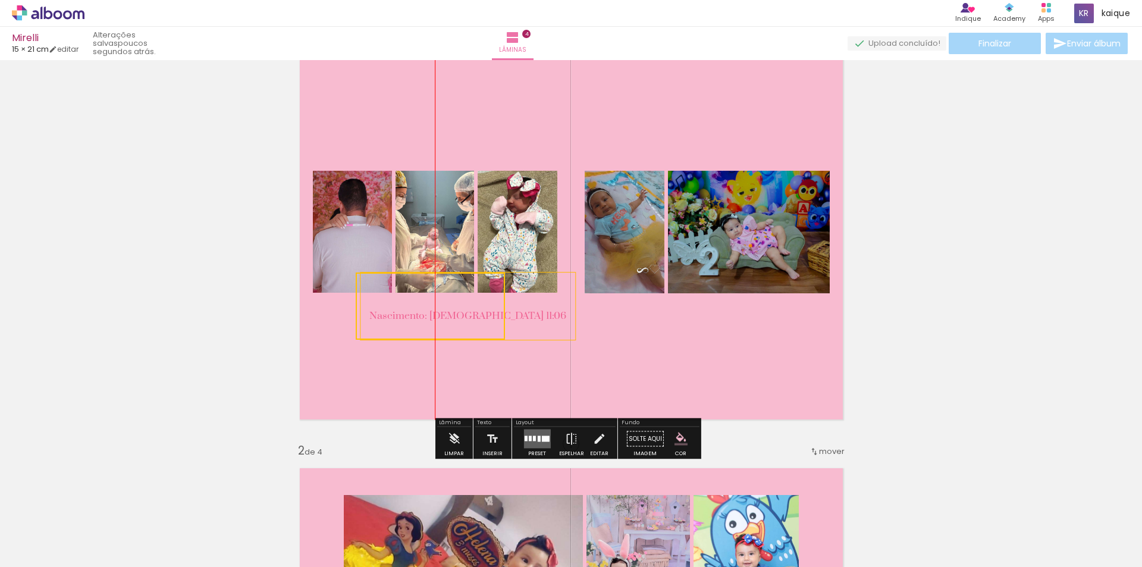
drag, startPoint x: 386, startPoint y: 335, endPoint x: 456, endPoint y: 318, distance: 72.3
click at [456, 318] on quentale-selection at bounding box center [430, 305] width 149 height 67
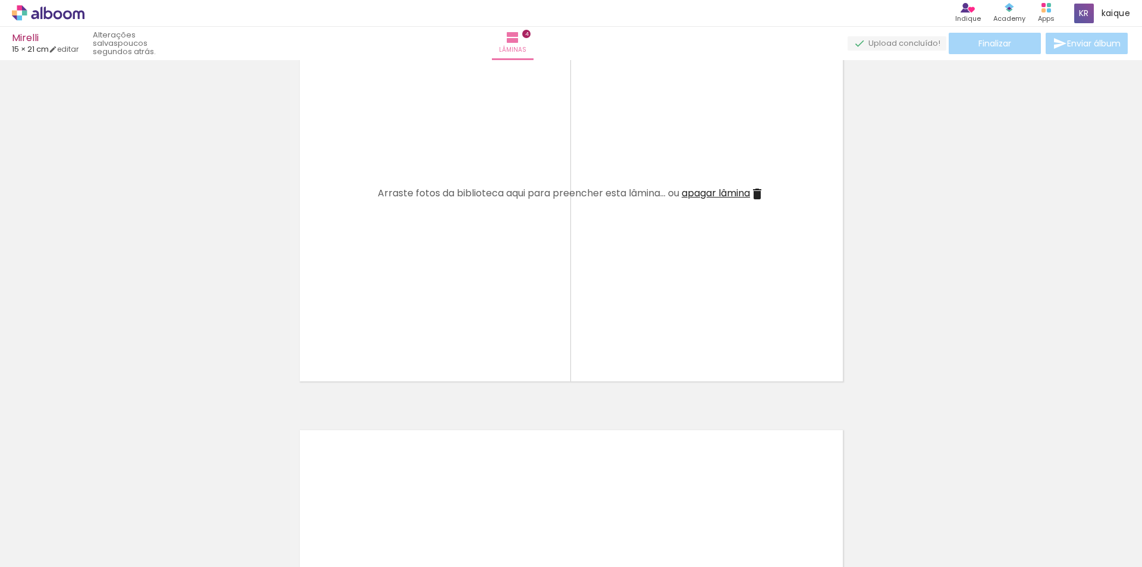
scroll to position [1309, 0]
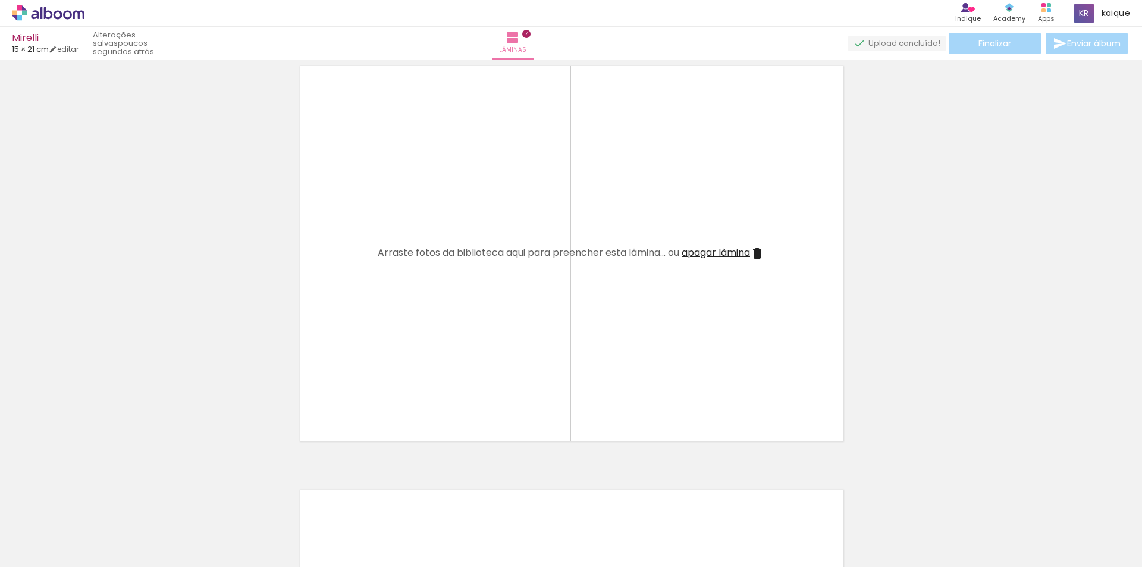
click at [709, 258] on span "apagar lâmina" at bounding box center [716, 253] width 68 height 14
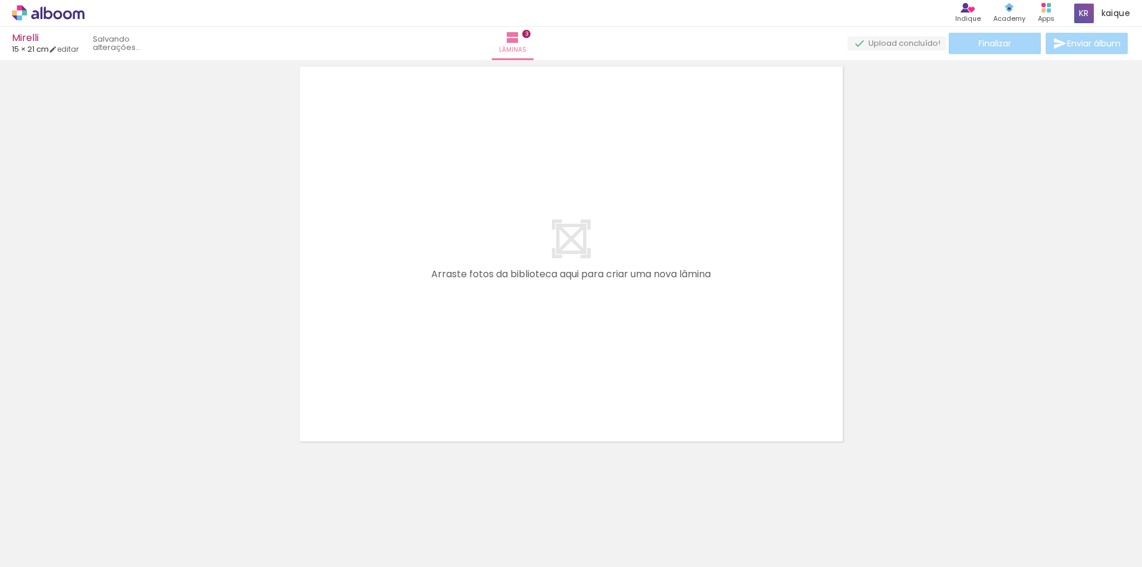
scroll to position [885, 0]
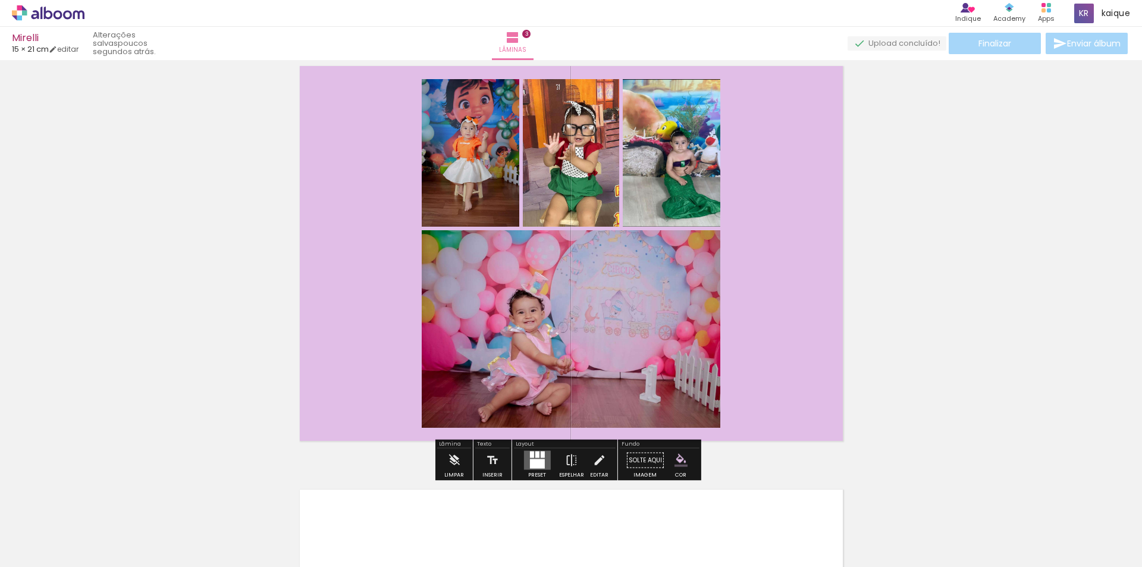
click at [1077, 46] on div "Finalizar Enviar álbum" at bounding box center [989, 43] width 283 height 21
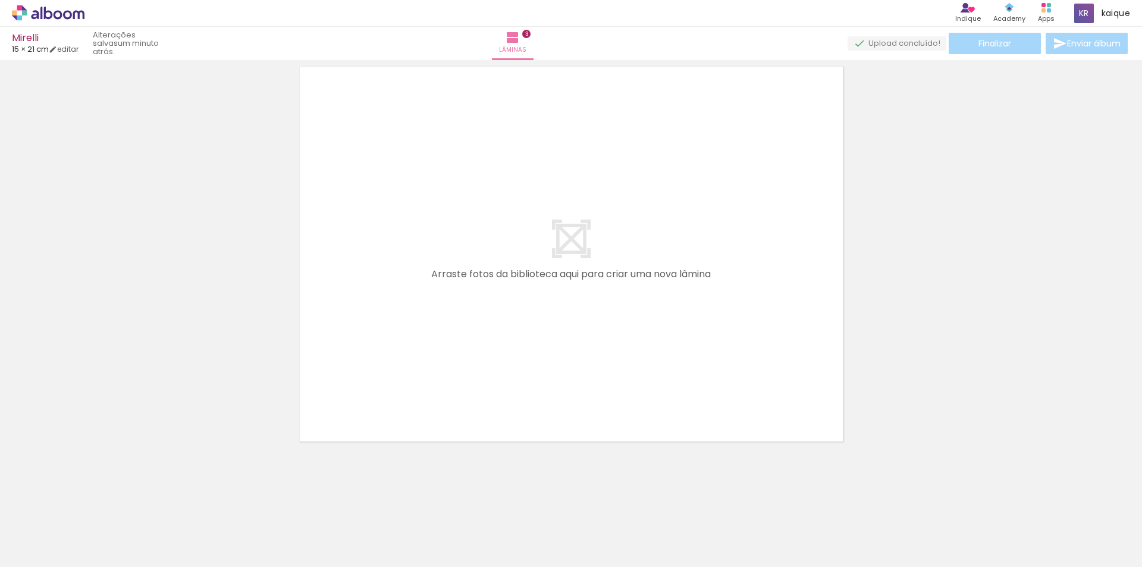
scroll to position [1249, 0]
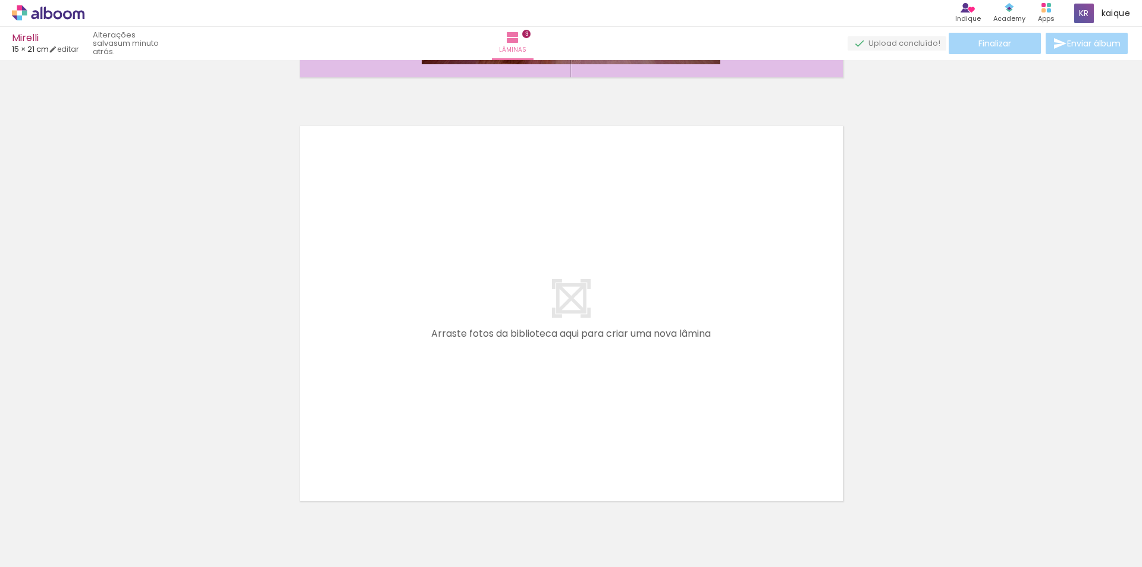
click at [572, 293] on quentale-layouter at bounding box center [571, 314] width 562 height 394
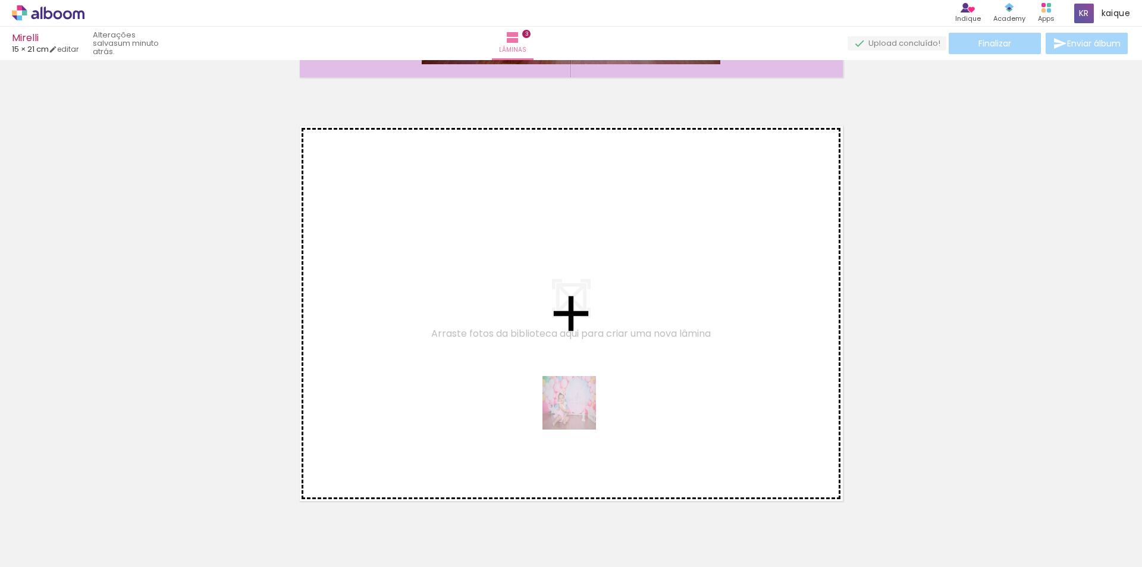
drag, startPoint x: 594, startPoint y: 522, endPoint x: 572, endPoint y: 381, distance: 142.6
click at [572, 381] on quentale-workspace at bounding box center [571, 283] width 1142 height 567
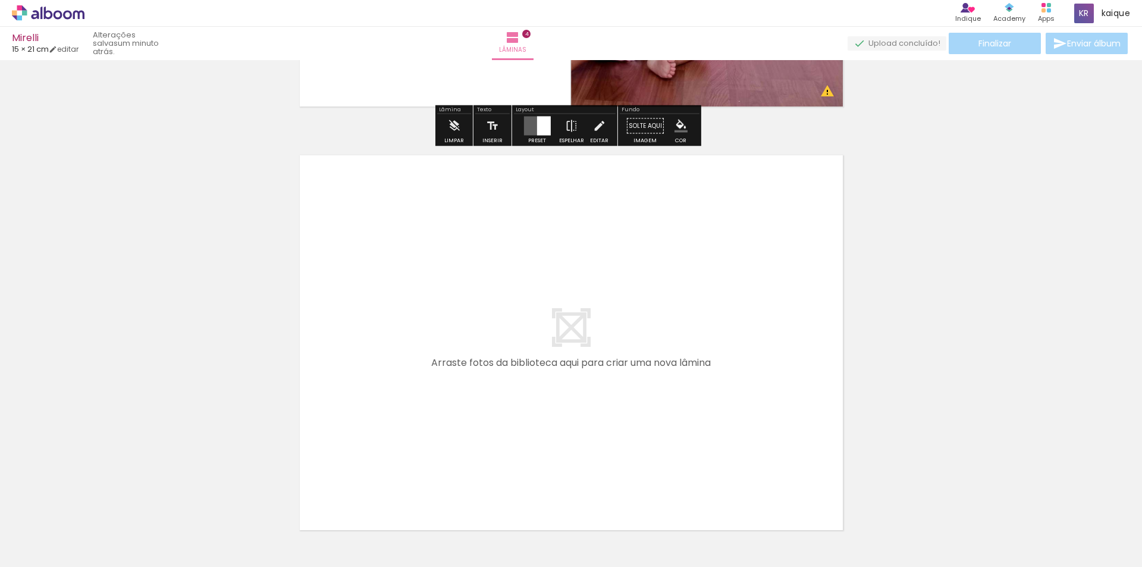
scroll to position [1702, 0]
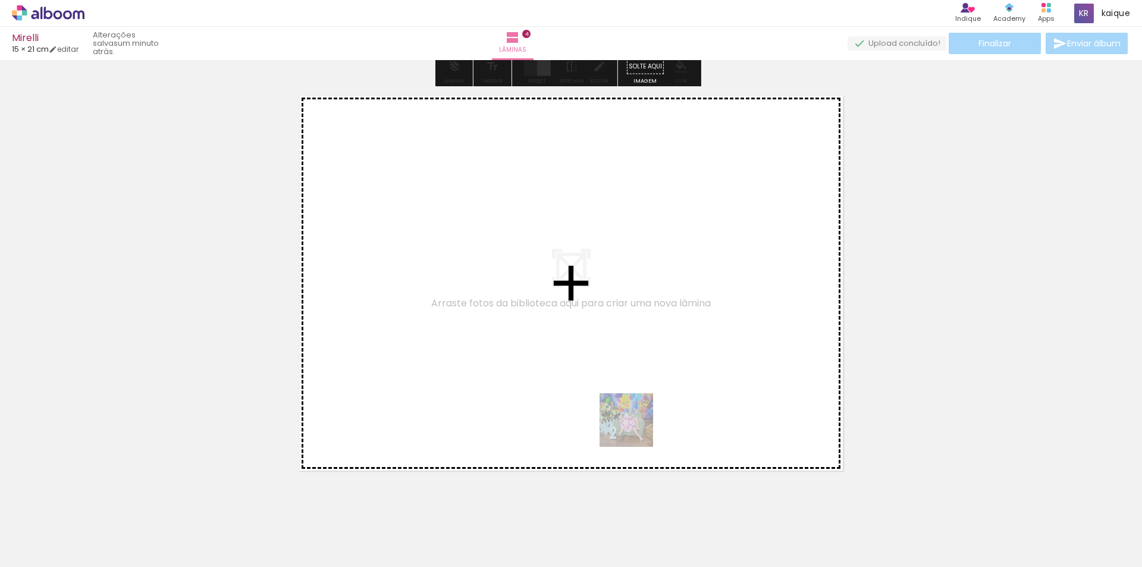
drag, startPoint x: 648, startPoint y: 523, endPoint x: 630, endPoint y: 398, distance: 126.3
click at [630, 398] on quentale-workspace at bounding box center [571, 283] width 1142 height 567
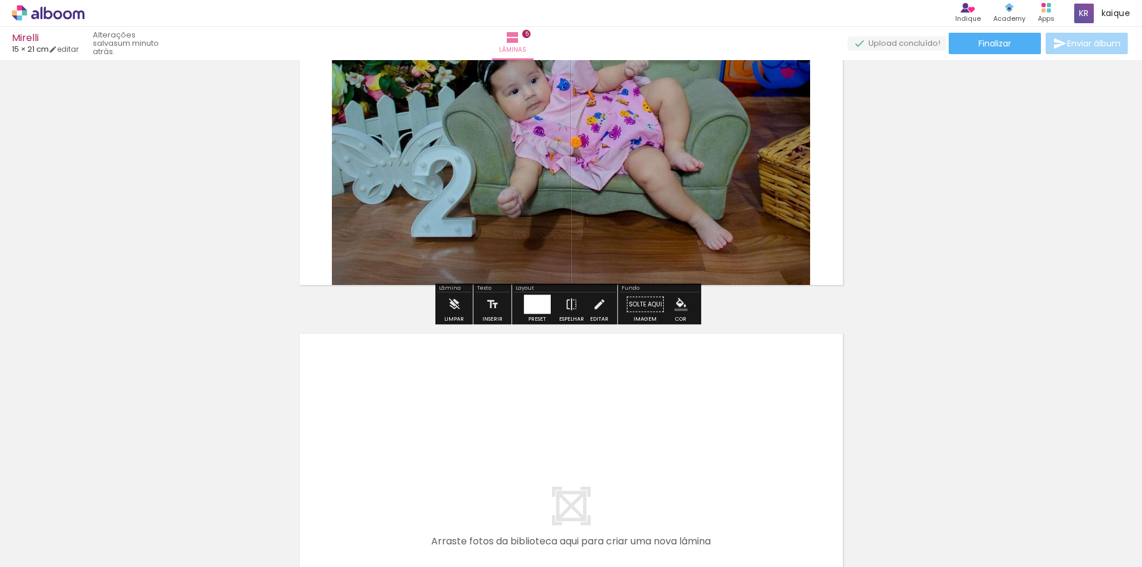
scroll to position [2126, 0]
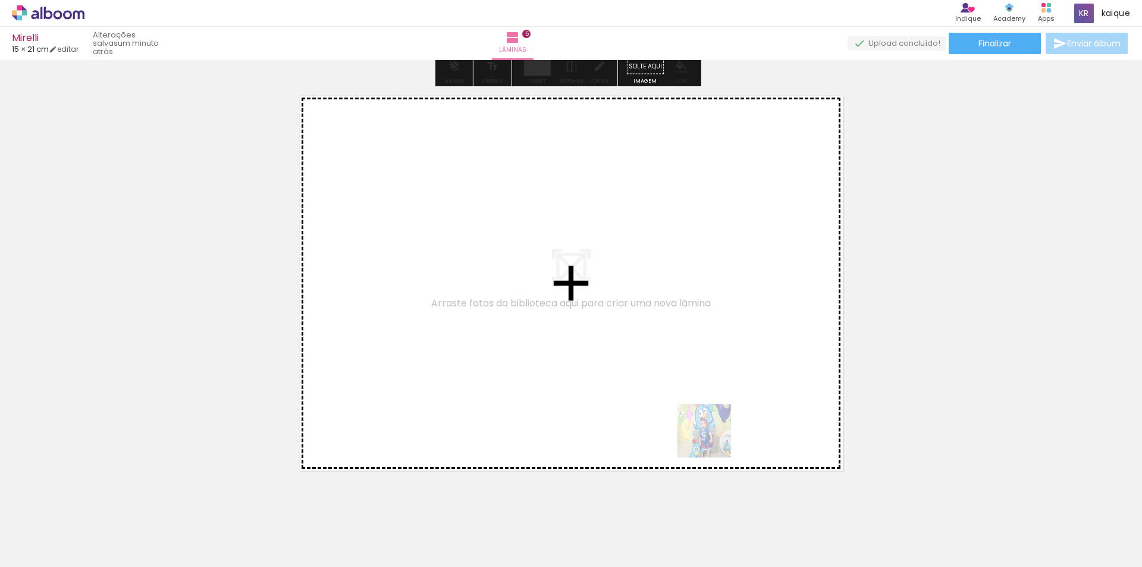
drag, startPoint x: 743, startPoint y: 525, endPoint x: 695, endPoint y: 389, distance: 143.7
click at [695, 389] on quentale-workspace at bounding box center [571, 283] width 1142 height 567
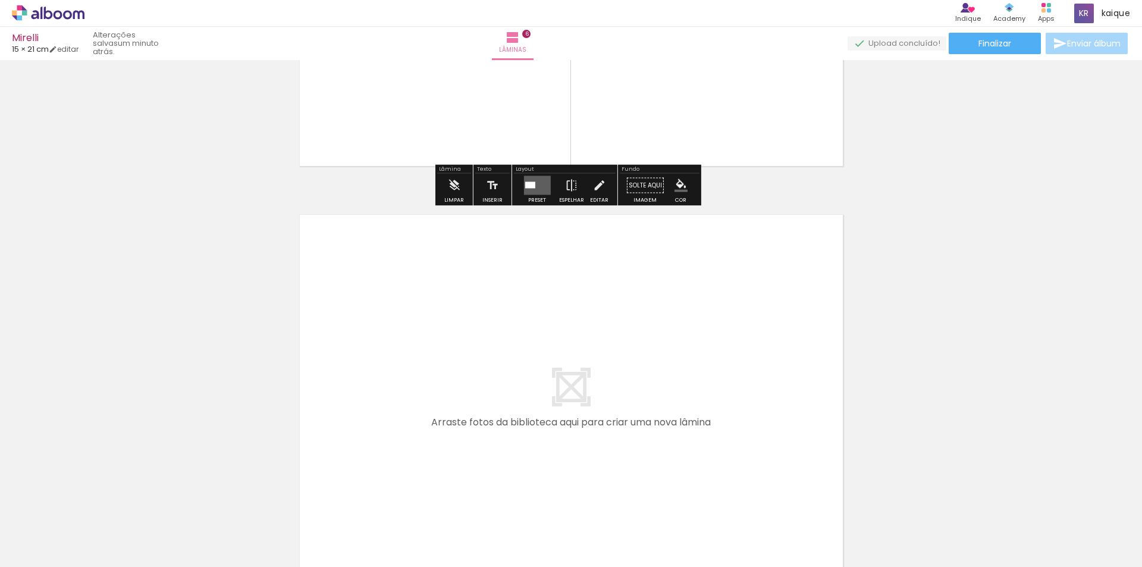
scroll to position [2549, 0]
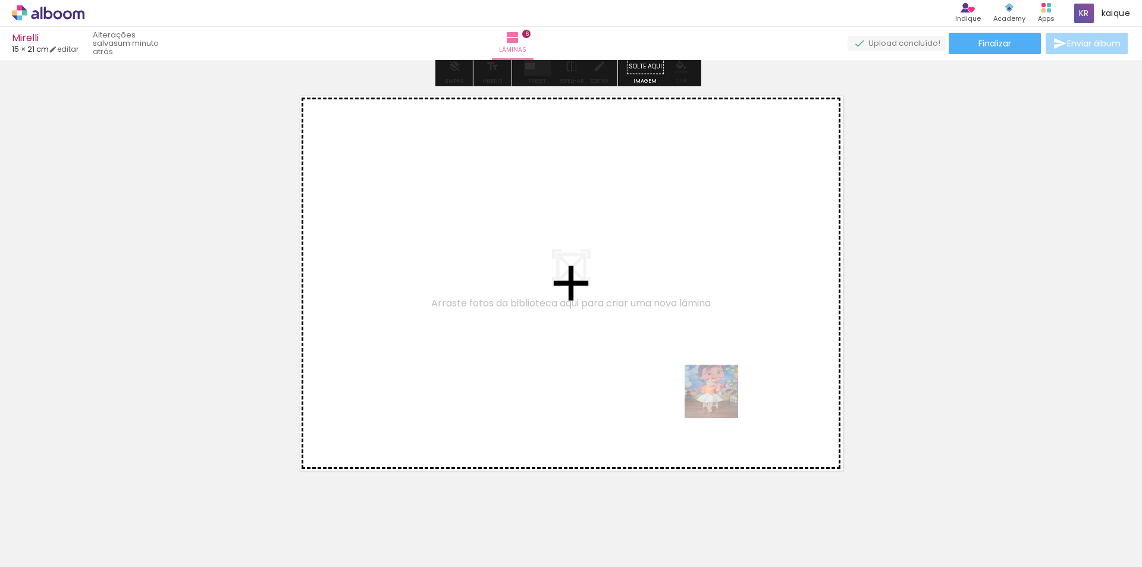
drag, startPoint x: 783, startPoint y: 523, endPoint x: 883, endPoint y: 440, distance: 130.2
click at [717, 394] on quentale-workspace at bounding box center [571, 283] width 1142 height 567
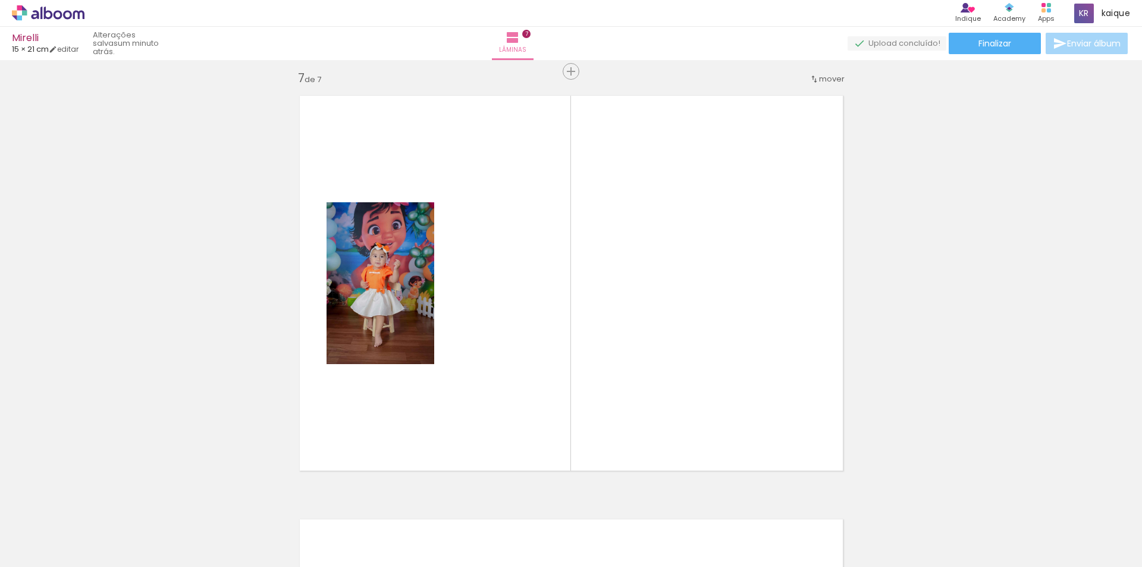
scroll to position [2557, 0]
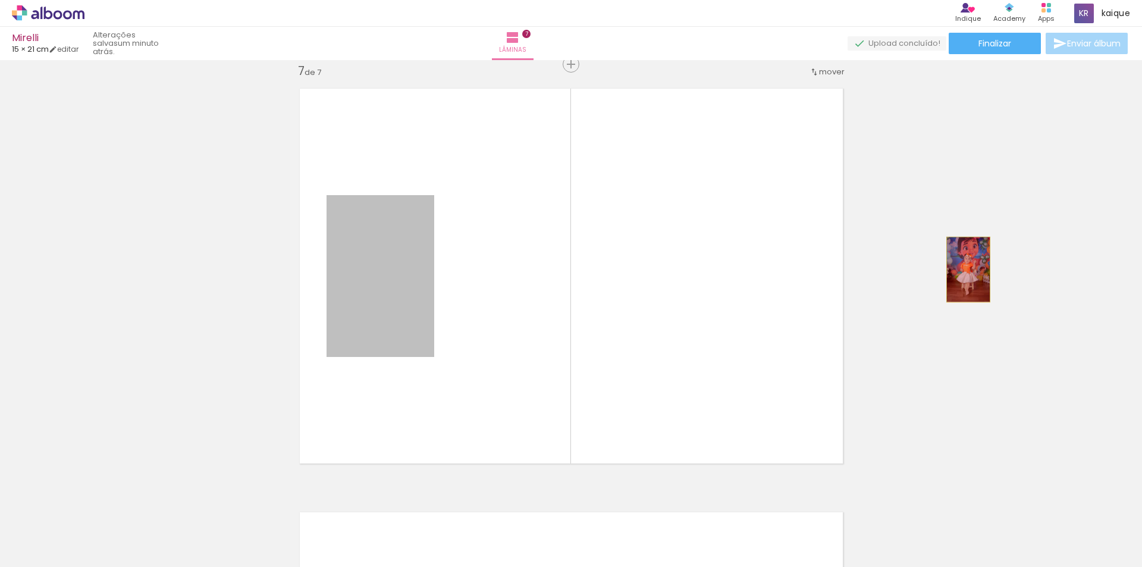
drag, startPoint x: 410, startPoint y: 283, endPoint x: 964, endPoint y: 269, distance: 553.9
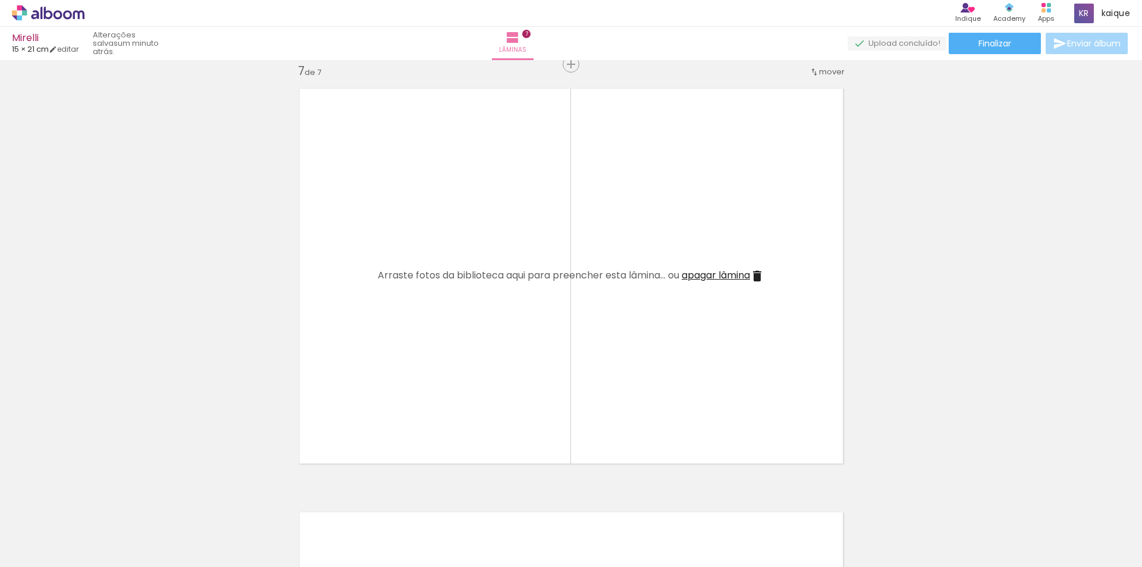
scroll to position [2200, 0]
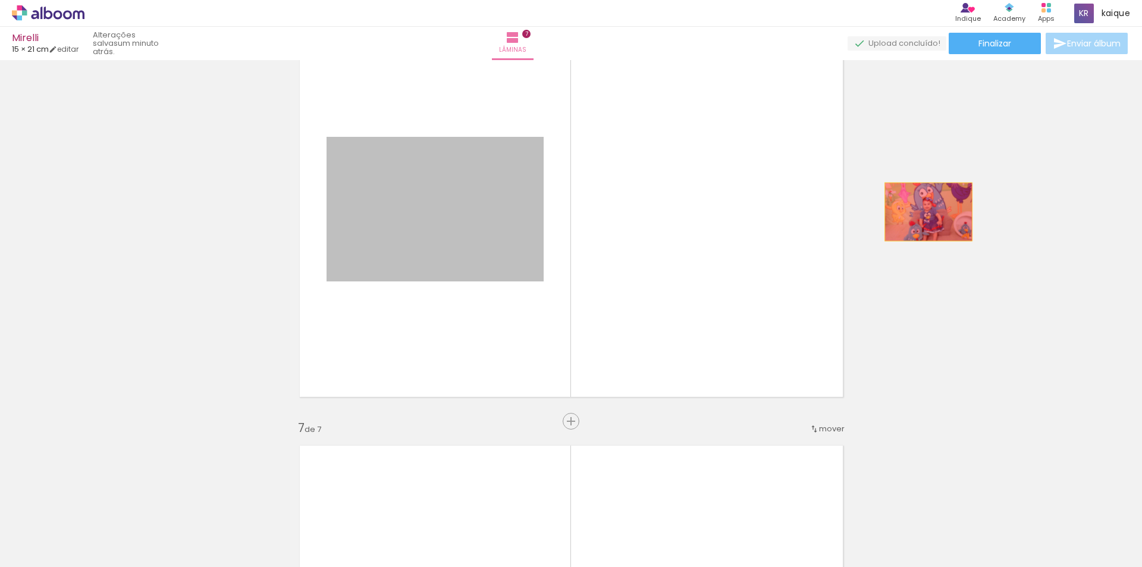
drag, startPoint x: 471, startPoint y: 226, endPoint x: 937, endPoint y: 211, distance: 467.2
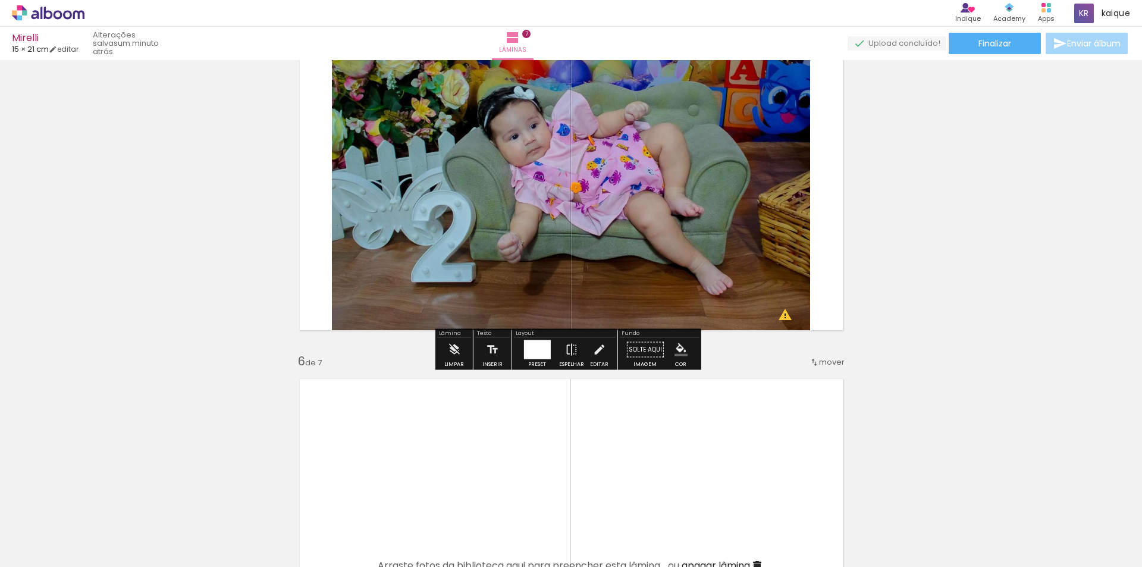
scroll to position [1783, 0]
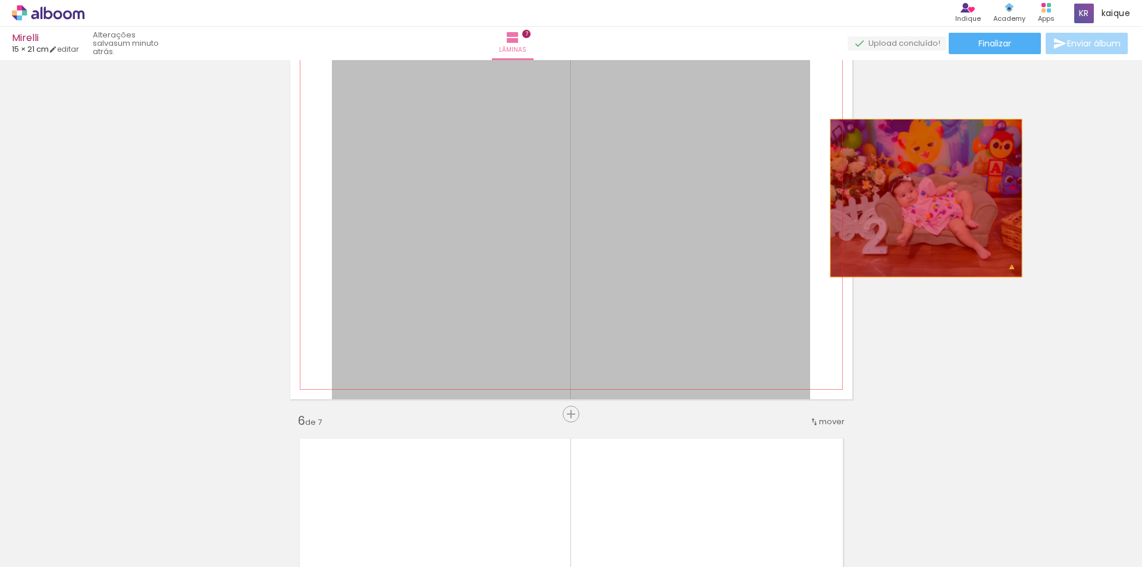
drag, startPoint x: 641, startPoint y: 214, endPoint x: 921, endPoint y: 198, distance: 280.6
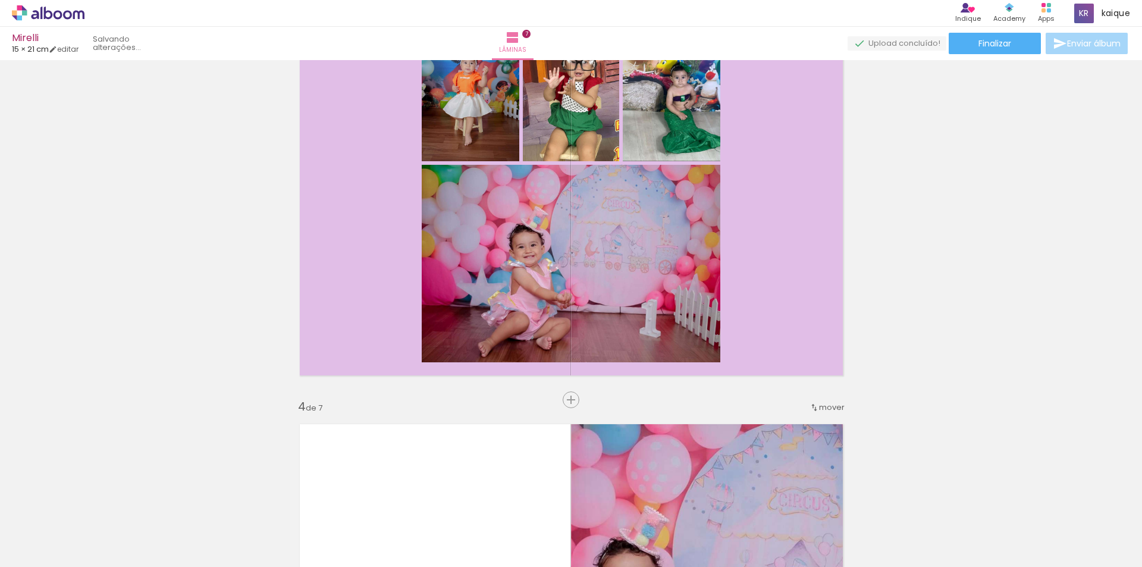
scroll to position [1188, 0]
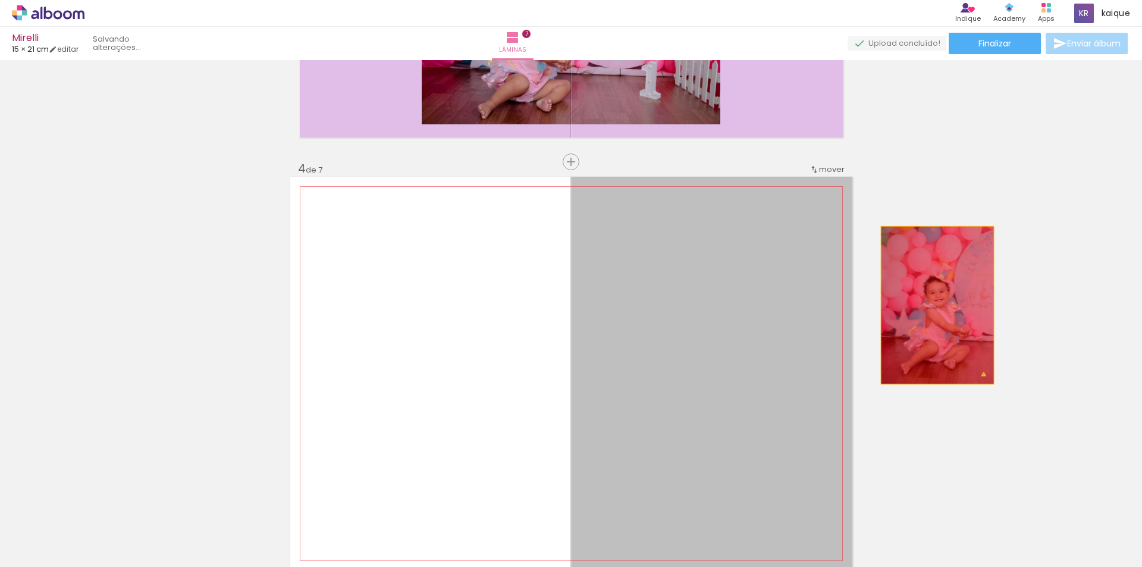
drag, startPoint x: 755, startPoint y: 346, endPoint x: 933, endPoint y: 305, distance: 183.1
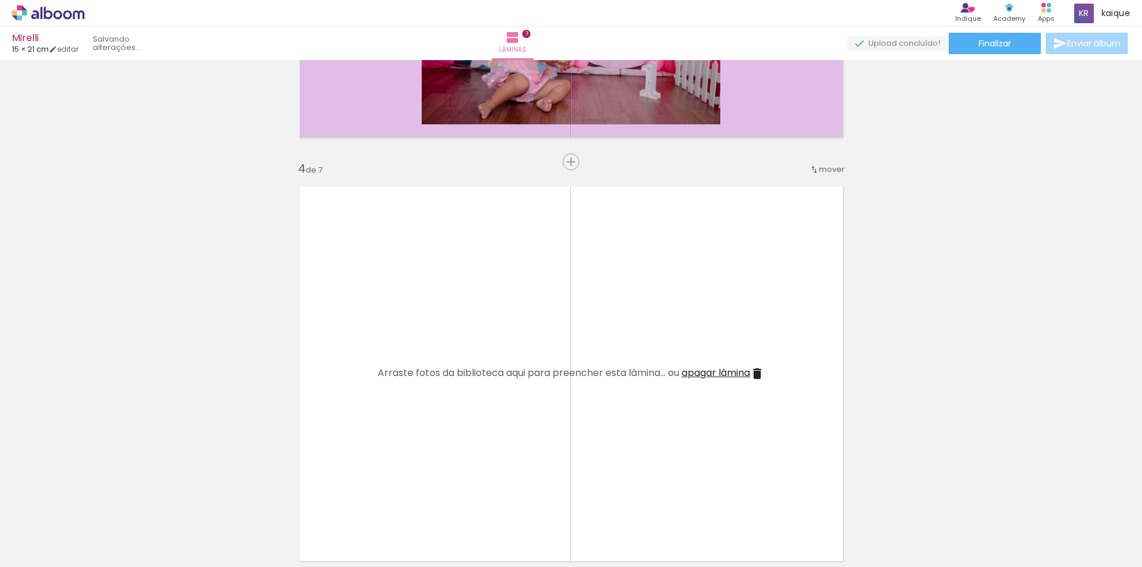
scroll to position [1664, 0]
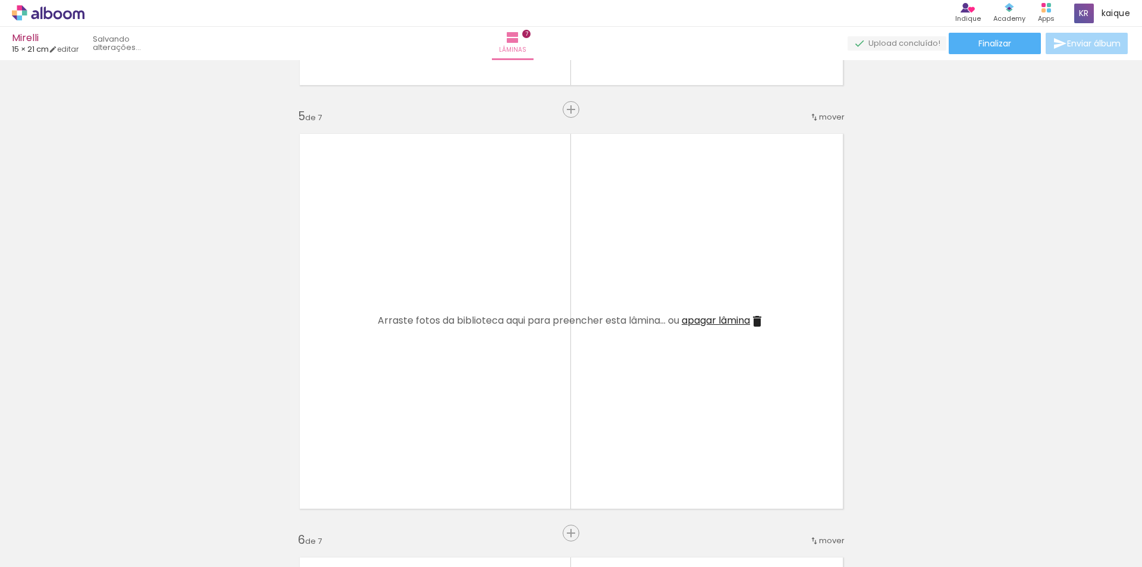
click at [723, 323] on span "apagar lâmina" at bounding box center [716, 320] width 68 height 14
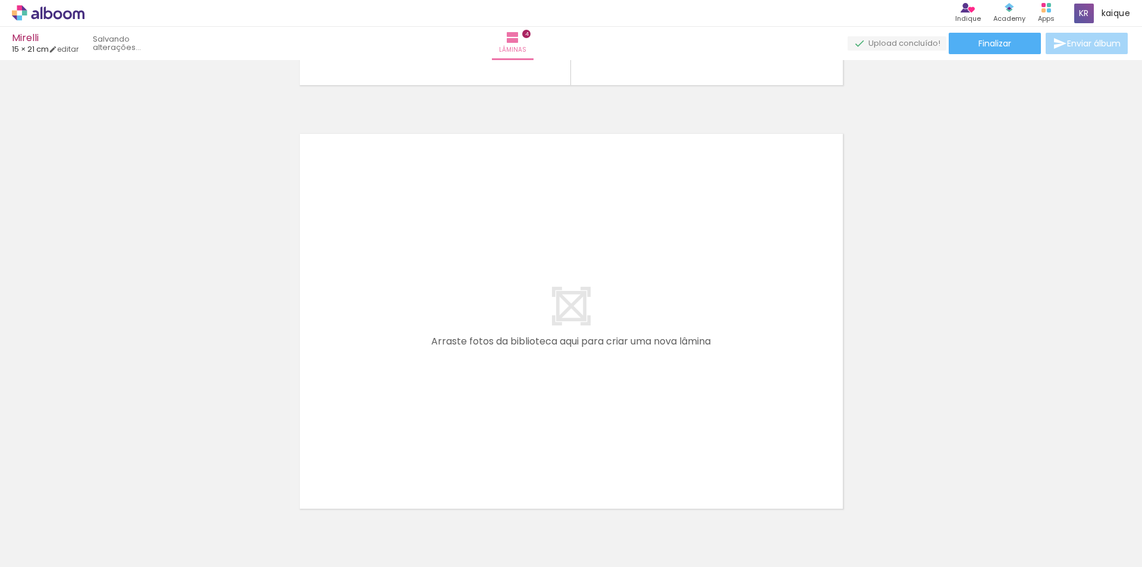
click at [723, 323] on quentale-layouter at bounding box center [571, 321] width 562 height 394
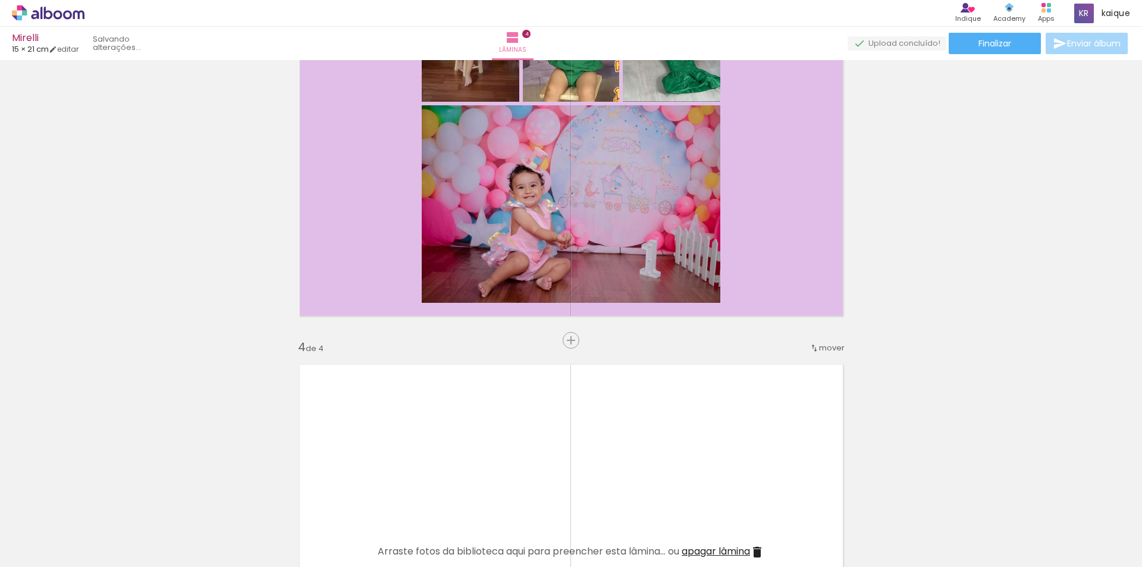
scroll to position [1129, 0]
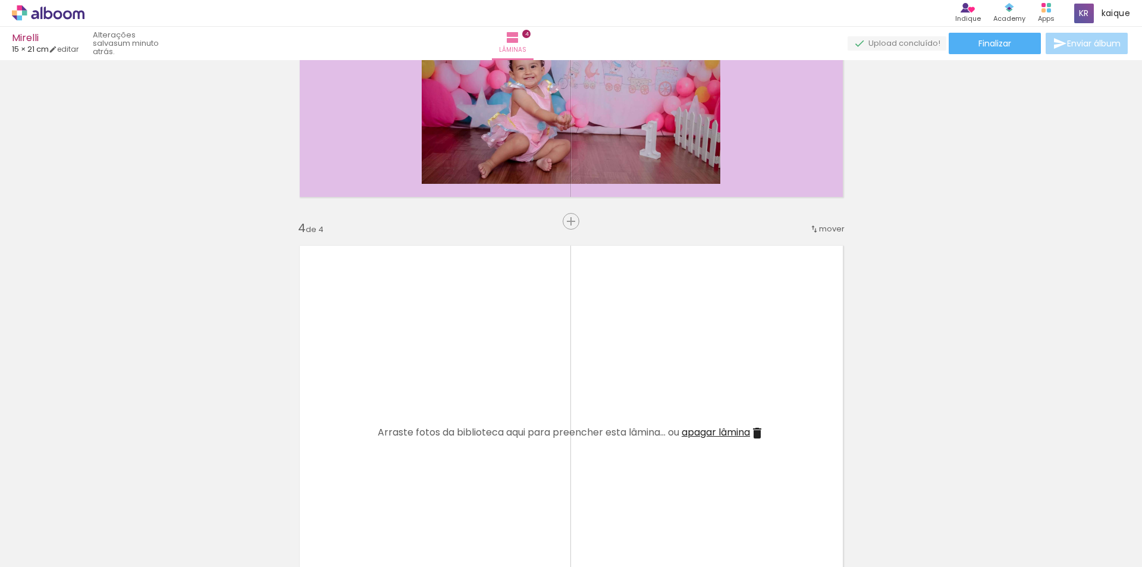
click at [724, 438] on span "apagar lâmina" at bounding box center [716, 432] width 68 height 14
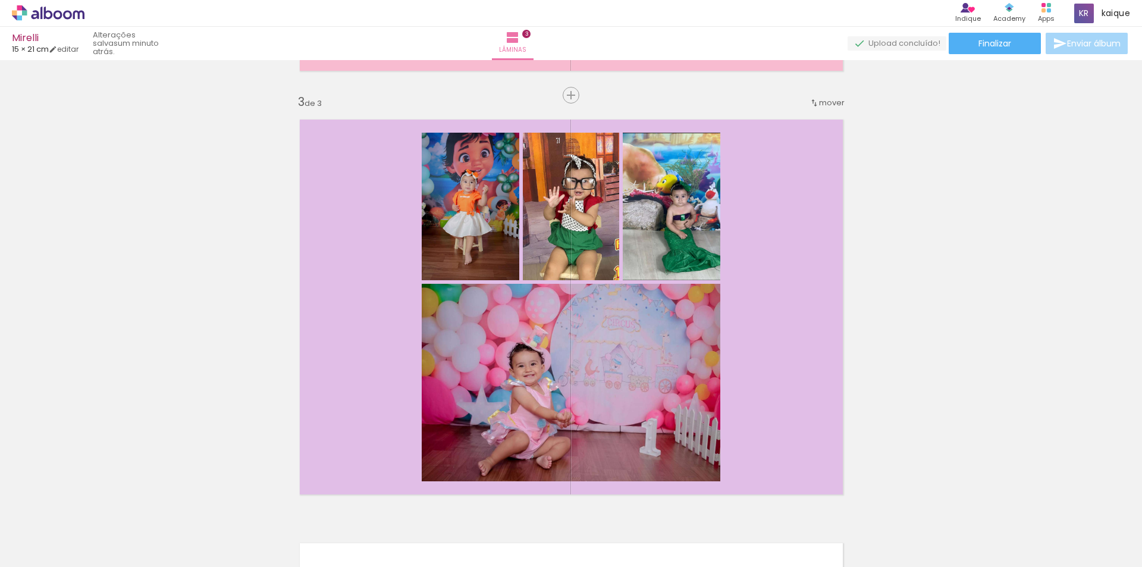
scroll to position [713, 0]
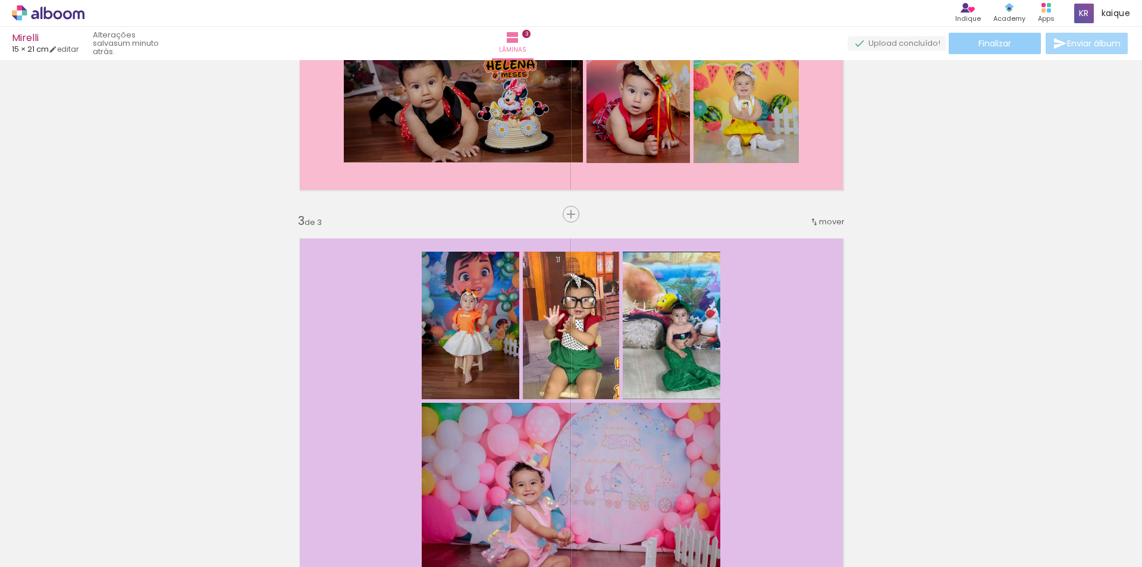
click at [1000, 43] on span "Finalizar" at bounding box center [994, 43] width 33 height 8
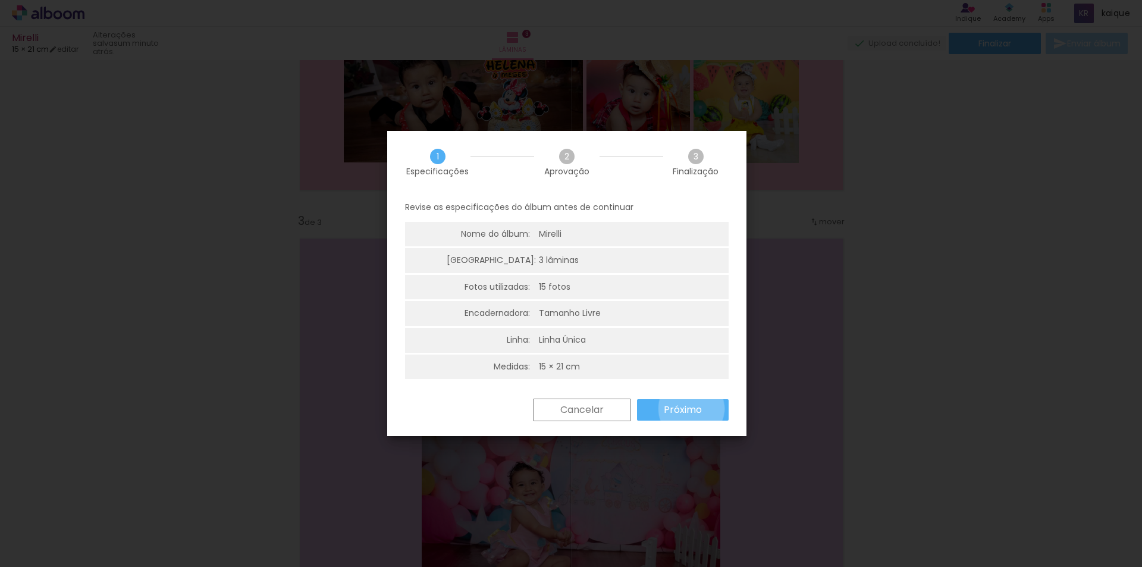
click at [0, 0] on slot "Próximo" at bounding box center [0, 0] width 0 height 0
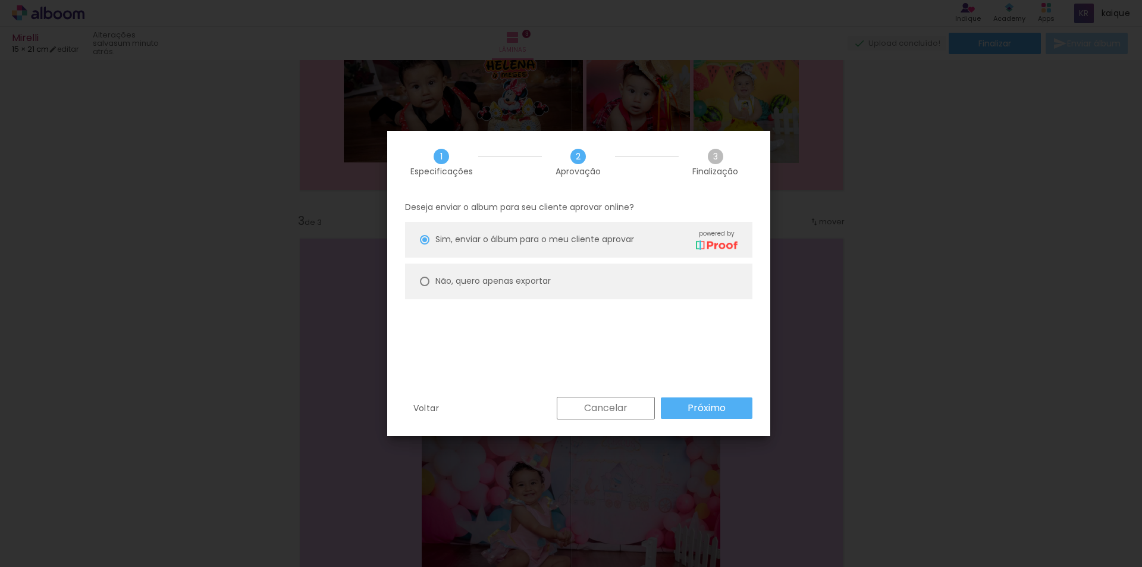
click at [0, 0] on slot "Não, quero apenas exportar" at bounding box center [0, 0] width 0 height 0
type paper-radio-button "on"
click at [0, 0] on slot "Próximo" at bounding box center [0, 0] width 0 height 0
type input "Alta, 300 DPI"
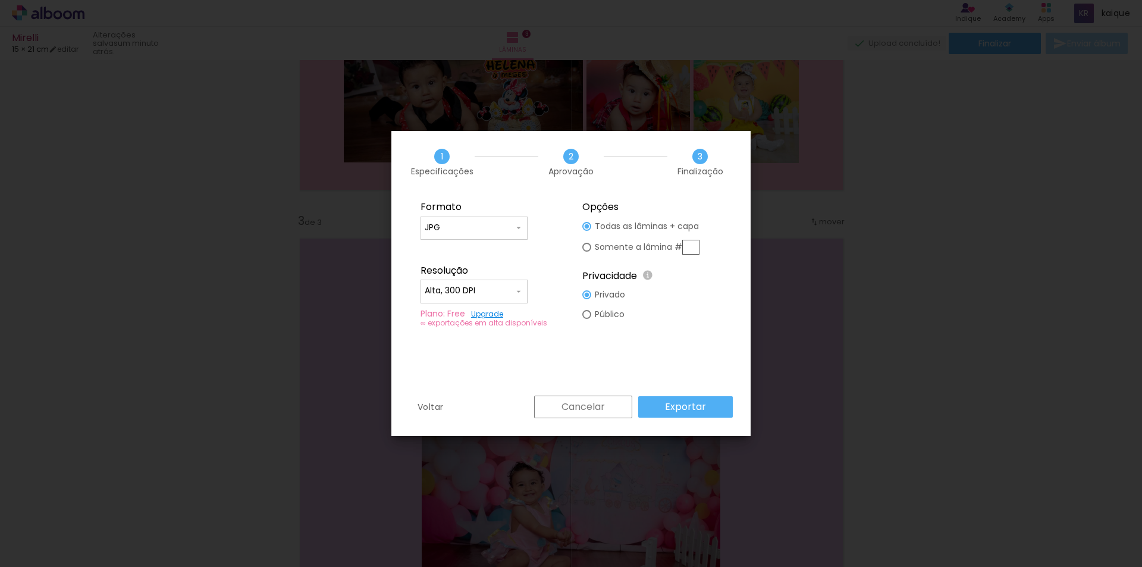
click at [499, 227] on input "JPG" at bounding box center [469, 228] width 89 height 12
click at [493, 224] on paper-item "JPG" at bounding box center [474, 226] width 107 height 24
click at [666, 411] on paper-button "Exportar" at bounding box center [685, 406] width 95 height 21
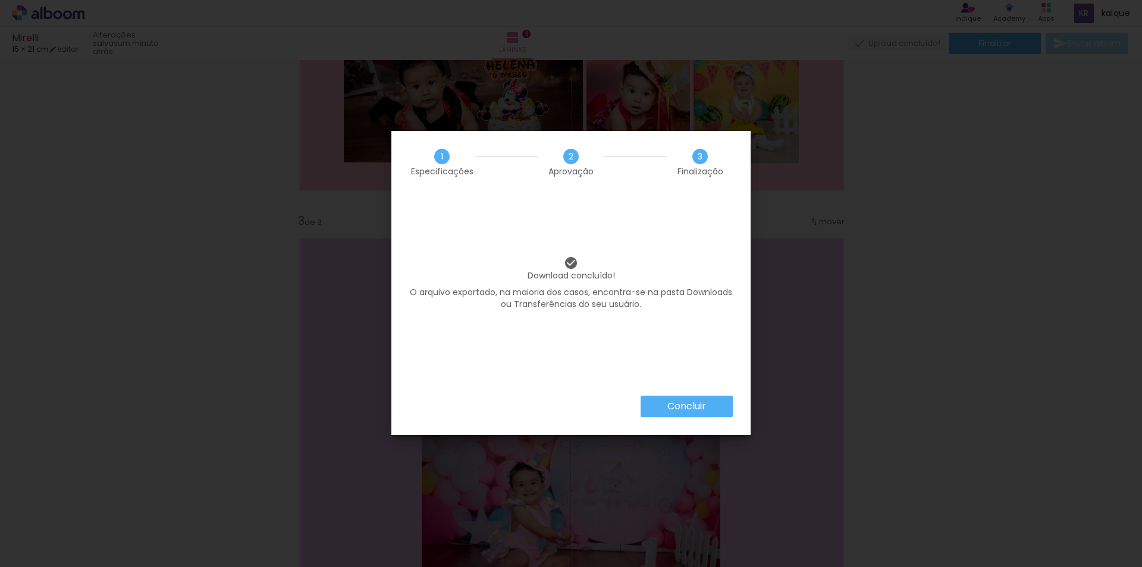
click at [689, 372] on div "Download concluído! O arquivo exportado, na maioria dos casos, encontra-se na p…" at bounding box center [570, 294] width 359 height 202
drag, startPoint x: 688, startPoint y: 393, endPoint x: 692, endPoint y: 406, distance: 14.1
click at [688, 394] on div "Download concluído! O arquivo exportado, na maioria dos casos, encontra-se na p…" at bounding box center [570, 294] width 359 height 202
click at [0, 0] on slot "Concluir" at bounding box center [0, 0] width 0 height 0
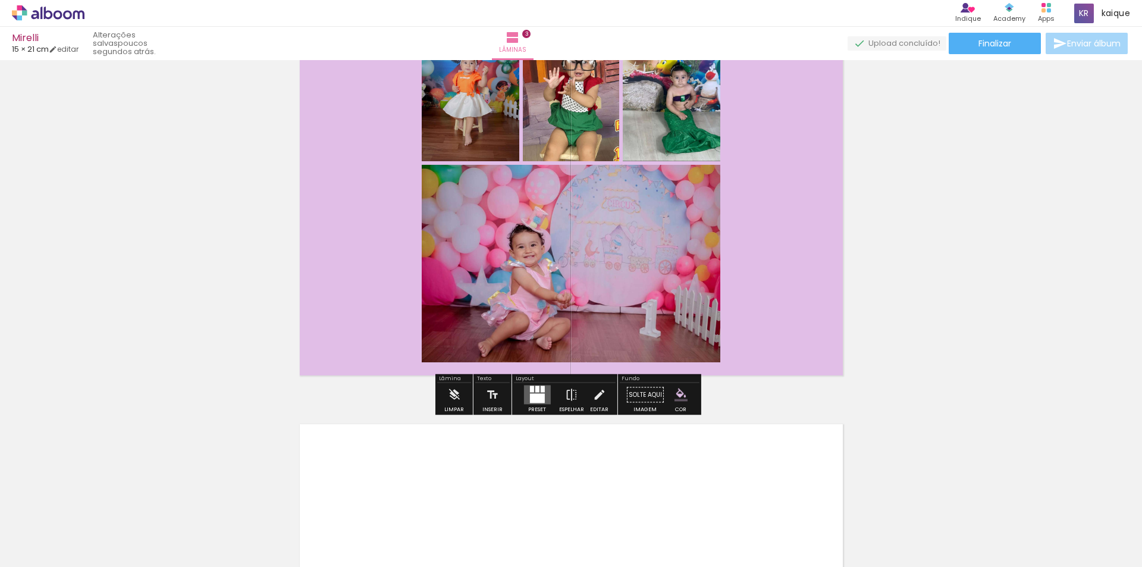
scroll to position [2109, 0]
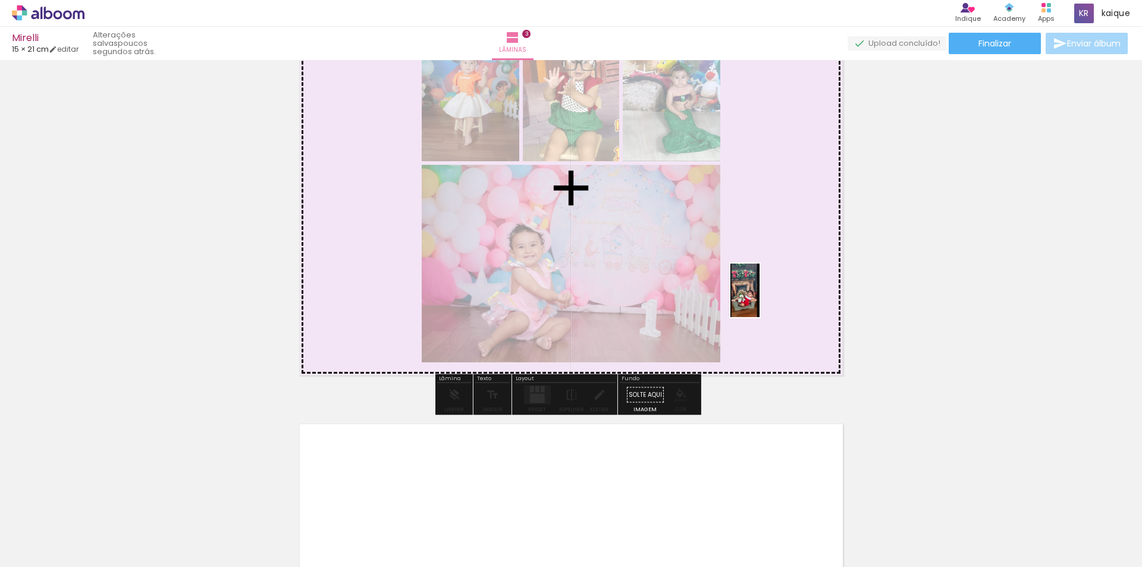
drag, startPoint x: 196, startPoint y: 534, endPoint x: 766, endPoint y: 299, distance: 616.9
click at [766, 299] on quentale-workspace at bounding box center [571, 283] width 1142 height 567
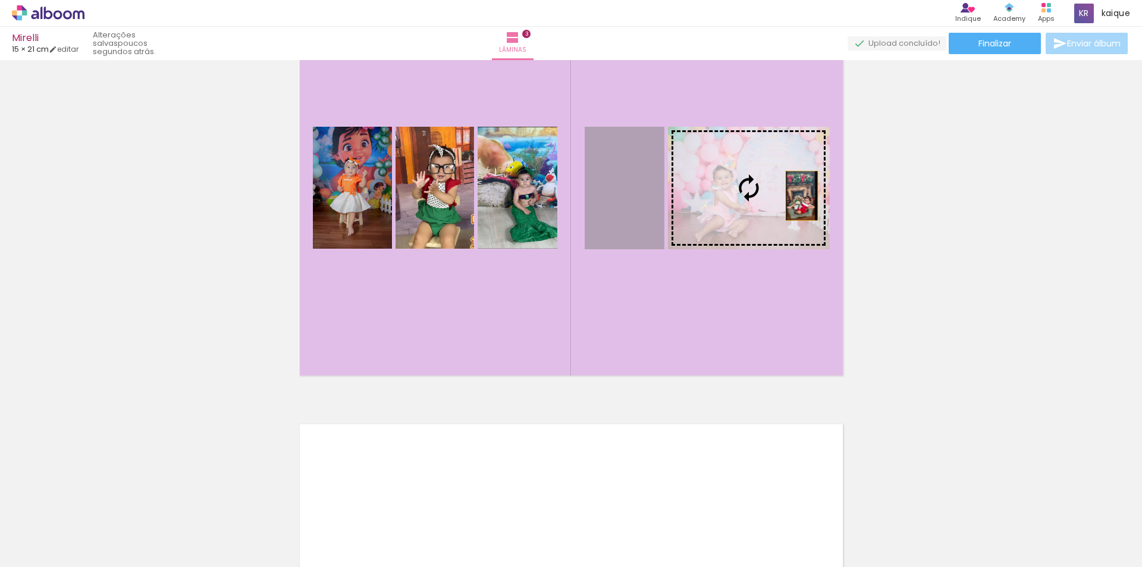
drag, startPoint x: 641, startPoint y: 215, endPoint x: 796, endPoint y: 197, distance: 156.9
click at [0, 0] on slot at bounding box center [0, 0] width 0 height 0
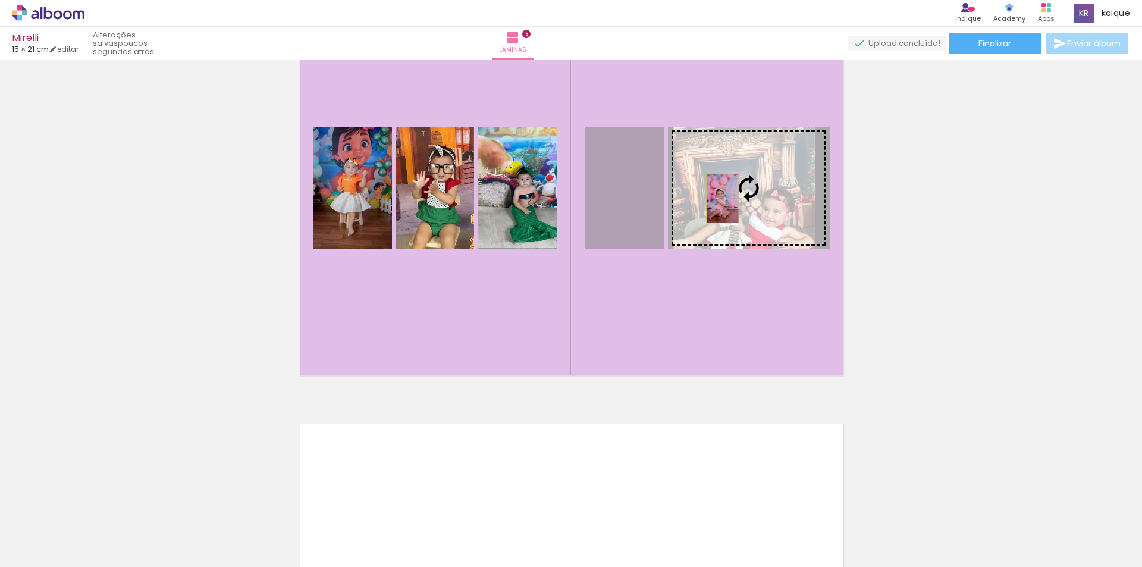
drag, startPoint x: 642, startPoint y: 209, endPoint x: 718, endPoint y: 198, distance: 76.3
click at [0, 0] on slot at bounding box center [0, 0] width 0 height 0
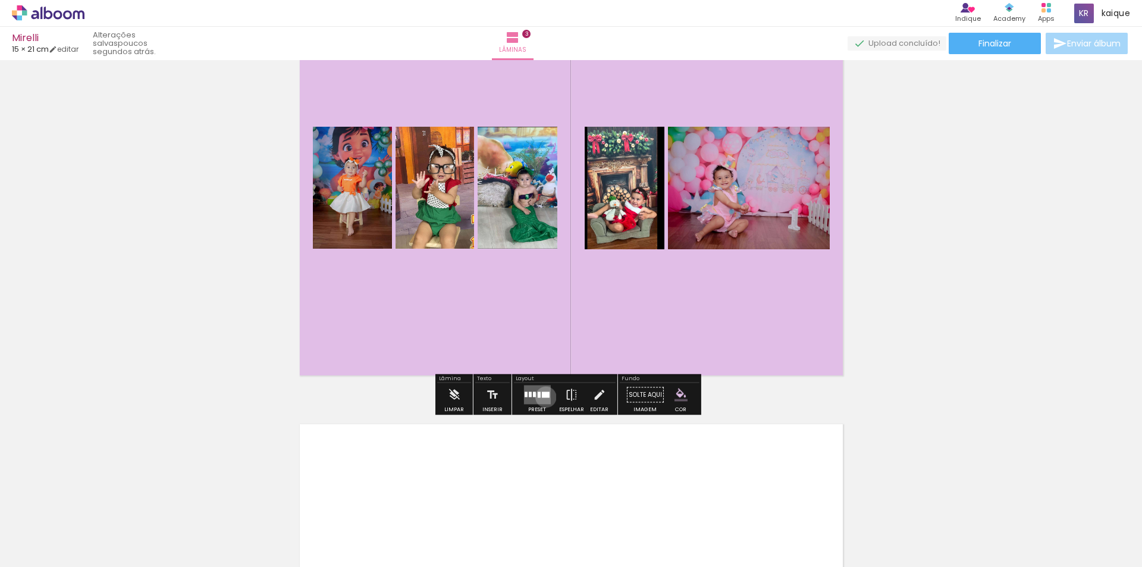
click at [543, 397] on div at bounding box center [545, 395] width 8 height 6
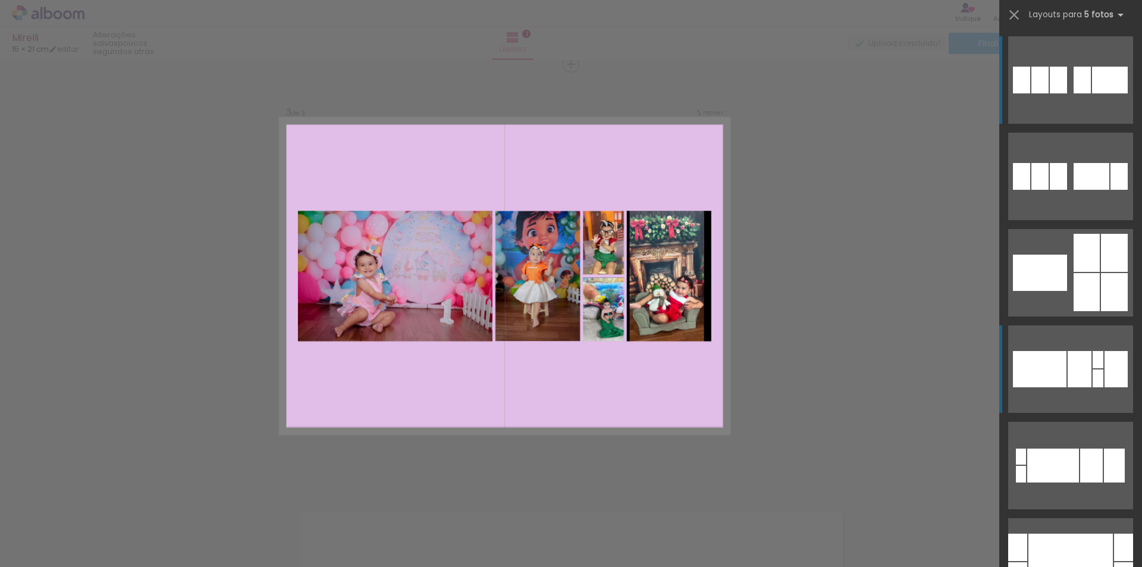
scroll to position [178, 0]
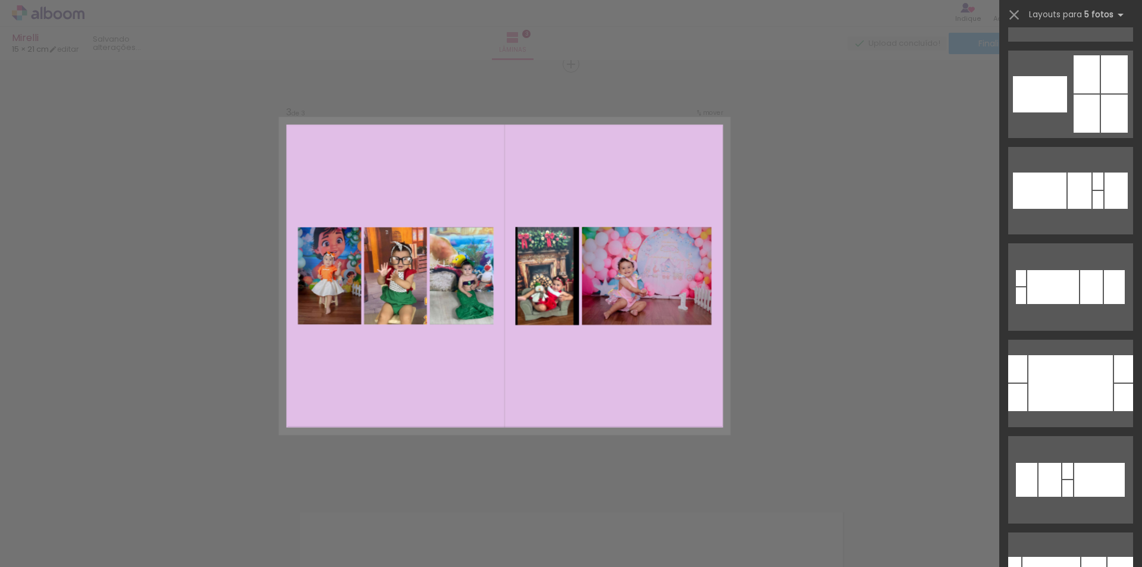
scroll to position [0, 0]
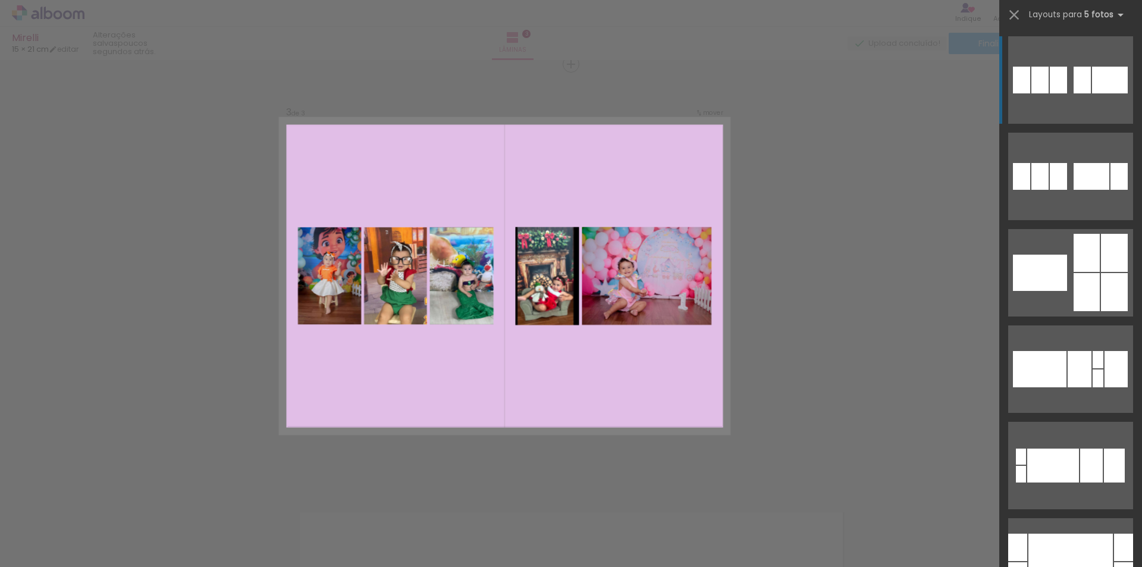
click at [1087, 79] on quentale-layouter at bounding box center [1070, 79] width 125 height 87
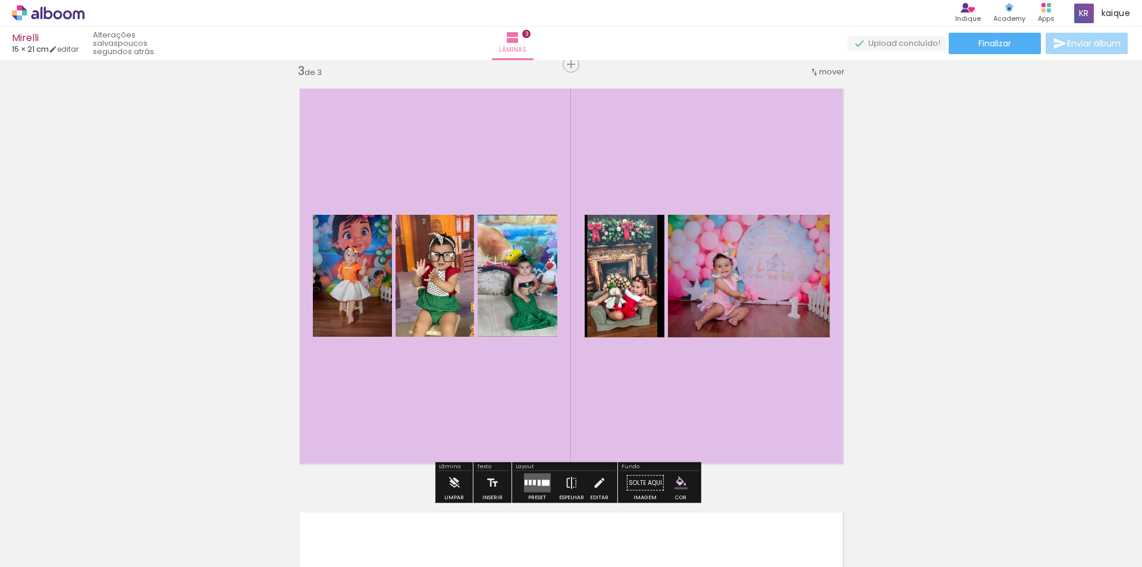
click at [538, 477] on quentale-layouter at bounding box center [536, 482] width 27 height 19
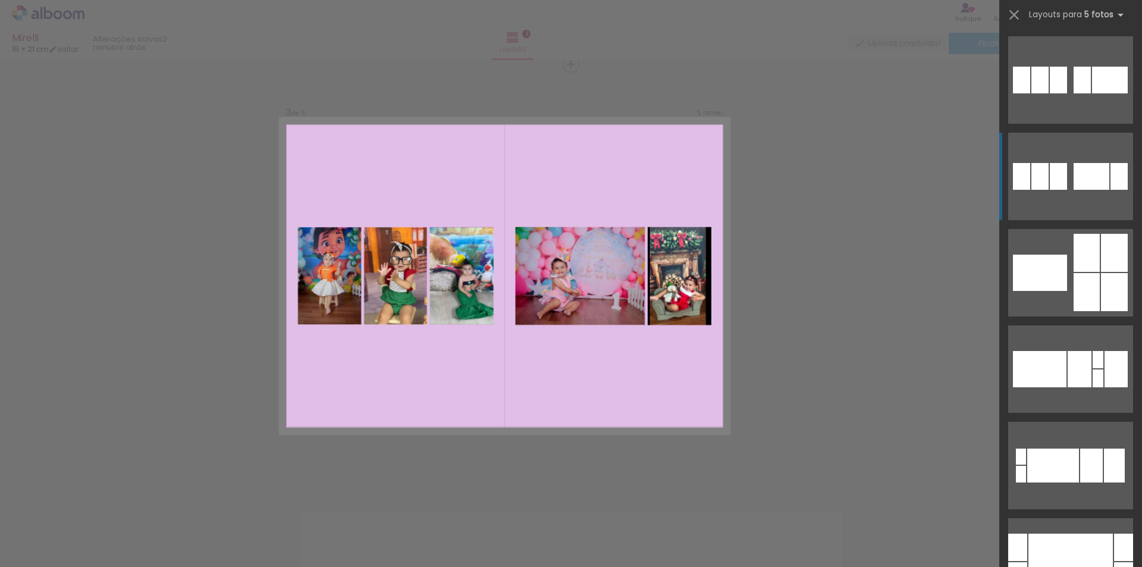
click at [1083, 178] on div at bounding box center [1092, 176] width 36 height 27
click at [1064, 183] on quentale-layouter at bounding box center [1070, 176] width 125 height 87
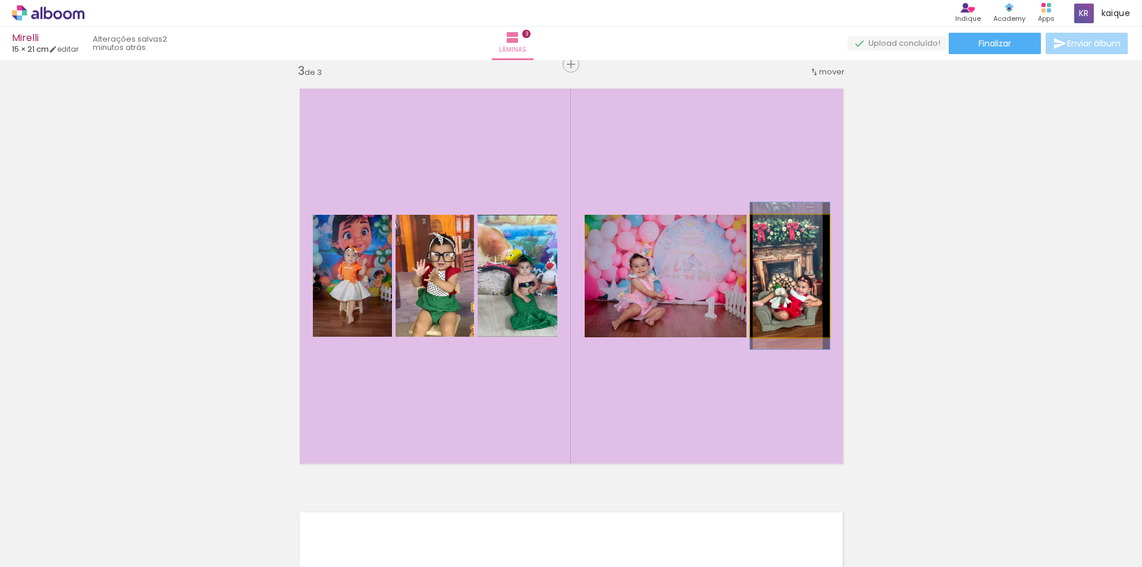
click at [791, 288] on quentale-photo at bounding box center [790, 276] width 80 height 123
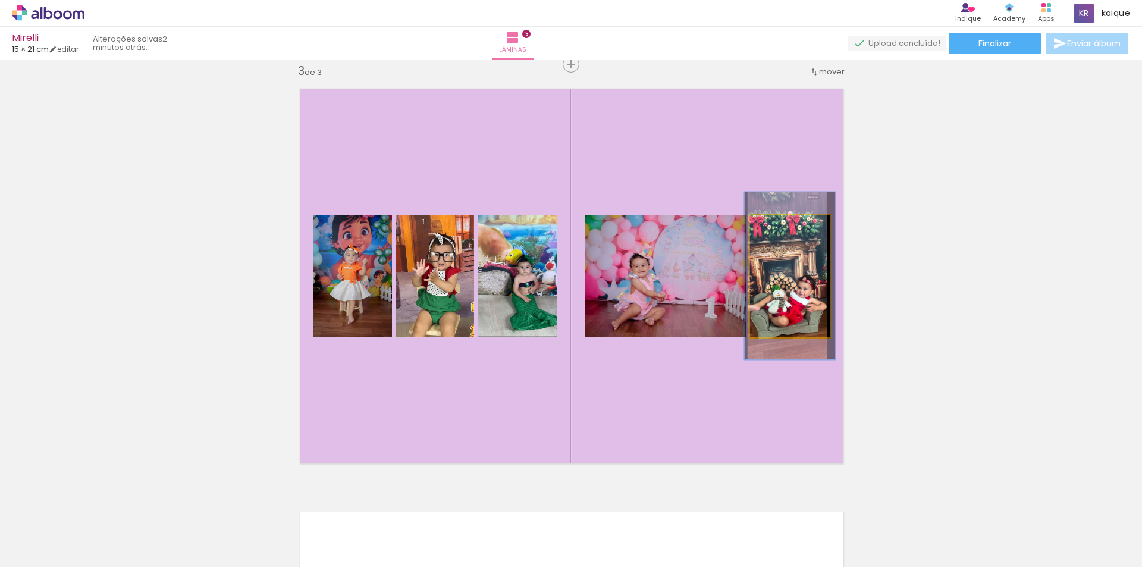
type paper-slider "114"
click at [777, 226] on div at bounding box center [781, 227] width 11 height 11
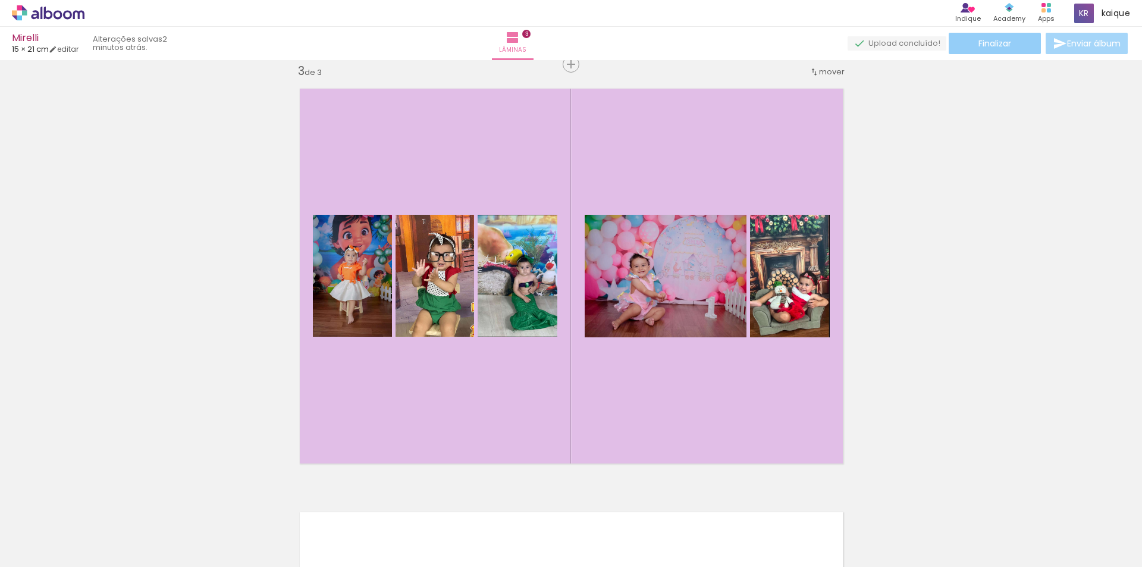
click at [1004, 40] on span "Finalizar" at bounding box center [994, 43] width 33 height 8
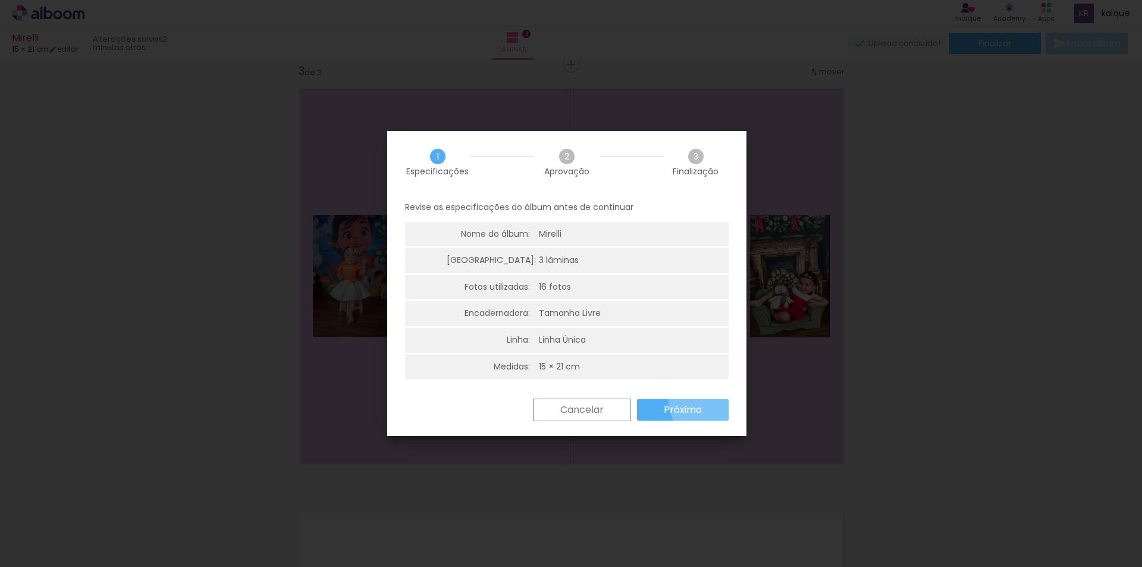
click at [704, 402] on paper-button "Próximo" at bounding box center [683, 409] width 92 height 21
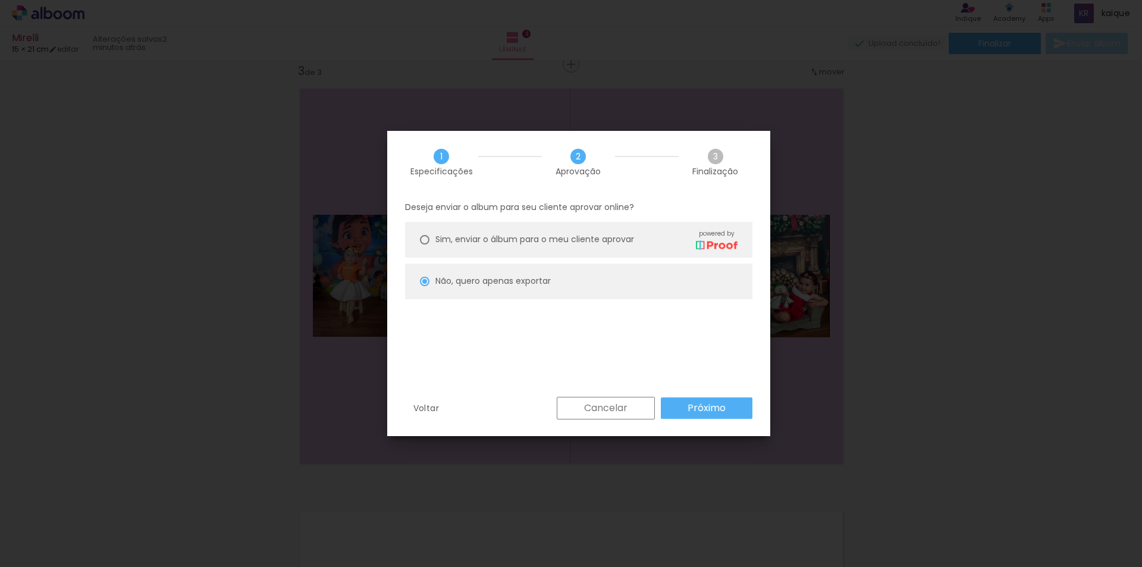
click at [713, 399] on paper-button "Próximo" at bounding box center [707, 407] width 92 height 21
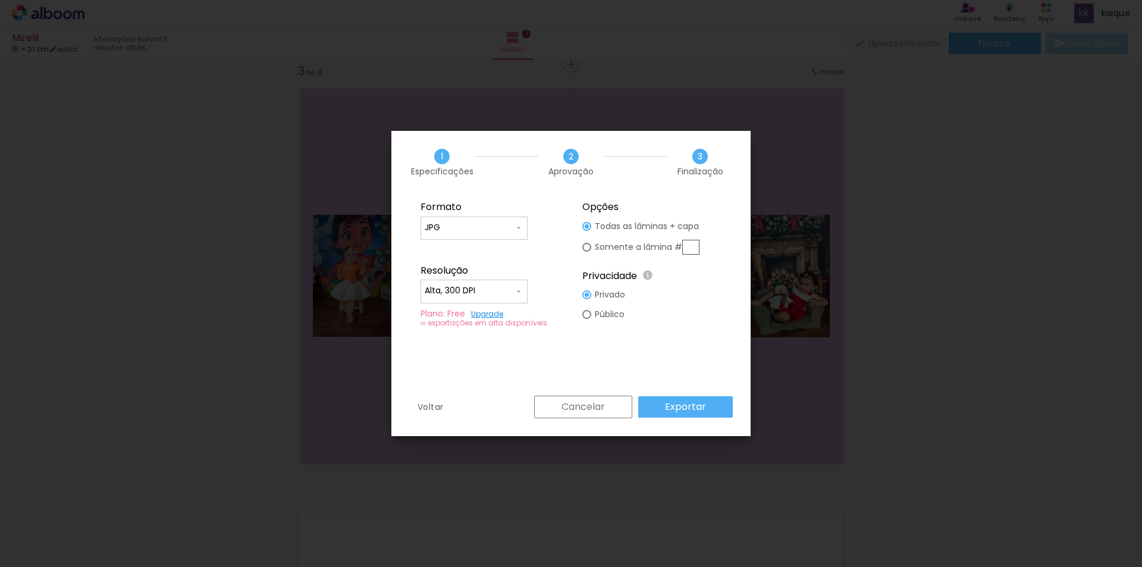
type input "Alta, 300 DPI"
drag, startPoint x: 616, startPoint y: 313, endPoint x: 695, endPoint y: 388, distance: 109.0
click at [0, 0] on slot "Público" at bounding box center [0, 0] width 0 height 0
type paper-radio-button "on"
click at [0, 0] on slot "Exportar" at bounding box center [0, 0] width 0 height 0
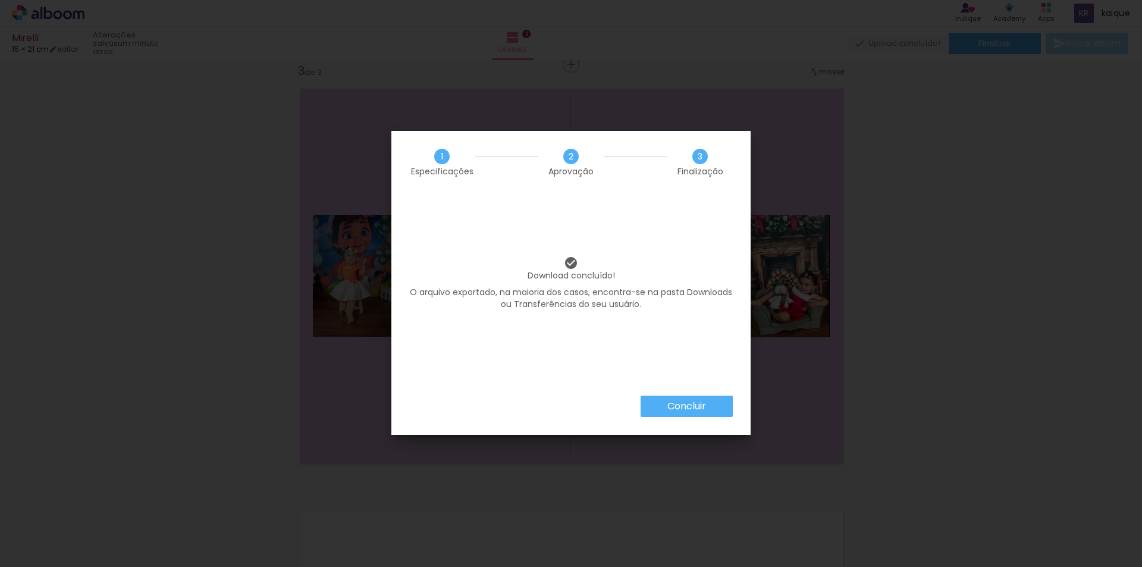
click at [0, 0] on slot "Concluir" at bounding box center [0, 0] width 0 height 0
